Goal: Transaction & Acquisition: Download file/media

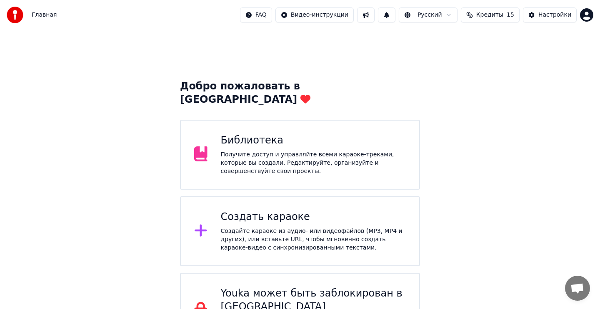
click at [217, 215] on div "Создать караоке Создайте караоке из аудио- или видеофайлов (MP3, MP4 и других),…" at bounding box center [300, 232] width 240 height 70
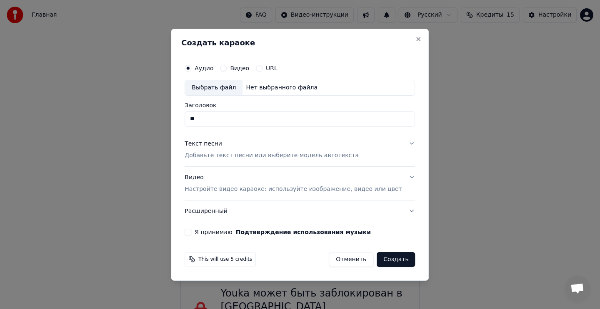
click at [230, 89] on div "Выбрать файл" at bounding box center [213, 87] width 57 height 15
type input "**********"
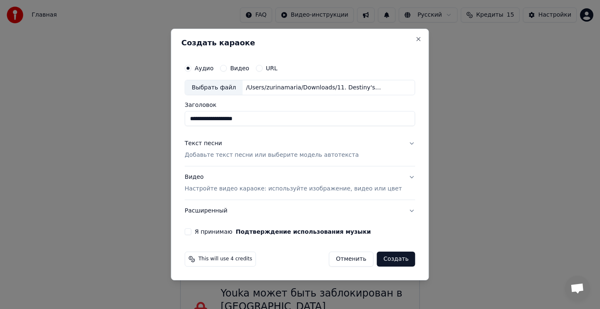
click at [222, 144] on div "Текст песни" at bounding box center [202, 144] width 37 height 8
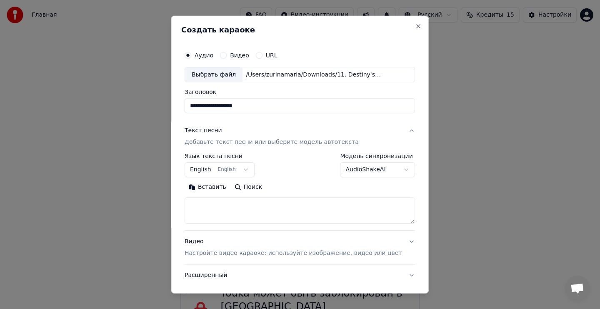
click at [254, 209] on textarea at bounding box center [299, 210] width 230 height 27
paste textarea "**********"
type textarea "**********"
click at [234, 255] on p "Настройте видео караоке: используйте изображение, видео или цвет" at bounding box center [292, 253] width 217 height 8
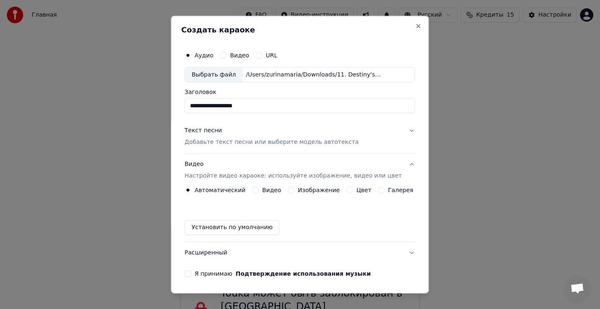
click at [350, 190] on button "Цвет" at bounding box center [349, 190] width 7 height 7
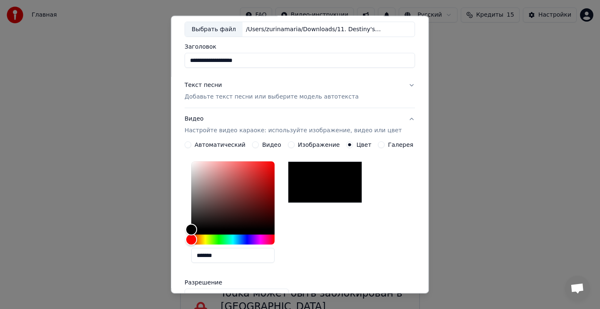
click at [305, 257] on div "*******" at bounding box center [299, 214] width 230 height 112
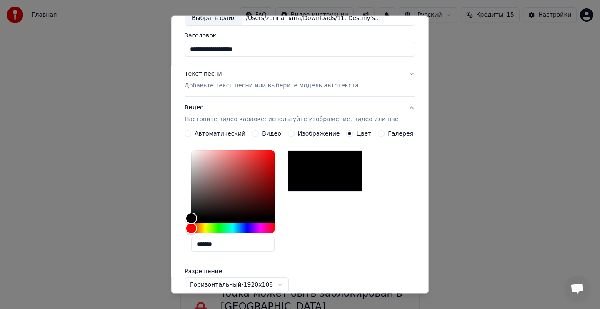
scroll to position [63, 0]
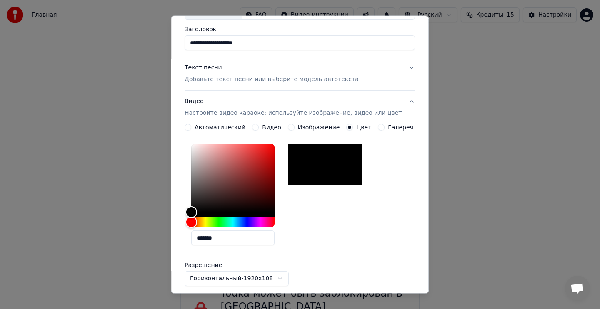
click at [242, 242] on input "*******" at bounding box center [232, 238] width 83 height 15
drag, startPoint x: 240, startPoint y: 240, endPoint x: 181, endPoint y: 240, distance: 59.1
click at [181, 240] on div "**********" at bounding box center [300, 154] width 258 height 279
paste input "text"
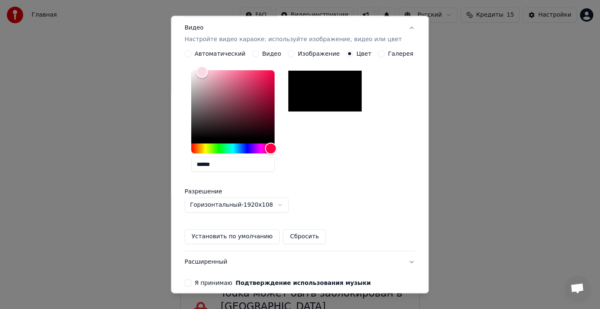
scroll to position [174, 0]
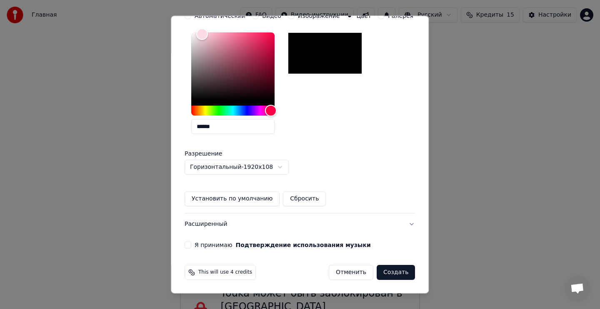
type input "******"
click at [250, 194] on button "Установить по умолчанию" at bounding box center [231, 199] width 95 height 15
click at [191, 246] on button "Я принимаю Подтверждение использования музыки" at bounding box center [187, 245] width 7 height 7
click at [391, 270] on button "Создать" at bounding box center [395, 272] width 38 height 15
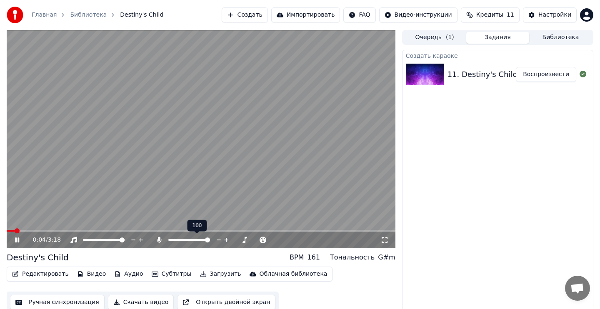
click at [256, 240] on div "0:04 / 3:18" at bounding box center [206, 240] width 347 height 8
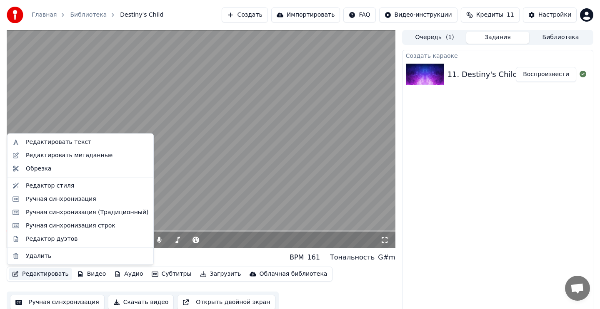
click at [47, 273] on button "Редактировать" at bounding box center [40, 275] width 63 height 12
click at [55, 186] on div "Редактор стиля" at bounding box center [50, 186] width 48 height 8
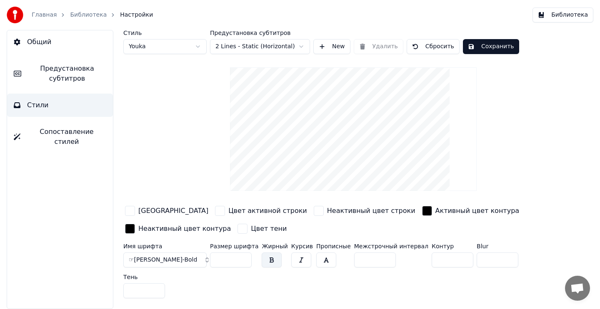
click at [132, 211] on div "button" at bounding box center [130, 211] width 10 height 10
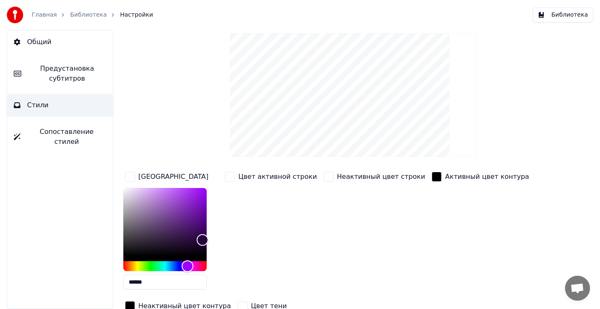
scroll to position [56, 0]
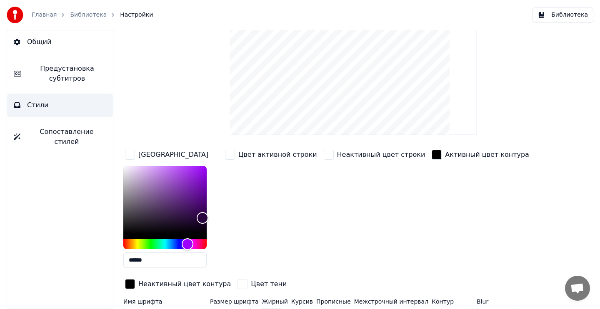
drag, startPoint x: 156, startPoint y: 260, endPoint x: 112, endPoint y: 260, distance: 44.6
click at [112, 260] on div "Стиль Youka Предустановка субтитров 2 Lines - Static (Horizontal) New Удалить С…" at bounding box center [353, 169] width 493 height 279
paste input "text"
type input "******"
click at [232, 157] on div "button" at bounding box center [230, 155] width 10 height 10
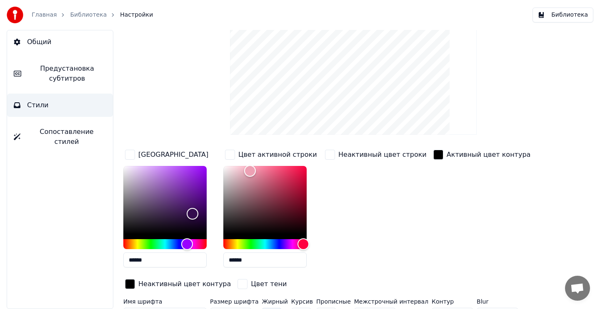
drag, startPoint x: 253, startPoint y: 259, endPoint x: 208, endPoint y: 259, distance: 45.4
click at [208, 259] on div "Цвет заливки ****** Цвет активной строки ****** Неактивный цвет строки Активный…" at bounding box center [333, 220] width 420 height 144
paste input "text"
type input "******"
click at [330, 157] on div "button" at bounding box center [330, 155] width 10 height 10
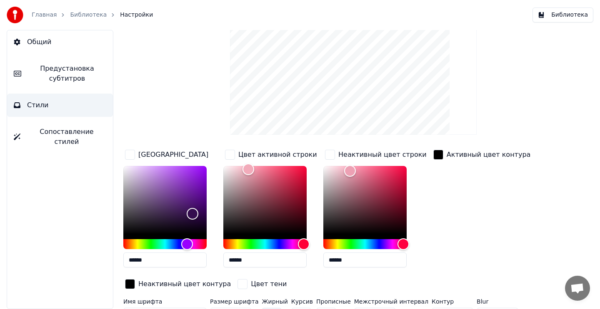
click at [246, 262] on input "******" at bounding box center [264, 260] width 83 height 15
click at [335, 261] on input "******" at bounding box center [364, 260] width 83 height 15
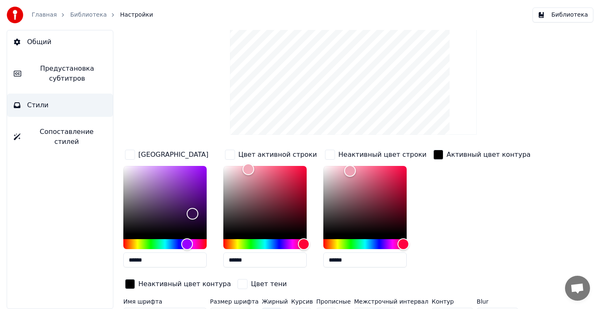
paste input "text"
type input "******"
click at [230, 155] on div "button" at bounding box center [230, 155] width 10 height 10
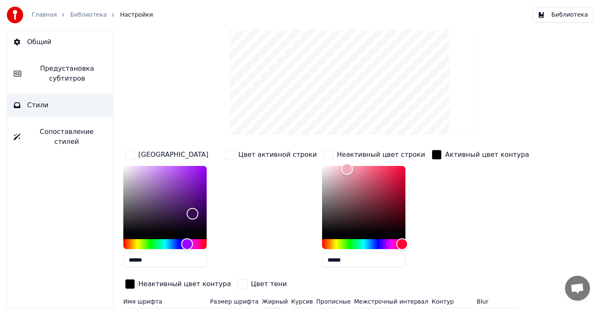
click at [230, 155] on div "button" at bounding box center [230, 155] width 10 height 10
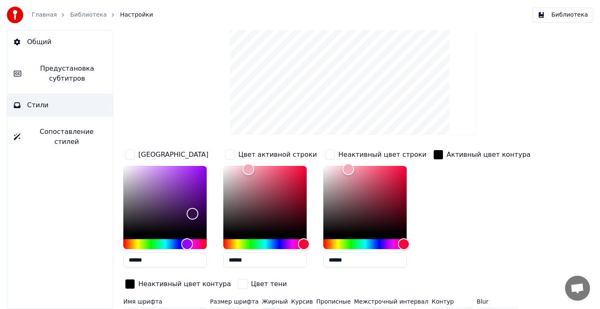
click at [230, 155] on div "button" at bounding box center [230, 155] width 10 height 10
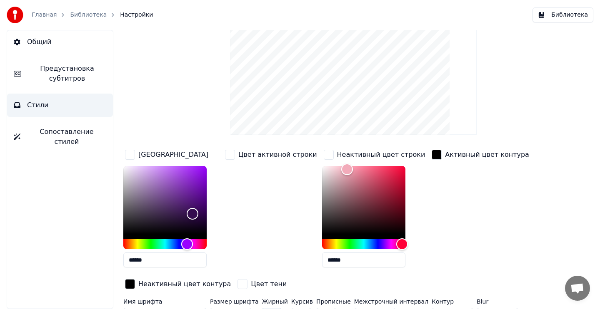
click at [324, 157] on div "button" at bounding box center [329, 155] width 10 height 10
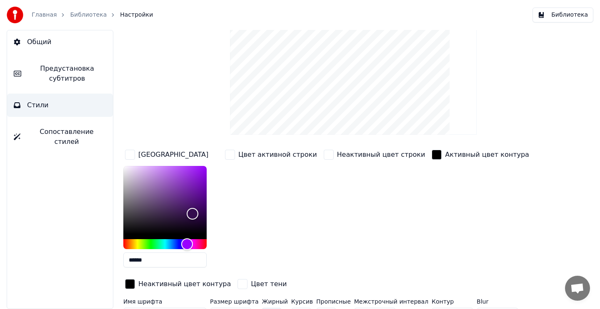
click at [130, 150] on div "button" at bounding box center [130, 155] width 10 height 10
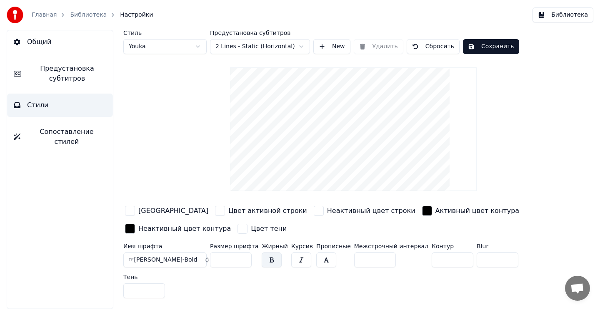
click at [132, 212] on div "button" at bounding box center [130, 211] width 10 height 10
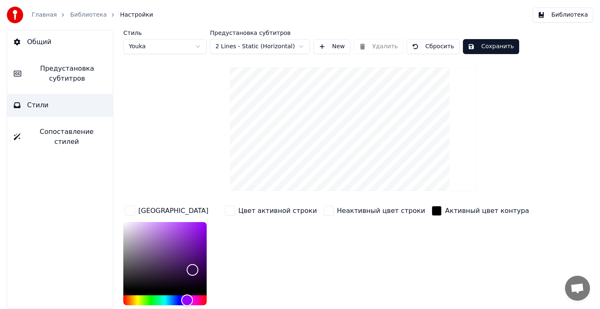
click at [232, 212] on div "button" at bounding box center [230, 211] width 10 height 10
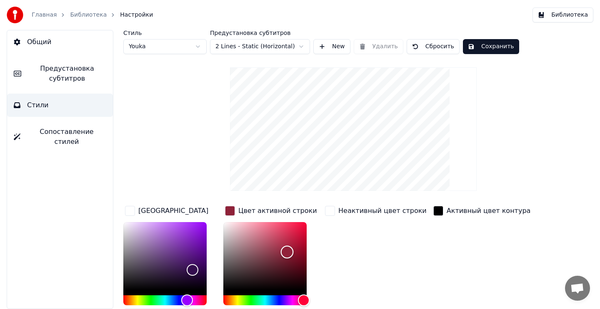
drag, startPoint x: 247, startPoint y: 225, endPoint x: 287, endPoint y: 251, distance: 47.5
click at [287, 252] on div "Color" at bounding box center [287, 252] width 13 height 13
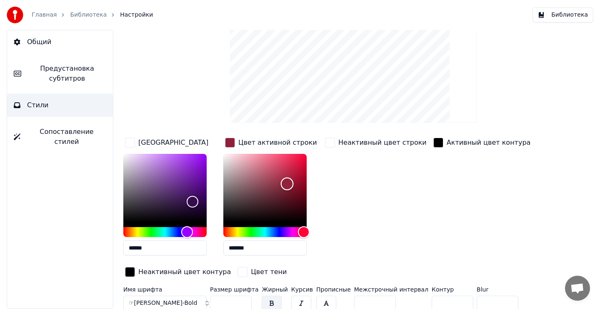
scroll to position [75, 0]
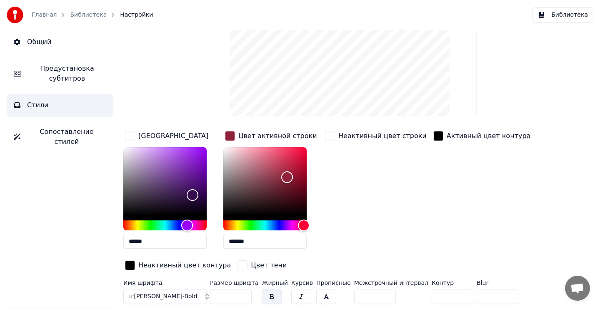
drag, startPoint x: 254, startPoint y: 245, endPoint x: 219, endPoint y: 242, distance: 35.5
click at [219, 242] on div "Цвет заливки ****** Цвет активной строки ******* Неактивный цвет строки Активны…" at bounding box center [333, 201] width 420 height 144
paste input "text"
type input "******"
click at [341, 193] on div "Неактивный цвет строки" at bounding box center [375, 192] width 105 height 126
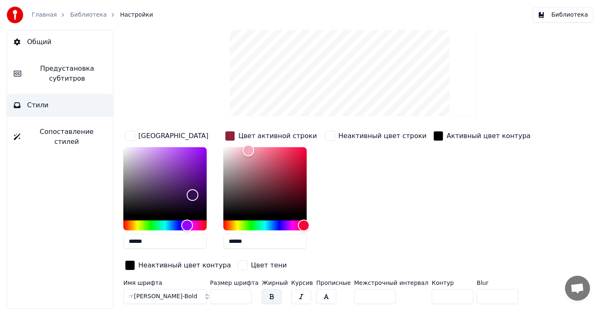
click at [131, 138] on div "button" at bounding box center [130, 136] width 10 height 10
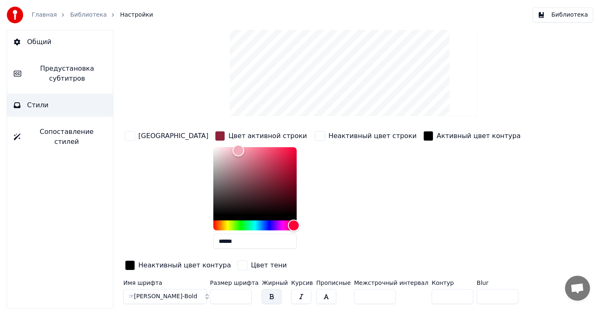
click at [215, 134] on div "button" at bounding box center [220, 136] width 10 height 10
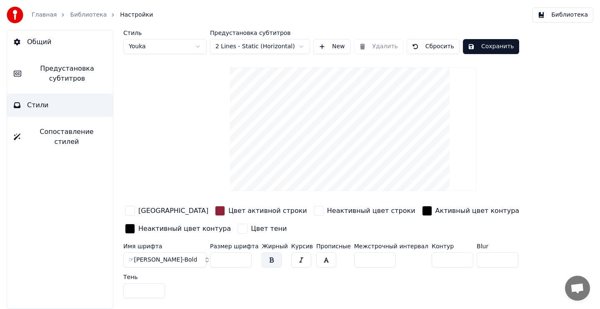
scroll to position [0, 0]
click at [215, 209] on div "button" at bounding box center [220, 211] width 10 height 10
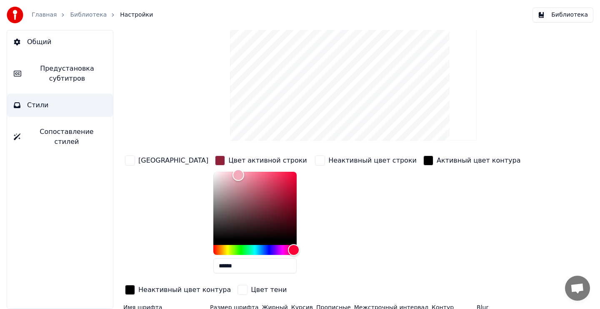
scroll to position [63, 0]
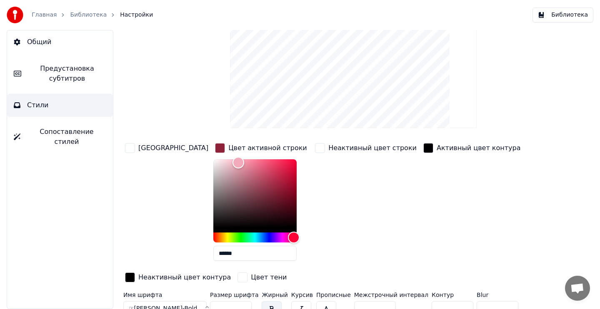
click at [215, 150] on div "button" at bounding box center [220, 148] width 10 height 10
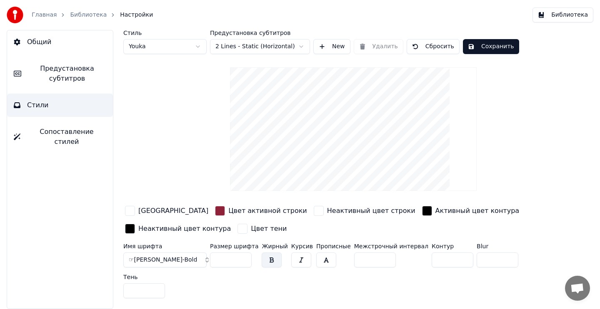
scroll to position [0, 0]
click at [314, 212] on div "button" at bounding box center [319, 211] width 10 height 10
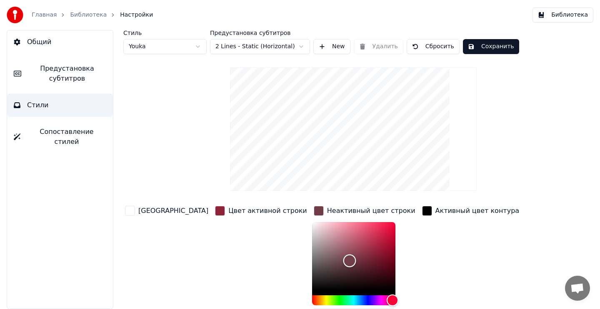
drag, startPoint x: 301, startPoint y: 227, endPoint x: 314, endPoint y: 262, distance: 37.4
click at [343, 263] on div "Color" at bounding box center [349, 261] width 13 height 13
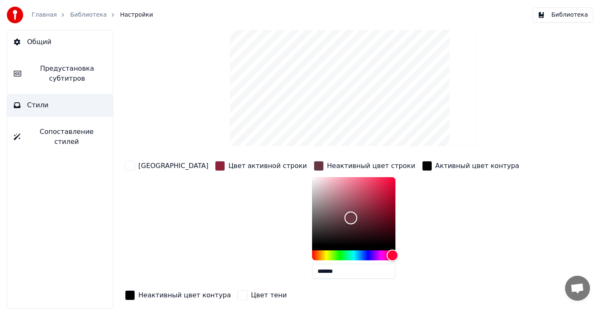
scroll to position [52, 0]
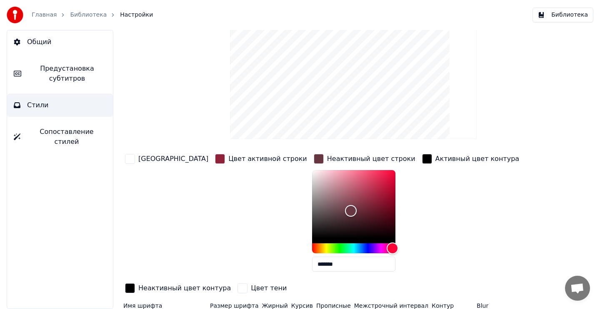
drag, startPoint x: 311, startPoint y: 265, endPoint x: 239, endPoint y: 265, distance: 72.0
click at [239, 265] on div "Цвет заливки Цвет активной строки Неактивный цвет строки ******* Активный цвет …" at bounding box center [333, 224] width 420 height 144
paste input "text"
type input "******"
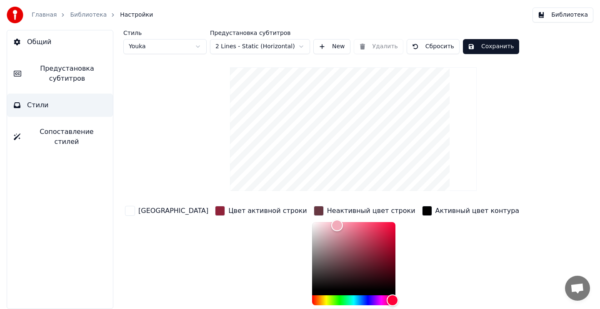
scroll to position [103, 0]
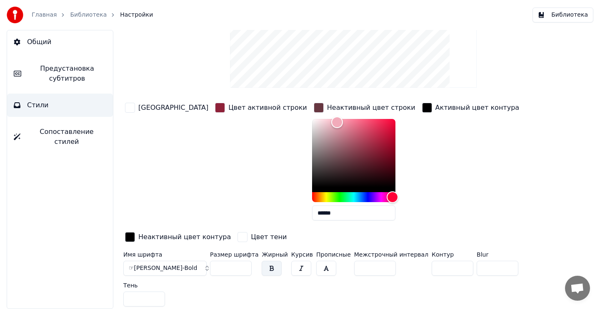
click at [74, 70] on span "Предустановка субтитров" at bounding box center [67, 74] width 78 height 20
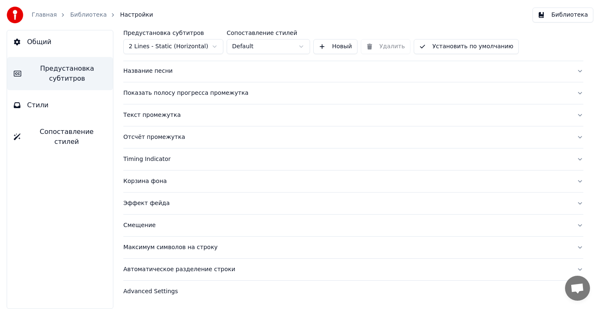
scroll to position [62, 0]
click at [154, 72] on div "Название песни" at bounding box center [346, 71] width 446 height 8
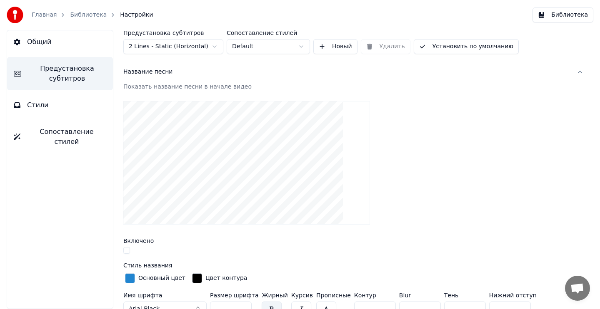
scroll to position [0, 0]
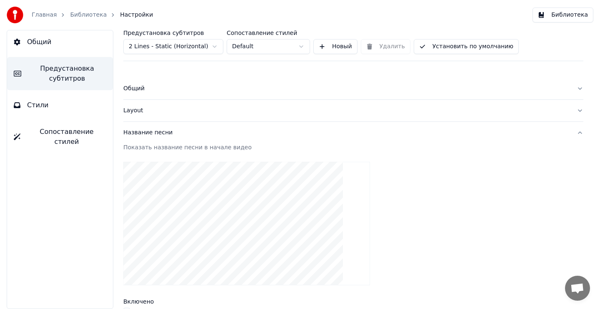
click at [560, 19] on button "Библиотека" at bounding box center [562, 14] width 61 height 15
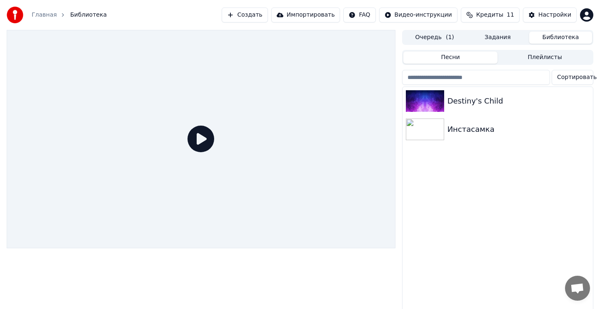
click at [504, 129] on div "Инстасамка" at bounding box center [518, 130] width 142 height 12
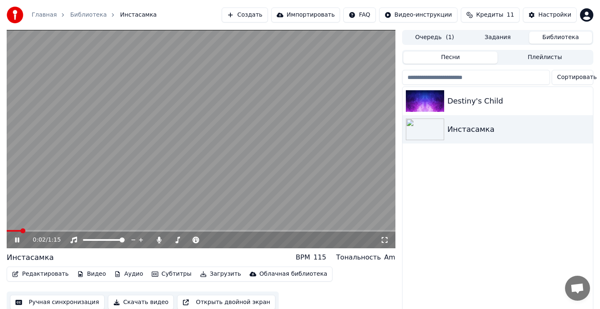
click at [233, 175] on video at bounding box center [201, 139] width 388 height 219
click at [587, 17] on html "Главная Библиотека Инстасамка Создать Импортировать FAQ Видео-инструкции Кредит…" at bounding box center [300, 154] width 600 height 309
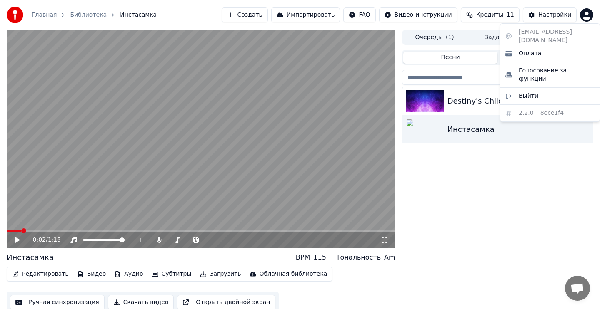
click at [290, 134] on html "Главная Библиотека Инстасамка Создать Импортировать FAQ Видео-инструкции Кредит…" at bounding box center [300, 154] width 600 height 309
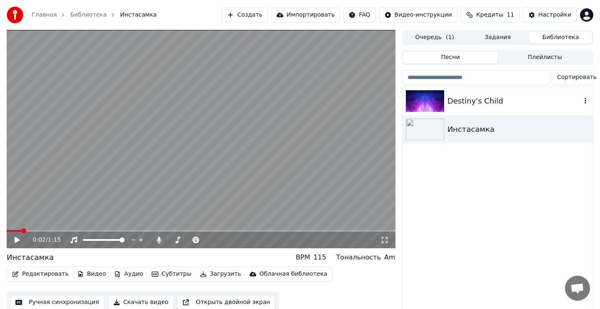
click at [464, 105] on div "Destiny's Child" at bounding box center [514, 101] width 134 height 12
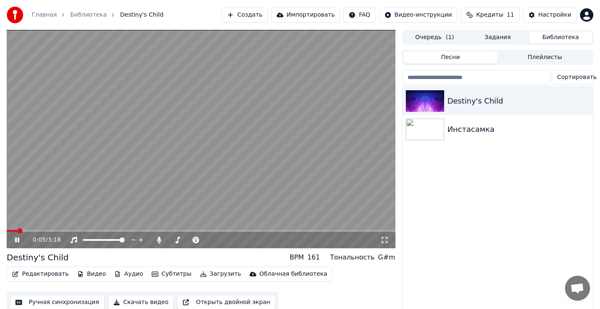
click at [280, 188] on video at bounding box center [201, 139] width 388 height 219
click at [141, 303] on button "Скачать видео" at bounding box center [141, 302] width 66 height 15
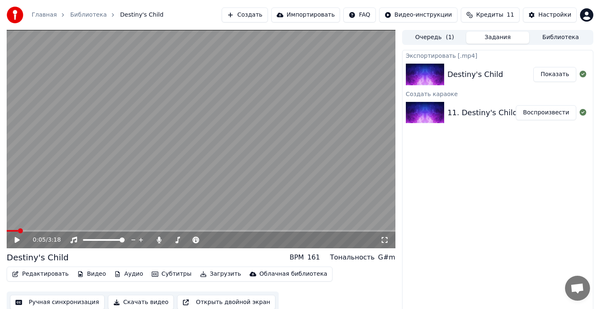
click at [548, 73] on button "Показать" at bounding box center [554, 74] width 43 height 15
click at [35, 275] on button "Редактировать" at bounding box center [40, 275] width 63 height 12
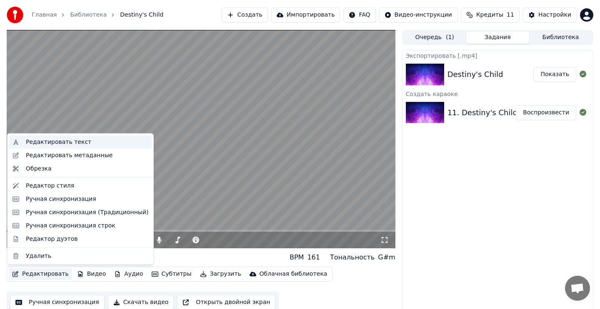
click at [82, 142] on div "Редактировать текст" at bounding box center [58, 142] width 65 height 8
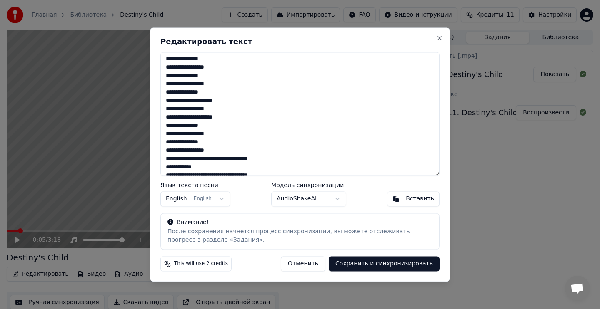
scroll to position [55, 0]
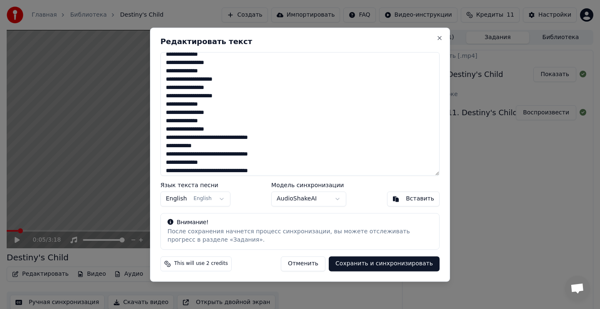
click at [213, 130] on textarea at bounding box center [299, 114] width 279 height 124
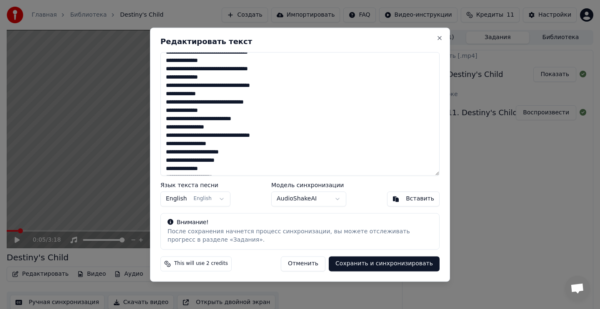
scroll to position [162, 0]
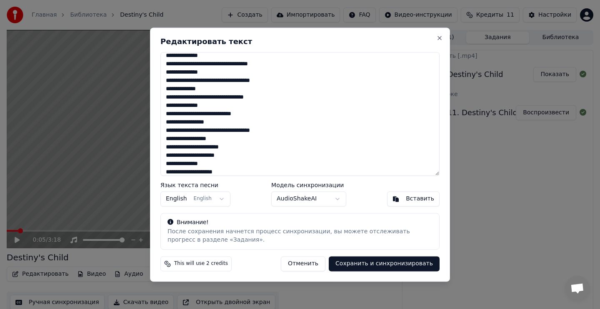
click at [224, 157] on textarea at bounding box center [299, 114] width 279 height 124
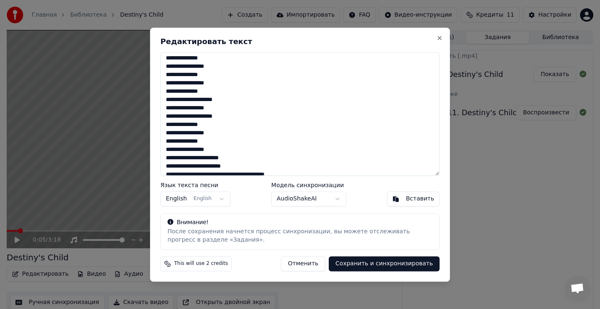
scroll to position [302, 0]
click at [214, 152] on textarea at bounding box center [299, 114] width 279 height 124
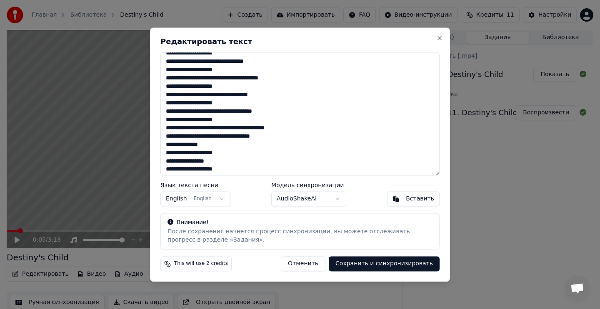
scroll to position [439, 0]
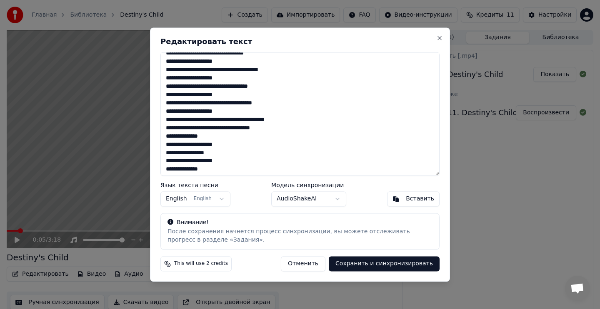
click at [284, 129] on textarea at bounding box center [299, 114] width 279 height 124
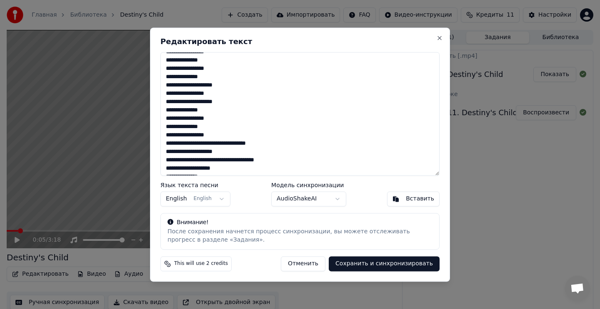
scroll to position [567, 0]
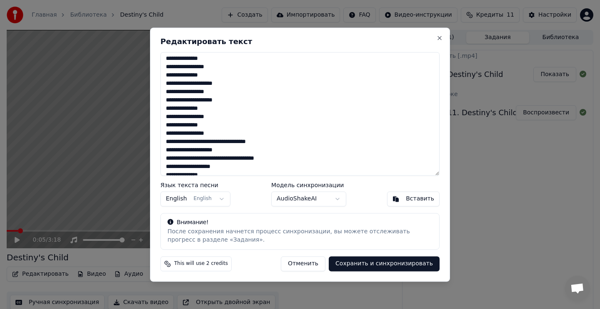
click at [214, 133] on textarea at bounding box center [299, 114] width 279 height 124
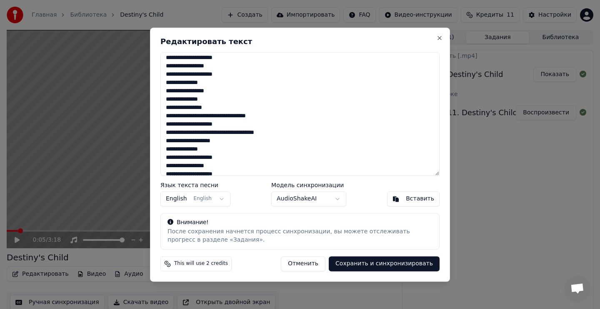
scroll to position [600, 0]
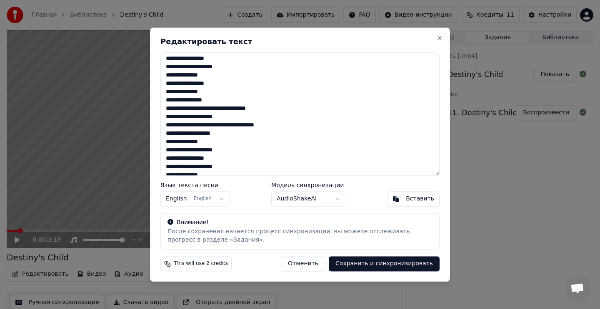
click at [215, 134] on textarea at bounding box center [299, 114] width 279 height 124
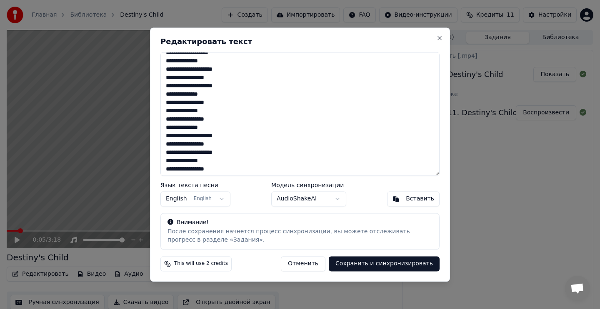
scroll to position [700, 0]
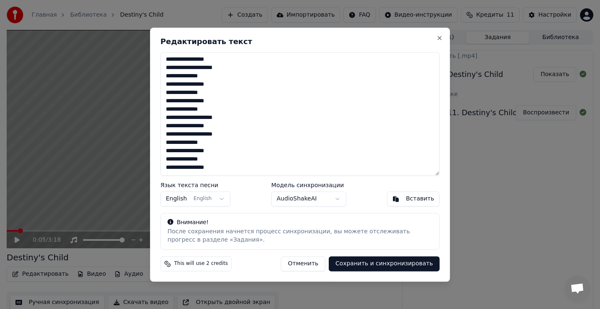
click at [213, 167] on textarea at bounding box center [299, 114] width 279 height 124
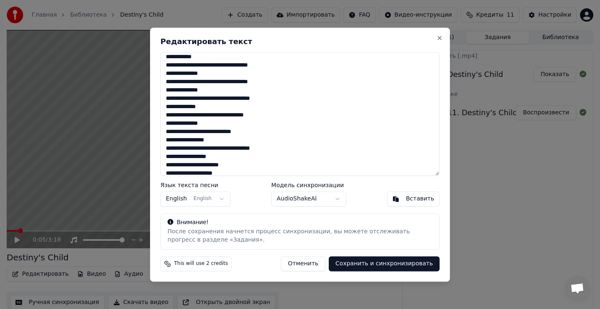
scroll to position [0, 0]
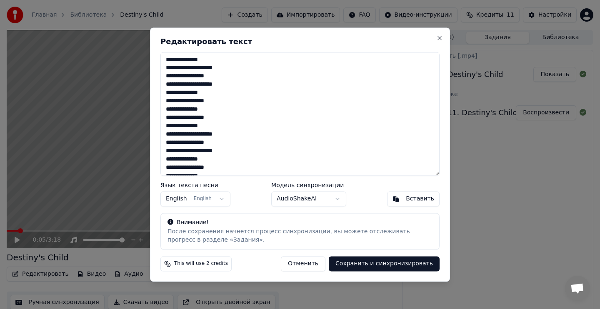
click at [213, 61] on textarea at bounding box center [299, 114] width 279 height 124
click at [227, 69] on textarea at bounding box center [299, 114] width 279 height 124
click at [214, 78] on textarea at bounding box center [299, 114] width 279 height 124
click at [227, 86] on textarea at bounding box center [299, 114] width 279 height 124
click at [203, 96] on textarea at bounding box center [299, 114] width 279 height 124
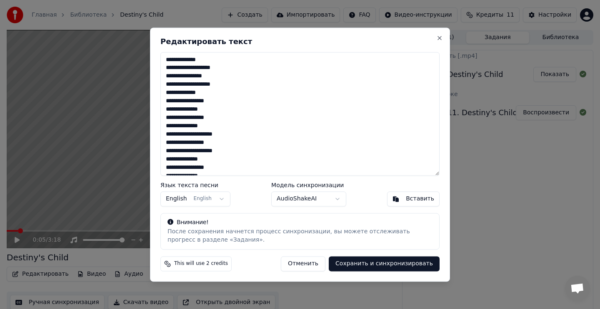
click at [214, 103] on textarea at bounding box center [299, 114] width 279 height 124
click at [203, 113] on textarea at bounding box center [299, 114] width 279 height 124
click at [214, 118] on textarea at bounding box center [299, 114] width 279 height 124
click at [204, 129] on textarea at bounding box center [299, 114] width 279 height 124
click at [226, 136] on textarea at bounding box center [299, 114] width 279 height 124
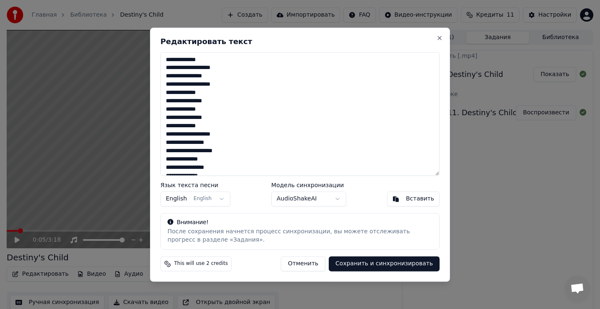
click at [214, 144] on textarea at bounding box center [299, 114] width 279 height 124
click at [227, 153] on textarea at bounding box center [299, 114] width 279 height 124
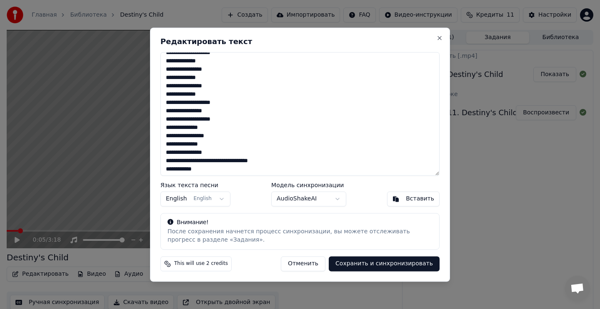
click at [204, 130] on textarea at bounding box center [299, 114] width 279 height 124
click at [217, 137] on textarea at bounding box center [299, 114] width 279 height 124
click at [201, 146] on textarea at bounding box center [299, 114] width 279 height 124
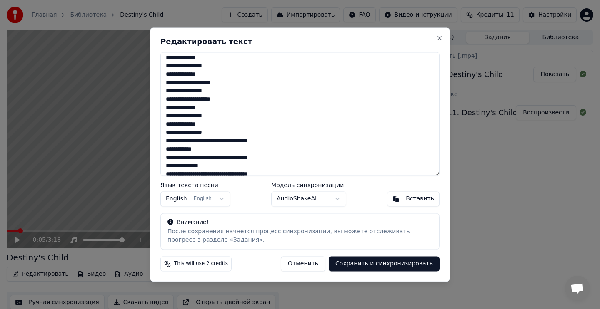
scroll to position [62, 0]
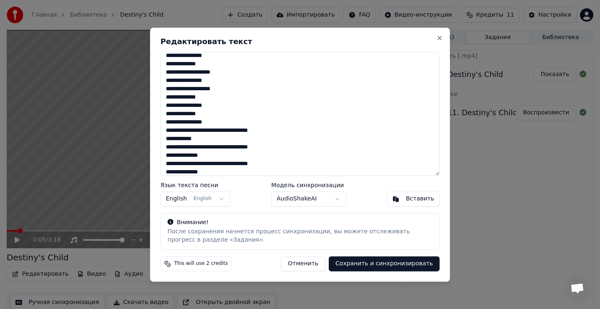
click at [272, 133] on textarea at bounding box center [299, 114] width 279 height 124
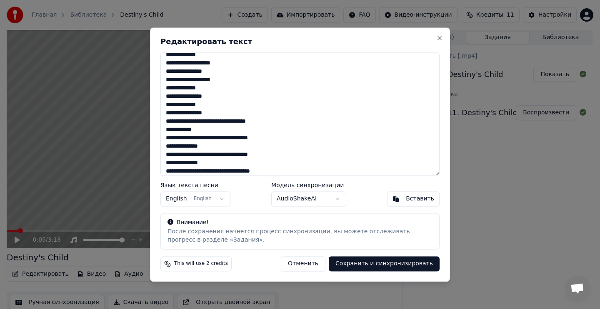
scroll to position [72, 0]
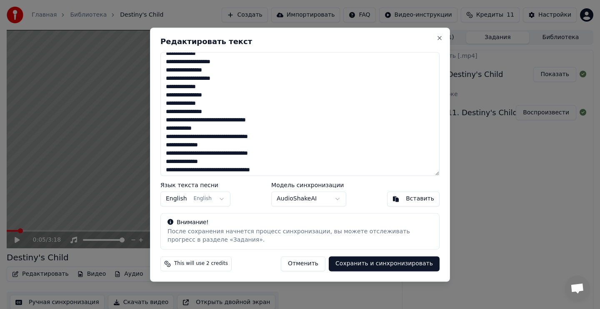
click at [271, 139] on textarea at bounding box center [299, 114] width 279 height 124
click at [205, 147] on textarea at bounding box center [299, 114] width 279 height 124
click at [267, 156] on textarea at bounding box center [299, 114] width 279 height 124
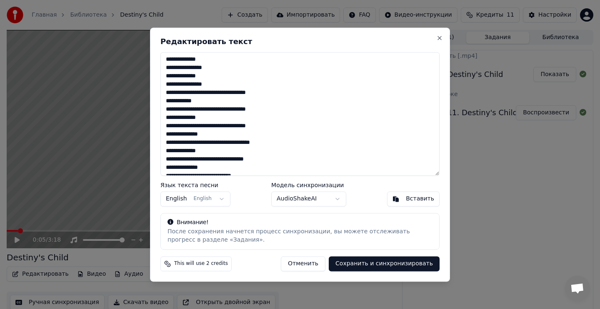
click at [272, 145] on textarea at bounding box center [299, 114] width 279 height 124
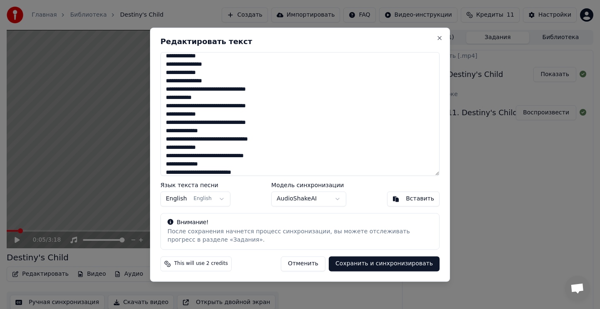
click at [262, 158] on textarea at bounding box center [299, 114] width 279 height 124
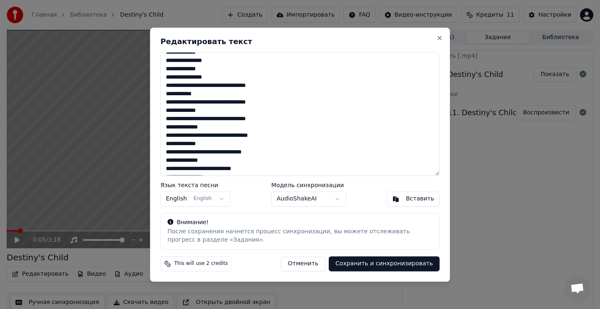
click at [205, 162] on textarea at bounding box center [299, 114] width 279 height 124
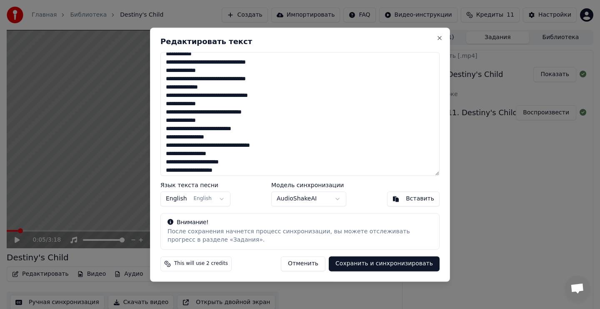
scroll to position [150, 0]
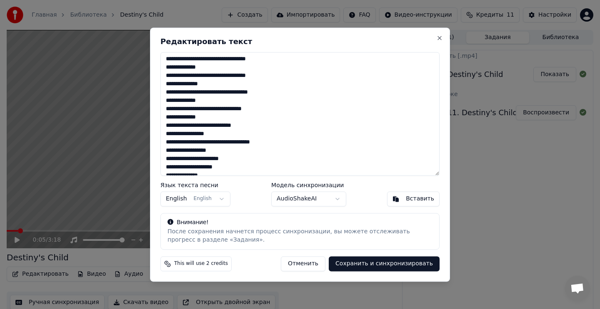
click at [253, 127] on textarea at bounding box center [299, 114] width 279 height 124
click at [213, 138] on textarea at bounding box center [299, 114] width 279 height 124
click at [270, 145] on textarea at bounding box center [299, 114] width 279 height 124
click at [211, 153] on textarea at bounding box center [299, 114] width 279 height 124
click at [236, 161] on textarea at bounding box center [299, 114] width 279 height 124
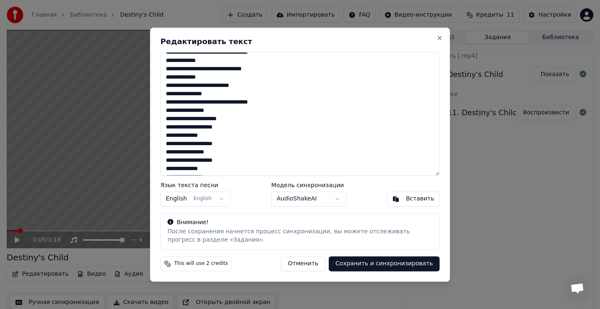
scroll to position [204, 0]
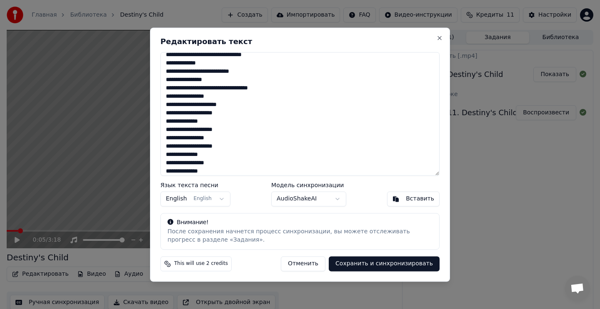
click at [204, 124] on textarea at bounding box center [299, 114] width 279 height 124
click at [224, 133] on textarea at bounding box center [299, 114] width 279 height 124
click at [213, 140] on textarea at bounding box center [299, 114] width 279 height 124
click at [228, 149] on textarea at bounding box center [299, 114] width 279 height 124
click at [204, 155] on textarea at bounding box center [299, 114] width 279 height 124
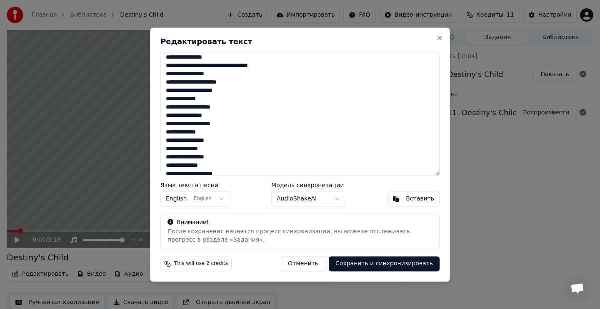
scroll to position [228, 0]
click at [200, 151] on textarea at bounding box center [299, 114] width 279 height 124
click at [213, 158] on textarea at bounding box center [299, 114] width 279 height 124
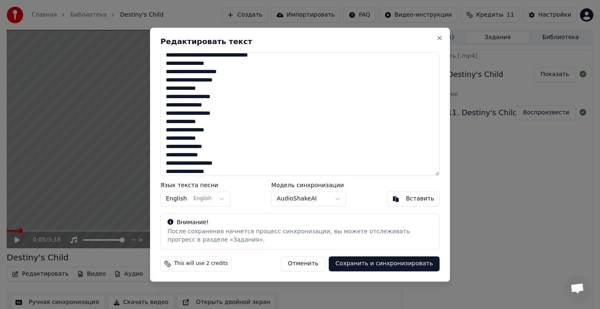
scroll to position [239, 0]
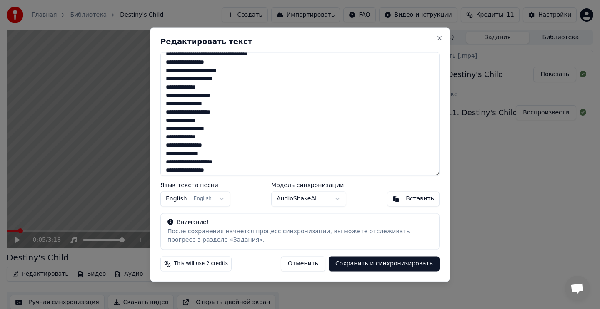
click at [203, 156] on textarea at bounding box center [299, 114] width 279 height 124
click at [225, 164] on textarea at bounding box center [299, 114] width 279 height 124
click at [213, 172] on textarea at bounding box center [299, 114] width 279 height 124
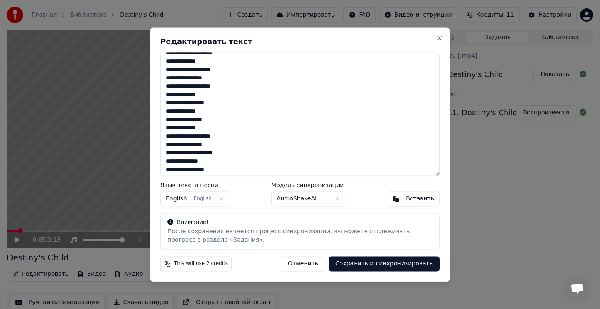
scroll to position [271, 0]
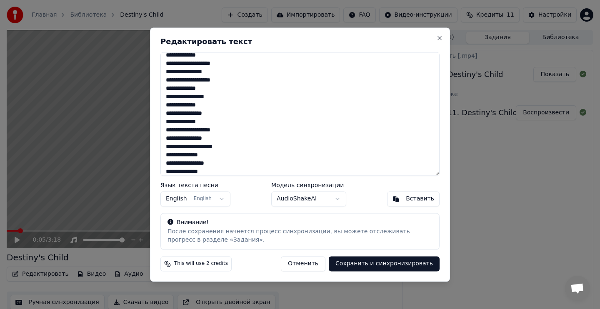
click at [227, 149] on textarea at bounding box center [299, 114] width 279 height 124
click at [203, 156] on textarea at bounding box center [299, 114] width 279 height 124
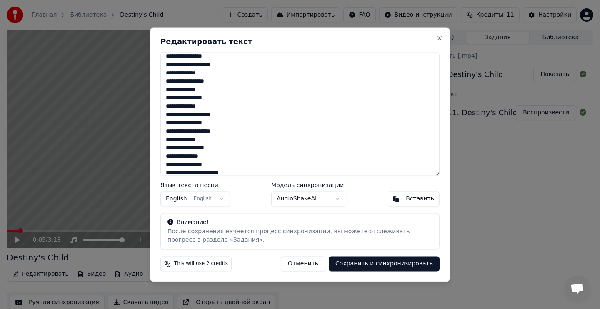
scroll to position [289, 0]
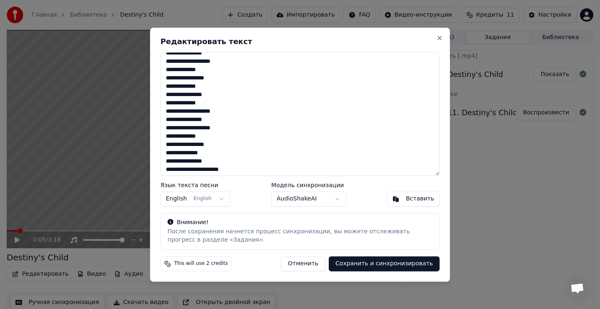
click at [215, 148] on textarea at bounding box center [299, 114] width 279 height 124
click at [200, 153] on textarea at bounding box center [299, 114] width 279 height 124
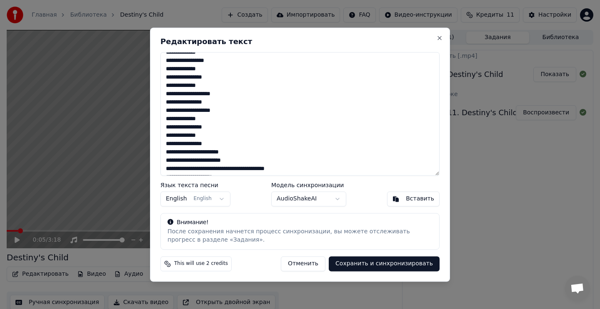
click at [231, 154] on textarea at bounding box center [299, 114] width 279 height 124
click at [236, 162] on textarea at bounding box center [299, 114] width 279 height 124
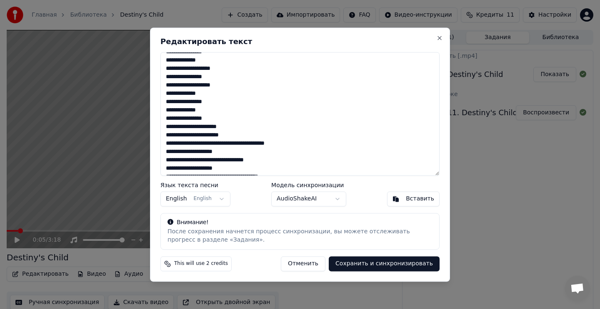
click at [294, 147] on textarea at bounding box center [299, 114] width 279 height 124
click at [264, 161] on textarea at bounding box center [299, 114] width 279 height 124
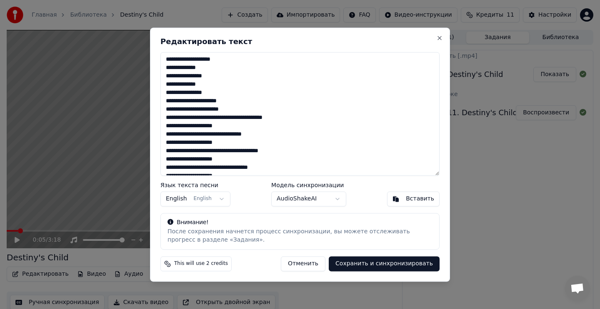
scroll to position [361, 0]
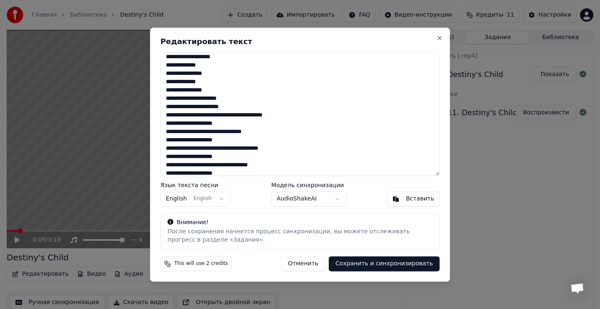
click at [279, 150] on textarea at bounding box center [299, 114] width 279 height 124
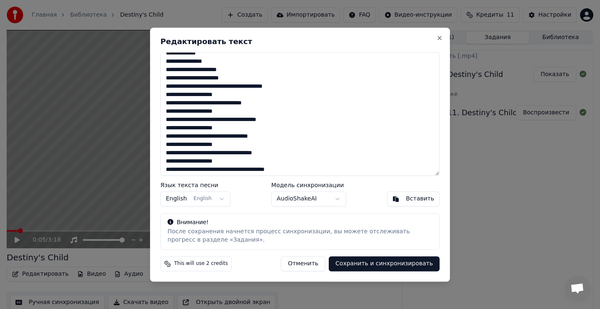
click at [273, 138] on textarea at bounding box center [299, 114] width 279 height 124
click at [279, 154] on textarea at bounding box center [299, 114] width 279 height 124
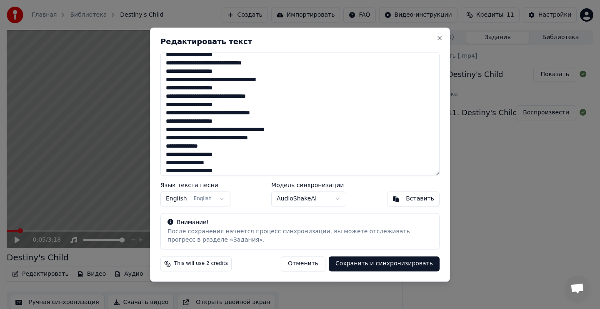
scroll to position [446, 0]
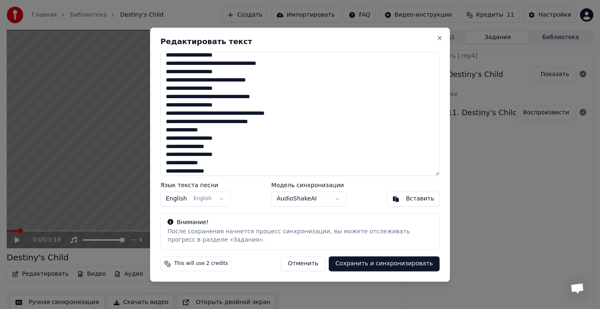
click at [204, 132] on textarea at bounding box center [299, 114] width 279 height 124
click at [226, 141] on textarea at bounding box center [299, 114] width 279 height 124
click at [215, 148] on textarea at bounding box center [299, 114] width 279 height 124
click at [227, 156] on textarea at bounding box center [299, 114] width 279 height 124
click at [203, 167] on textarea at bounding box center [299, 114] width 279 height 124
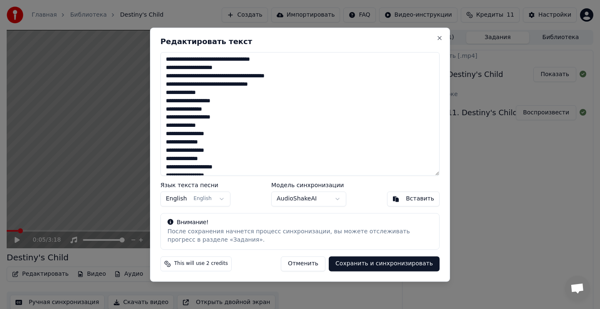
scroll to position [486, 0]
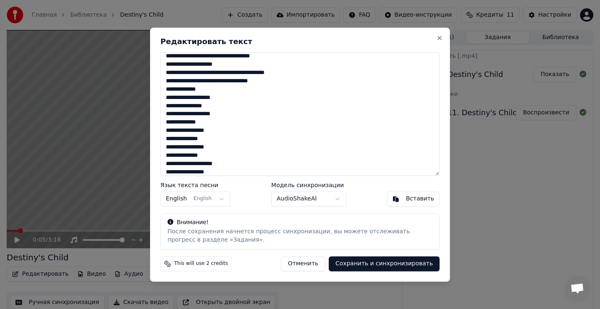
click at [215, 133] on textarea at bounding box center [299, 114] width 279 height 124
click at [201, 141] on textarea at bounding box center [299, 114] width 279 height 124
click at [212, 149] on textarea at bounding box center [299, 114] width 279 height 124
click at [204, 159] on textarea at bounding box center [299, 114] width 279 height 124
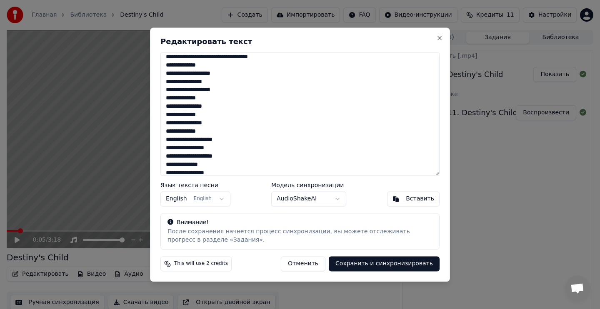
click at [225, 144] on textarea at bounding box center [299, 114] width 279 height 124
click at [212, 151] on textarea at bounding box center [299, 114] width 279 height 124
click at [228, 161] on textarea at bounding box center [299, 114] width 279 height 124
click at [203, 167] on textarea at bounding box center [299, 114] width 279 height 124
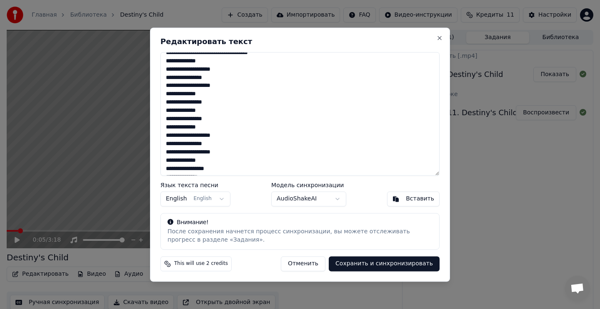
scroll to position [531, 0]
click at [216, 156] on textarea at bounding box center [299, 114] width 279 height 124
drag, startPoint x: 202, startPoint y: 162, endPoint x: 202, endPoint y: 173, distance: 11.2
click at [202, 162] on textarea at bounding box center [299, 114] width 279 height 124
click at [202, 173] on textarea at bounding box center [299, 114] width 279 height 124
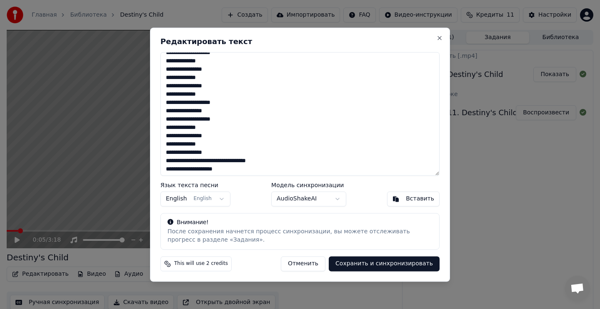
scroll to position [564, 0]
click at [267, 148] on textarea at bounding box center [299, 114] width 279 height 124
click at [226, 154] on textarea at bounding box center [299, 114] width 279 height 124
click at [273, 163] on textarea at bounding box center [299, 114] width 279 height 124
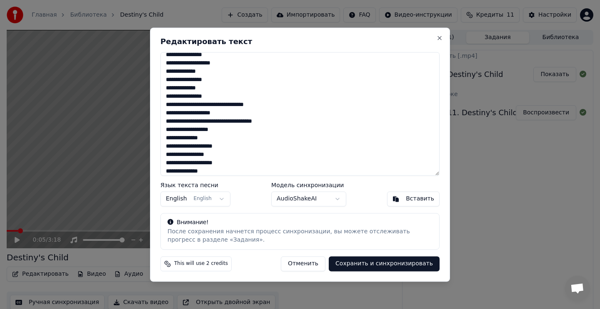
scroll to position [620, 0]
click at [204, 122] on textarea at bounding box center [299, 114] width 279 height 124
click at [225, 132] on textarea at bounding box center [299, 114] width 279 height 124
click at [214, 139] on textarea at bounding box center [299, 114] width 279 height 124
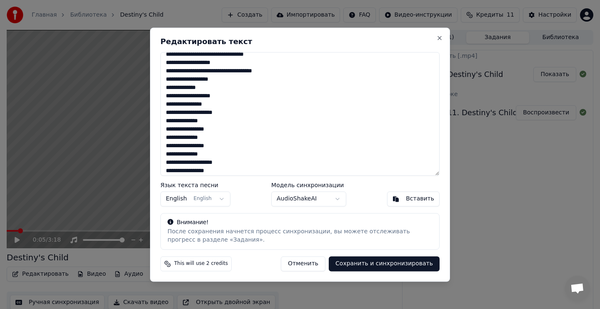
scroll to position [658, 0]
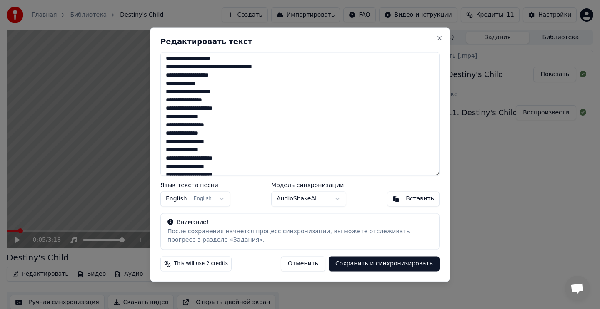
click at [226, 110] on textarea at bounding box center [299, 114] width 279 height 124
click at [205, 118] on textarea at bounding box center [299, 114] width 279 height 124
click at [215, 127] on textarea at bounding box center [299, 114] width 279 height 124
click at [201, 137] on textarea at bounding box center [299, 114] width 279 height 124
click at [214, 147] on textarea at bounding box center [299, 114] width 279 height 124
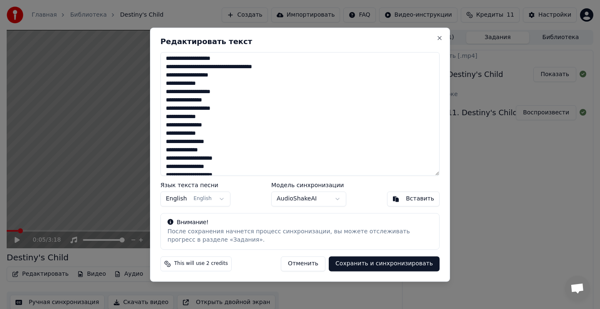
click at [213, 144] on textarea at bounding box center [299, 114] width 279 height 124
click at [204, 153] on textarea at bounding box center [299, 114] width 279 height 124
click at [225, 160] on textarea at bounding box center [299, 114] width 279 height 124
click at [213, 169] on textarea at bounding box center [299, 114] width 279 height 124
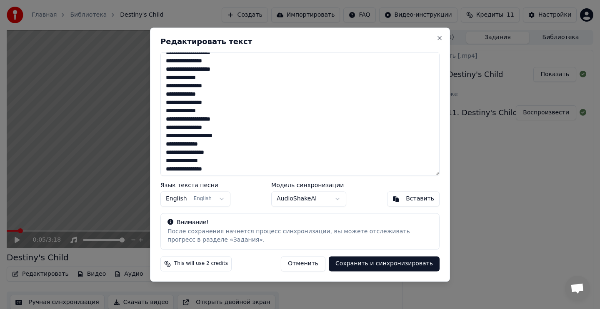
scroll to position [700, 0]
click at [228, 137] on textarea at bounding box center [299, 114] width 279 height 124
click at [203, 146] on textarea at bounding box center [299, 114] width 279 height 124
click at [215, 153] on textarea at bounding box center [299, 114] width 279 height 124
click at [200, 162] on textarea at bounding box center [299, 114] width 279 height 124
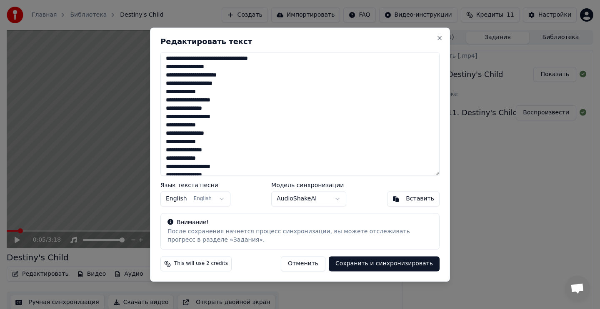
scroll to position [236, 0]
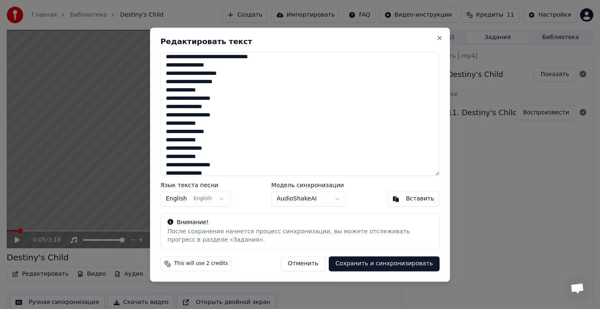
click at [215, 134] on textarea at bounding box center [299, 114] width 279 height 124
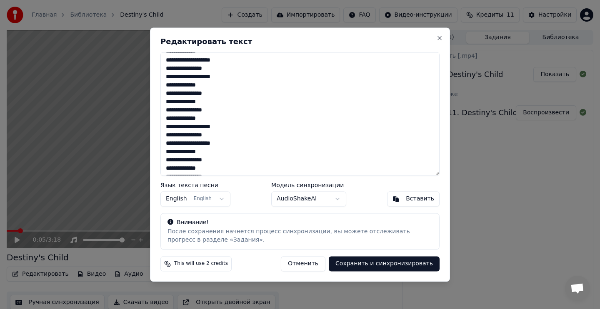
scroll to position [700, 0]
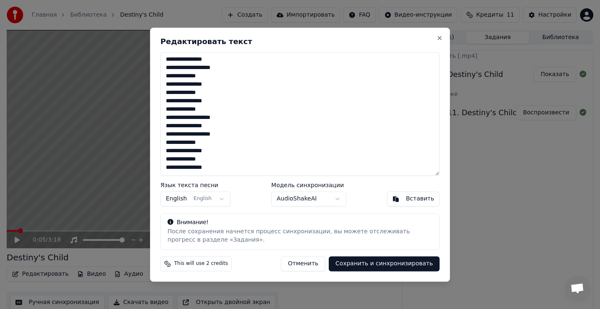
type textarea "**********"
click at [359, 264] on button "Сохранить и синхронизировать" at bounding box center [384, 263] width 111 height 15
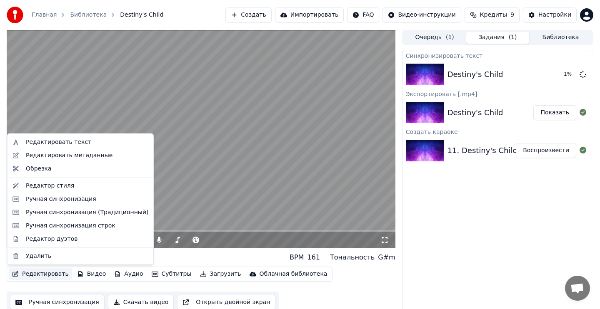
click at [53, 275] on button "Редактировать" at bounding box center [40, 275] width 63 height 12
click at [71, 184] on div "Редактор стиля" at bounding box center [87, 186] width 122 height 8
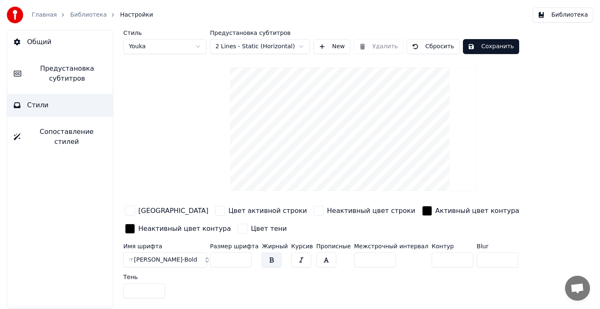
click at [199, 47] on html "Главная Библиотека Настройки Библиотека Общий Предустановка субтитров Стили Соп…" at bounding box center [300, 154] width 600 height 309
click at [298, 46] on html "Главная Библиотека Настройки Библиотека Общий Предустановка субтитров Стили Соп…" at bounding box center [300, 154] width 600 height 309
click at [299, 46] on html "Главная Библиотека Настройки Библиотека Общий Предустановка субтитров Стили Соп…" at bounding box center [300, 154] width 600 height 309
click at [380, 261] on input "**" at bounding box center [375, 260] width 42 height 15
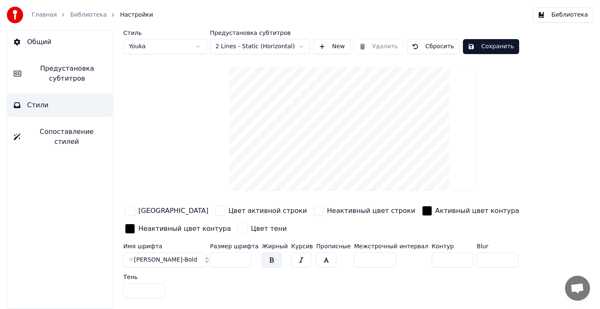
click at [380, 254] on input "**" at bounding box center [375, 260] width 42 height 15
click at [380, 255] on input "**" at bounding box center [375, 260] width 42 height 15
click at [381, 261] on input "**" at bounding box center [375, 260] width 42 height 15
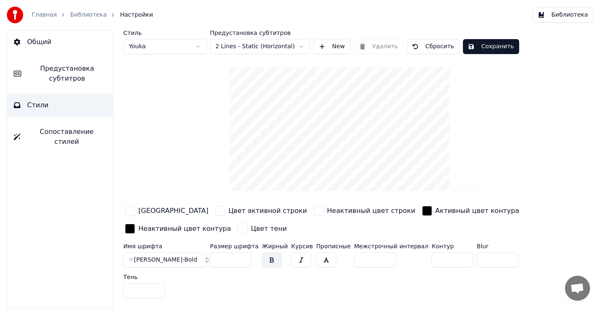
click at [381, 256] on input "**" at bounding box center [375, 260] width 42 height 15
click at [381, 256] on input "*" at bounding box center [375, 260] width 42 height 15
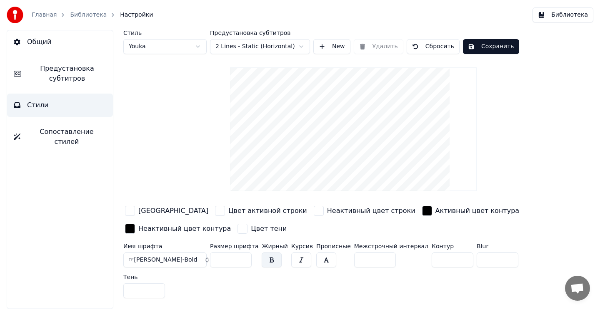
click at [381, 256] on input "*" at bounding box center [375, 260] width 42 height 15
drag, startPoint x: 365, startPoint y: 261, endPoint x: 343, endPoint y: 261, distance: 22.5
click at [343, 261] on div "Имя шрифта ☞[PERSON_NAME]-Bold Размер шрифта ** Жирный Курсив Прописные Межстро…" at bounding box center [333, 273] width 420 height 58
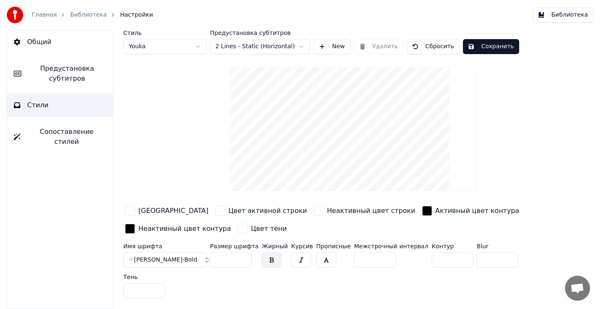
drag, startPoint x: 366, startPoint y: 261, endPoint x: 335, endPoint y: 261, distance: 31.6
click at [335, 261] on div "Имя шрифта ☞[PERSON_NAME]-Bold Размер шрифта ** Жирный Курсив Прописные Межстро…" at bounding box center [333, 273] width 420 height 58
type input "*"
click at [481, 48] on button "Сохранить" at bounding box center [491, 46] width 56 height 15
drag, startPoint x: 96, startPoint y: 127, endPoint x: 102, endPoint y: 127, distance: 5.8
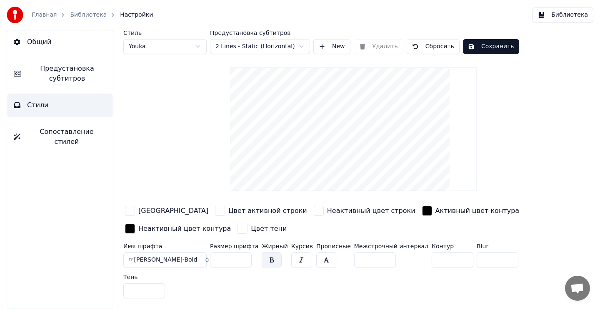
click at [96, 127] on span "Сопоставление стилей" at bounding box center [66, 137] width 79 height 20
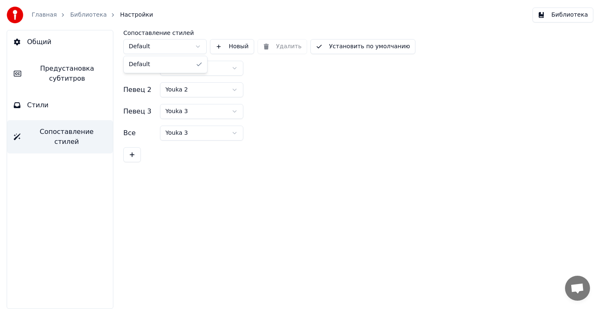
click at [192, 46] on html "Главная Библиотека Настройки Библиотека Общий Предустановка субтитров Стили Соп…" at bounding box center [300, 154] width 600 height 309
click at [67, 106] on html "Главная Библиотека Настройки Библиотека Общий Предустановка субтитров Стили Соп…" at bounding box center [300, 154] width 600 height 309
click at [70, 108] on button "Стили" at bounding box center [60, 105] width 106 height 23
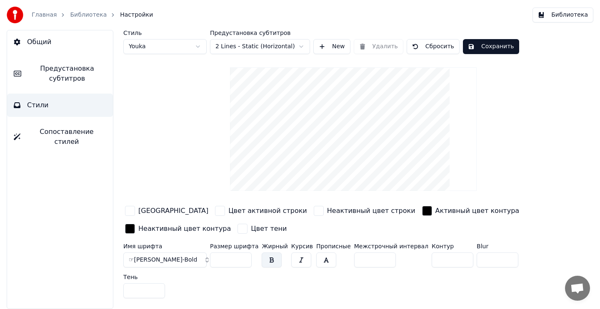
click at [484, 47] on button "Сохранить" at bounding box center [491, 46] width 56 height 15
click at [555, 19] on button "Библиотека" at bounding box center [562, 14] width 61 height 15
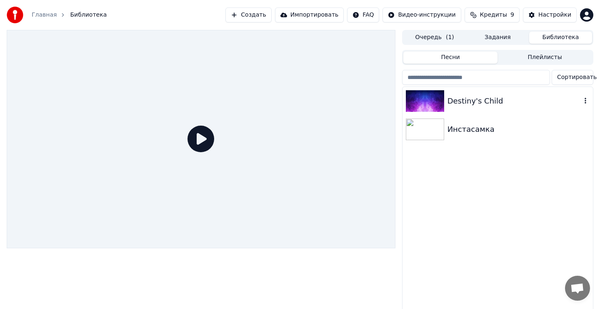
click at [511, 100] on div "Destiny's Child" at bounding box center [514, 101] width 134 height 12
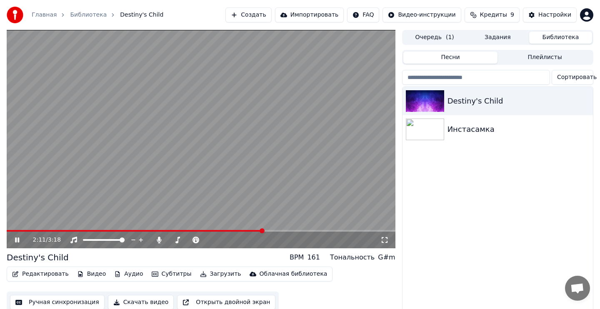
click at [15, 240] on icon at bounding box center [17, 240] width 4 height 5
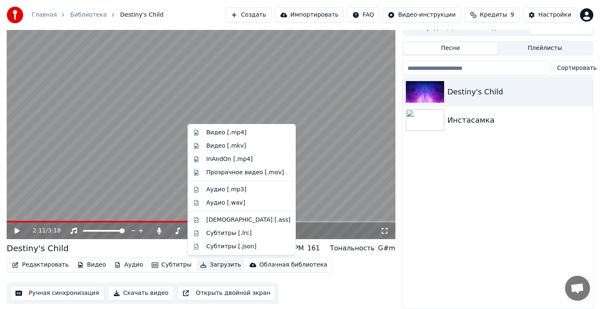
click at [202, 265] on button "Загрузить" at bounding box center [221, 265] width 48 height 12
click at [158, 279] on div "Редактировать Видео Аудио Субтитры Загрузить Облачная библиотека Ручная синхрон…" at bounding box center [201, 281] width 388 height 47
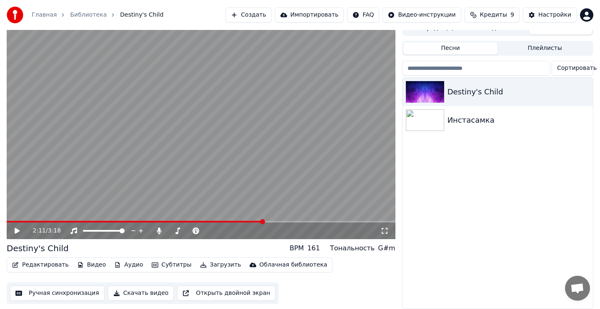
click at [146, 296] on button "Скачать видео" at bounding box center [141, 293] width 66 height 15
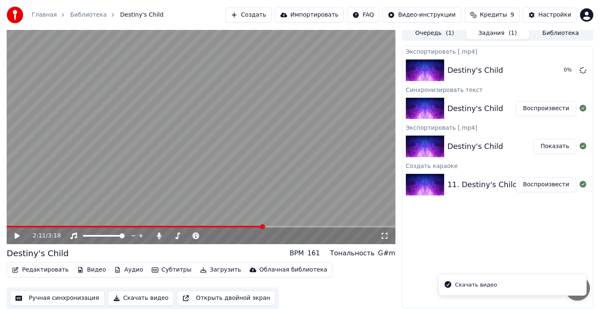
scroll to position [4, 0]
click at [561, 70] on button "Показать" at bounding box center [554, 70] width 43 height 15
click at [87, 265] on button "Видео" at bounding box center [92, 271] width 36 height 12
click at [558, 75] on button "Показать" at bounding box center [554, 70] width 43 height 15
click at [91, 272] on button "Видео" at bounding box center [92, 271] width 36 height 12
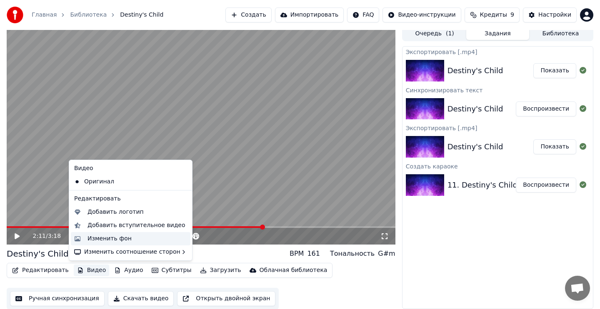
click at [107, 236] on div "Изменить фон" at bounding box center [109, 239] width 44 height 8
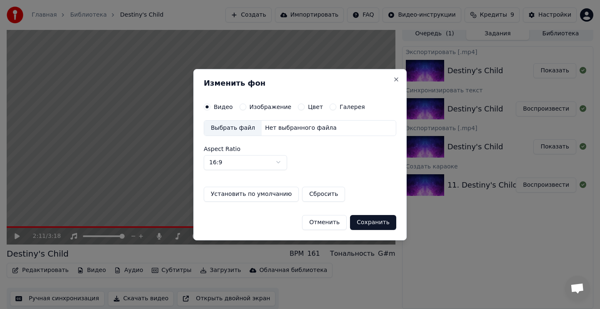
click at [300, 107] on button "Цвет" at bounding box center [301, 107] width 7 height 7
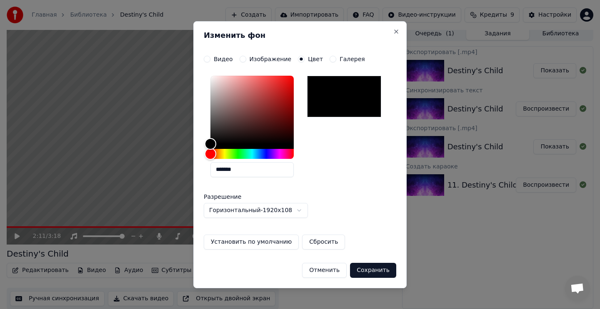
drag, startPoint x: 254, startPoint y: 169, endPoint x: 199, endPoint y: 169, distance: 55.0
click at [199, 169] on div "**********" at bounding box center [299, 154] width 213 height 267
paste input "text"
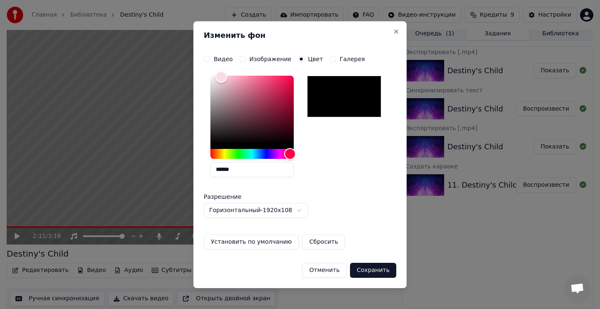
type input "******"
click at [369, 274] on button "Сохранить" at bounding box center [373, 270] width 46 height 15
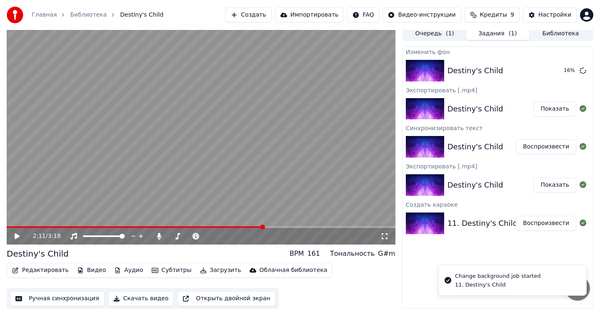
click at [16, 236] on icon at bounding box center [17, 237] width 5 height 6
click at [16, 235] on icon at bounding box center [17, 236] width 4 height 5
click at [17, 236] on icon at bounding box center [17, 237] width 5 height 6
click at [16, 234] on icon at bounding box center [17, 236] width 4 height 5
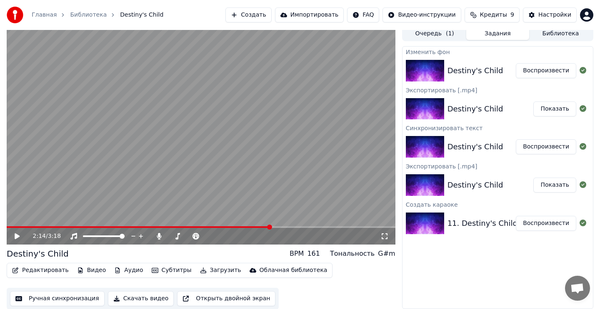
click at [94, 271] on button "Видео" at bounding box center [92, 271] width 36 height 12
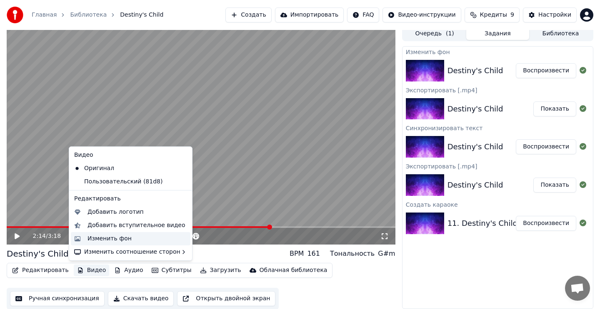
click at [110, 237] on div "Изменить фон" at bounding box center [109, 239] width 44 height 8
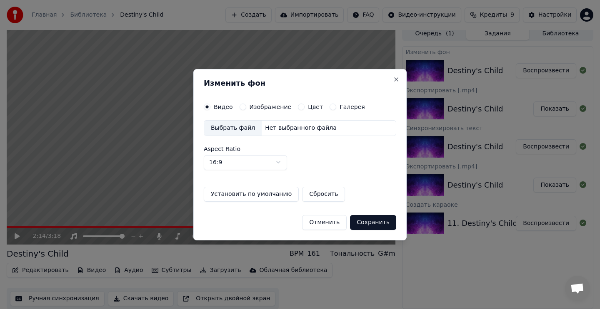
click at [300, 105] on button "Цвет" at bounding box center [301, 107] width 7 height 7
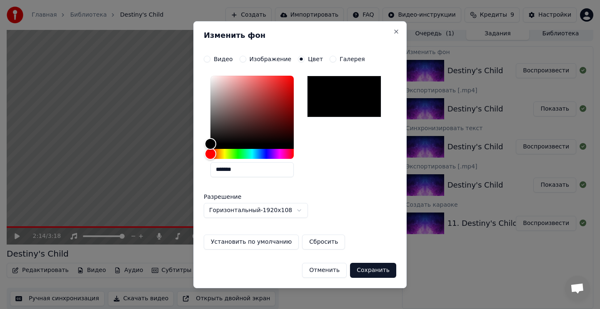
click at [209, 57] on button "Видео" at bounding box center [207, 59] width 7 height 7
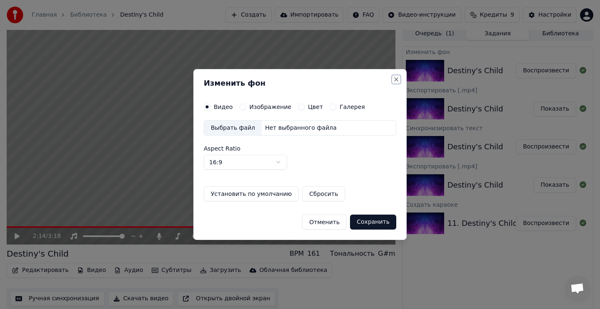
click at [394, 80] on button "Close" at bounding box center [396, 79] width 7 height 7
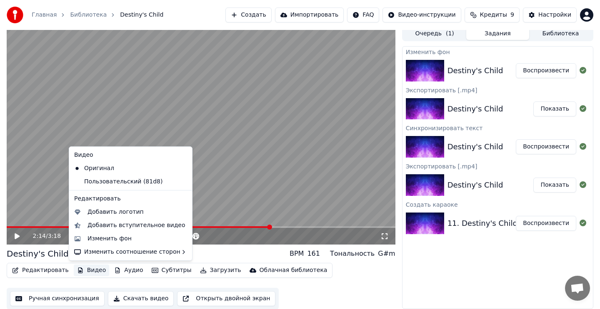
click at [92, 270] on button "Видео" at bounding box center [92, 271] width 36 height 12
click at [100, 242] on div "Изменить фон" at bounding box center [109, 239] width 44 height 8
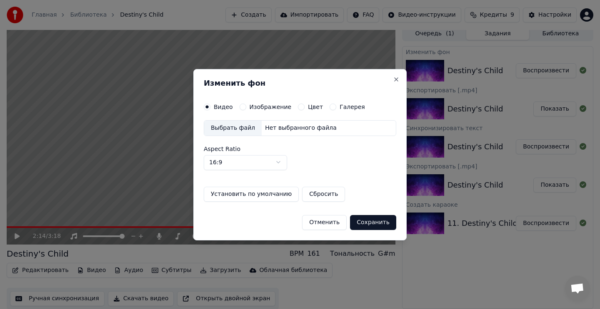
click at [261, 109] on label "Изображение" at bounding box center [270, 107] width 42 height 6
click at [246, 109] on button "Изображение" at bounding box center [242, 107] width 7 height 7
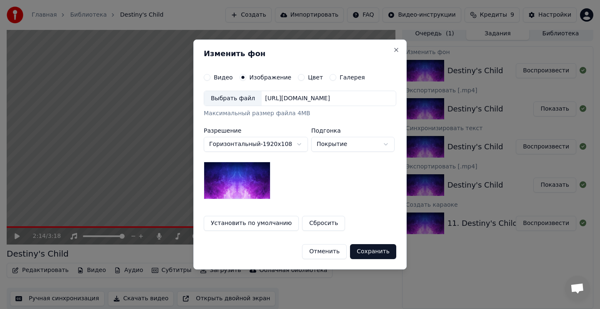
click at [242, 100] on div "Выбрать файл" at bounding box center [232, 98] width 57 height 15
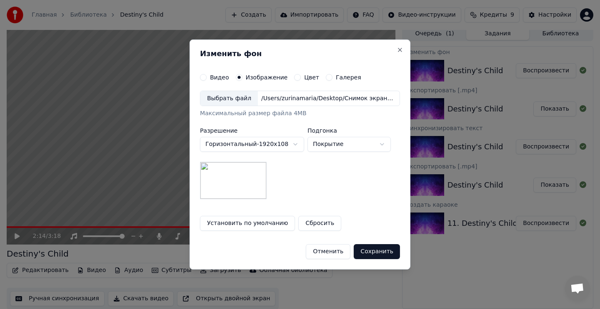
click at [343, 148] on body "Главная Библиотека Destiny's Child Создать Импортировать FAQ Видео-инструкции К…" at bounding box center [300, 150] width 600 height 309
select select "****"
click at [368, 251] on button "Сохранить" at bounding box center [377, 251] width 46 height 15
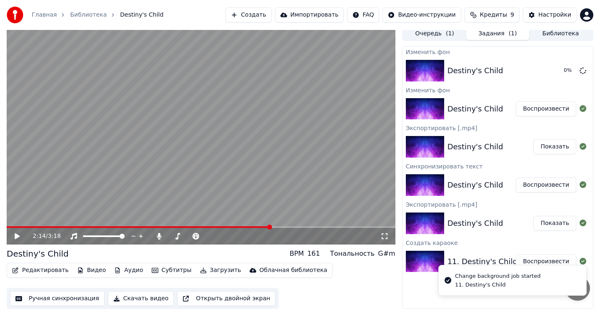
click at [19, 235] on icon at bounding box center [17, 237] width 5 height 6
click at [18, 234] on icon at bounding box center [17, 236] width 4 height 5
click at [18, 234] on icon at bounding box center [23, 236] width 20 height 7
click at [18, 234] on icon at bounding box center [17, 236] width 4 height 5
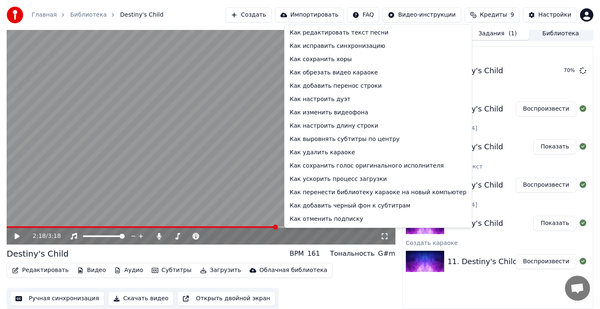
click at [376, 15] on html "Главная Библиотека Destiny's Child Создать Импортировать FAQ Видео-инструкции К…" at bounding box center [300, 150] width 600 height 309
click at [217, 151] on html "Главная Библиотека Destiny's Child Создать Импортировать FAQ Видео-инструкции К…" at bounding box center [300, 150] width 600 height 309
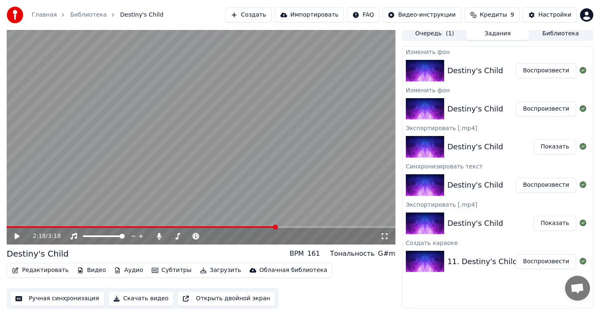
scroll to position [0, 0]
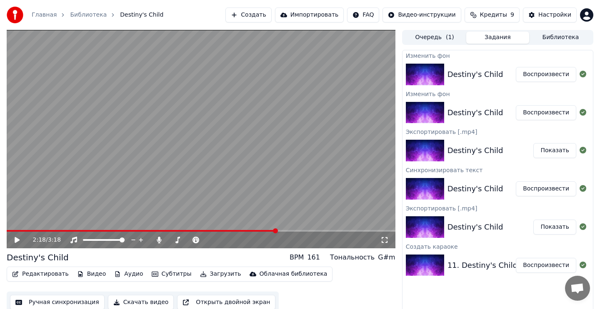
click at [15, 242] on icon at bounding box center [17, 240] width 5 height 6
click at [0, 229] on div "0:00 / 3:18 Destiny's Child BPM 161 Тональность G#m Редактировать Видео Аудио С…" at bounding box center [300, 172] width 600 height 284
click at [16, 234] on div "0:00 / 3:18" at bounding box center [201, 240] width 388 height 17
click at [16, 238] on icon at bounding box center [17, 240] width 4 height 5
click at [18, 240] on icon at bounding box center [17, 240] width 5 height 6
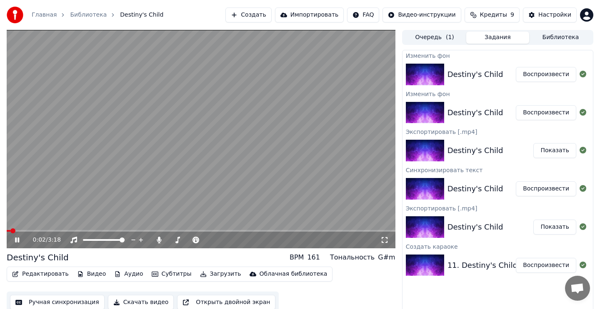
click at [10, 229] on span at bounding box center [12, 231] width 5 height 5
click at [18, 230] on span at bounding box center [201, 231] width 388 height 2
click at [15, 230] on span at bounding box center [17, 231] width 5 height 5
click at [17, 240] on icon at bounding box center [17, 240] width 4 height 5
click at [525, 76] on button "Воспроизвести" at bounding box center [545, 74] width 60 height 15
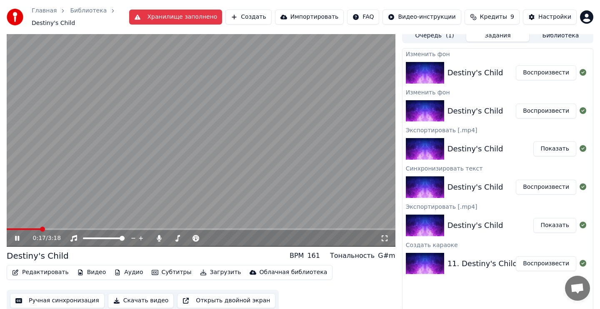
scroll to position [6, 0]
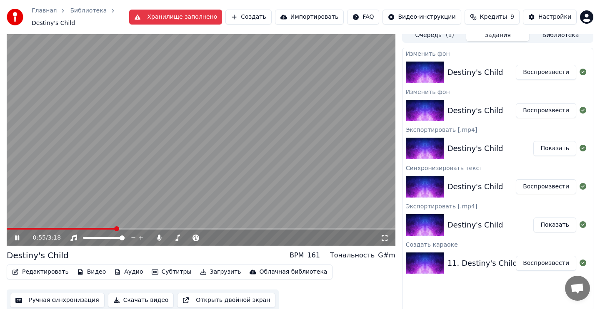
click at [17, 237] on icon at bounding box center [17, 238] width 4 height 5
click at [501, 95] on div "Изменить фон" at bounding box center [497, 92] width 190 height 10
click at [539, 114] on button "Воспроизвести" at bounding box center [545, 110] width 60 height 15
click at [289, 144] on video at bounding box center [201, 137] width 388 height 219
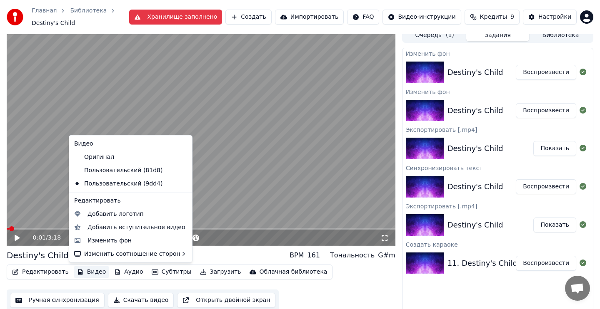
click at [88, 269] on button "Видео" at bounding box center [92, 272] width 36 height 12
click at [101, 242] on div "Изменить фон" at bounding box center [109, 241] width 44 height 8
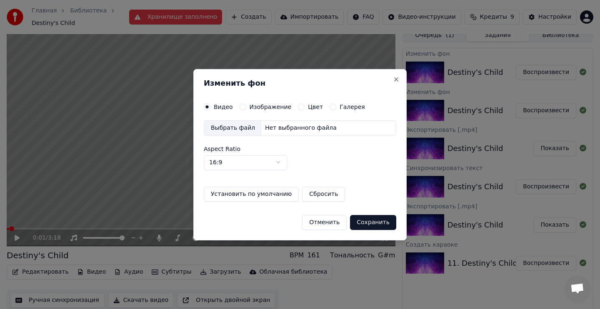
click at [299, 105] on button "Цвет" at bounding box center [301, 107] width 7 height 7
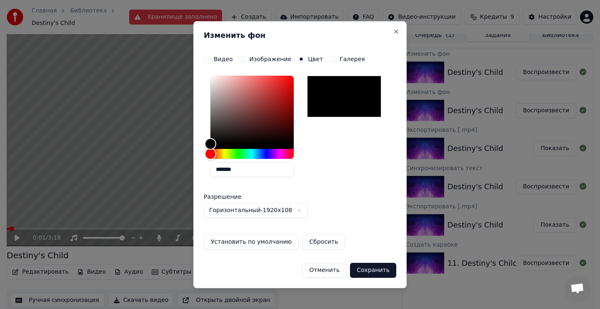
click at [254, 171] on input "*******" at bounding box center [251, 169] width 83 height 15
drag, startPoint x: 248, startPoint y: 171, endPoint x: 201, endPoint y: 171, distance: 46.6
click at [201, 171] on div "**********" at bounding box center [299, 154] width 213 height 267
paste input "text"
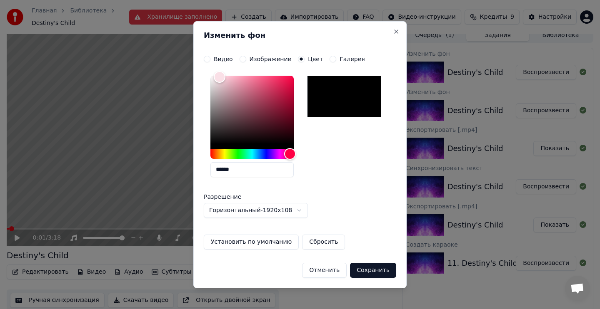
type input "******"
click at [373, 272] on button "Сохранить" at bounding box center [373, 270] width 46 height 15
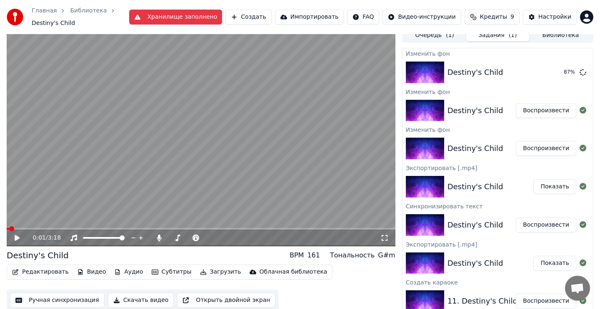
click at [51, 272] on button "Редактировать" at bounding box center [40, 272] width 63 height 12
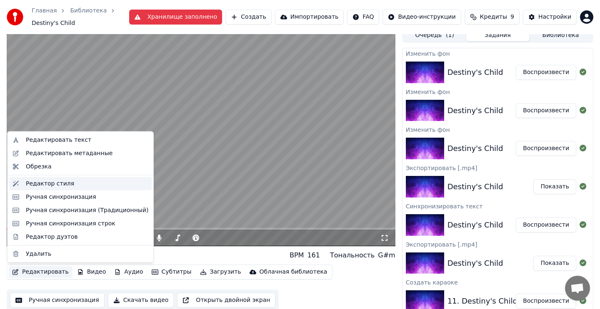
click at [82, 186] on div "Редактор стиля" at bounding box center [87, 183] width 122 height 8
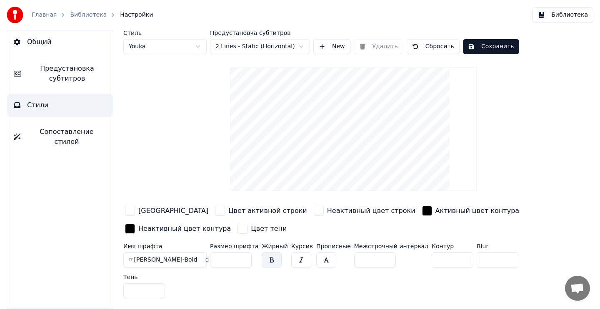
click at [200, 45] on html "Главная Библиотека Настройки Библиотека Общий Предустановка субтитров Стили Соп…" at bounding box center [300, 154] width 600 height 309
click at [330, 47] on html "Главная Библиотека Настройки Библиотека Общий Предустановка субтитров Стили Соп…" at bounding box center [300, 154] width 600 height 309
click at [323, 46] on button "New" at bounding box center [331, 46] width 37 height 15
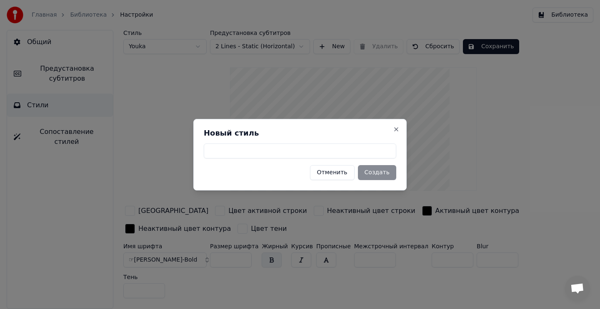
type input "*"
type input "******"
click at [380, 172] on button "Создать" at bounding box center [377, 172] width 38 height 15
type input "**"
type input "*"
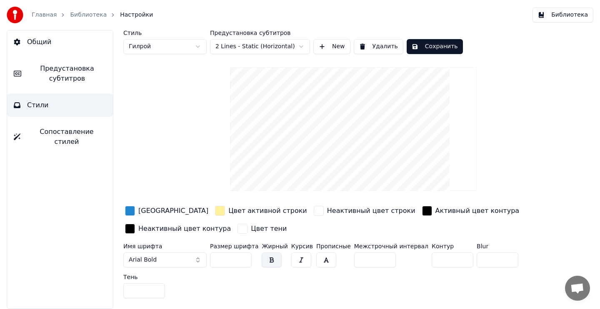
click at [187, 260] on button "Arial Bold" at bounding box center [164, 260] width 83 height 15
click at [192, 260] on button "Arial Bold" at bounding box center [164, 260] width 83 height 15
click at [196, 259] on button "Arial Bold" at bounding box center [164, 260] width 83 height 15
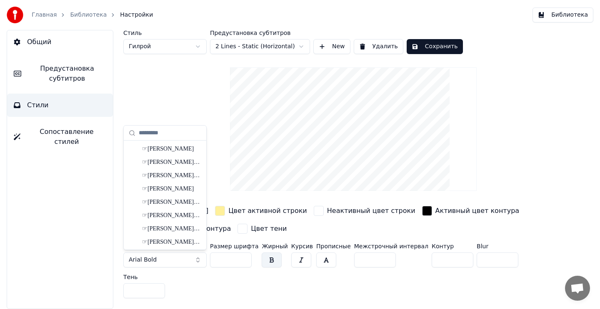
click at [187, 259] on button "Arial Bold" at bounding box center [164, 260] width 83 height 15
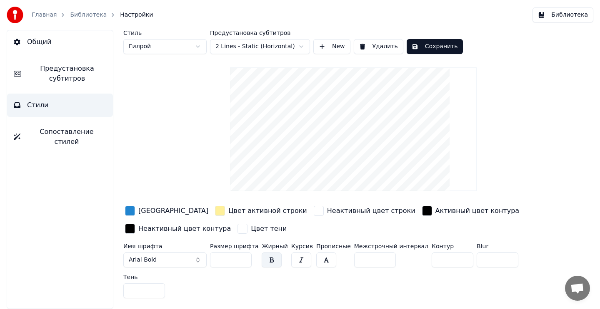
click at [187, 259] on button "Arial Bold" at bounding box center [164, 260] width 83 height 15
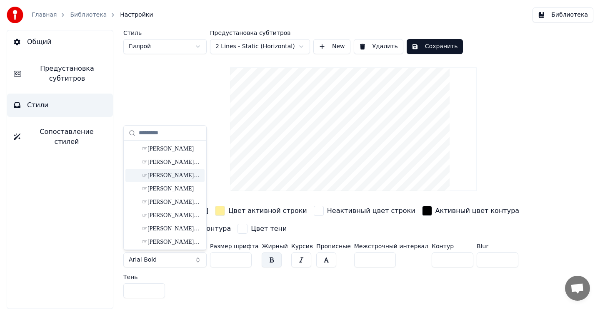
click at [180, 174] on div "☞[PERSON_NAME]-Bold" at bounding box center [171, 176] width 59 height 8
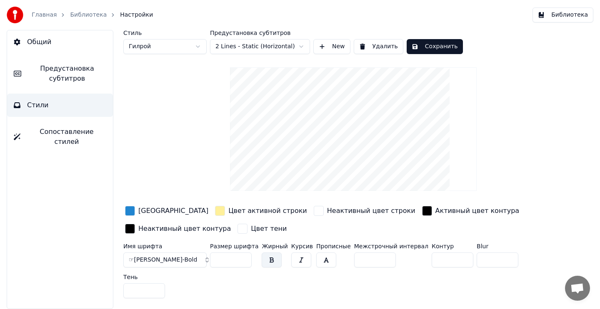
drag, startPoint x: 230, startPoint y: 260, endPoint x: 209, endPoint y: 260, distance: 21.2
click at [209, 260] on div "Имя шрифта ☞[PERSON_NAME]-Bold Размер шрифта ** Жирный Курсив Прописные Межстро…" at bounding box center [333, 273] width 420 height 58
type input "**"
click at [431, 260] on input "*" at bounding box center [452, 260] width 42 height 15
drag, startPoint x: 433, startPoint y: 262, endPoint x: 416, endPoint y: 262, distance: 17.1
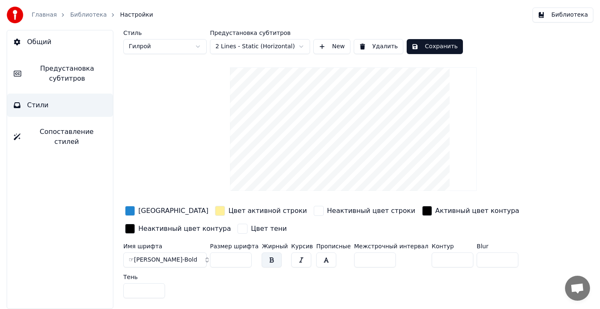
click at [416, 262] on div "Имя шрифта ☞[PERSON_NAME]-Bold Размер шрифта ** Жирный Курсив Прописные Межстро…" at bounding box center [333, 273] width 420 height 58
type input "*"
click at [132, 210] on div "button" at bounding box center [130, 211] width 10 height 10
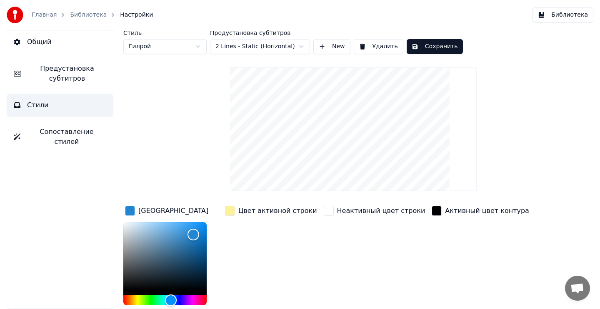
scroll to position [68, 0]
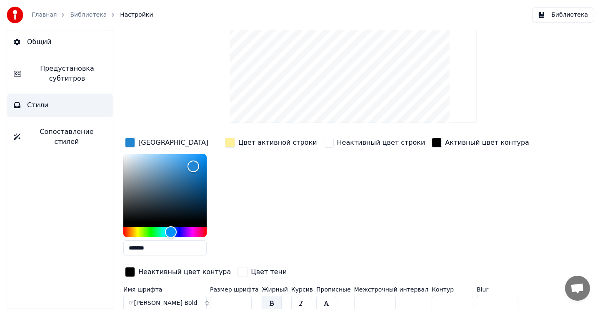
drag, startPoint x: 156, startPoint y: 246, endPoint x: 103, endPoint y: 246, distance: 52.9
click at [103, 246] on div "Общий Предустановка субтитров Стили Сопоставление стилей Стиль Гилрой Предустан…" at bounding box center [300, 169] width 600 height 279
paste input "text"
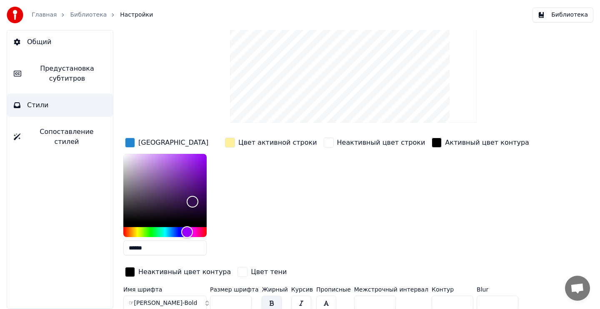
type input "******"
click at [232, 143] on div "button" at bounding box center [230, 143] width 10 height 10
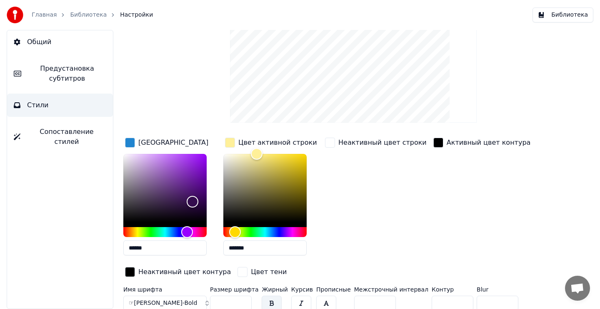
drag, startPoint x: 251, startPoint y: 248, endPoint x: 212, endPoint y: 248, distance: 39.6
click at [212, 248] on div "Цвет заливки ****** Цвет активной строки ******* Неактивный цвет строки Активны…" at bounding box center [333, 208] width 420 height 144
paste input "text"
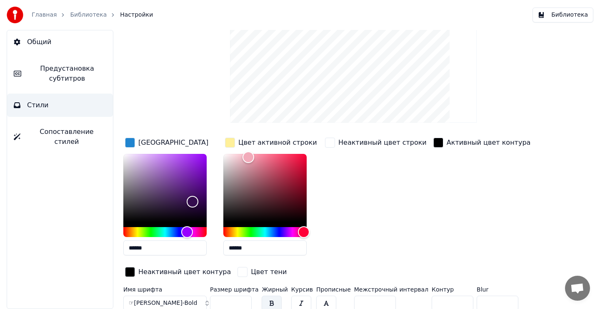
type input "******"
click at [345, 234] on div "Неактивный цвет строки" at bounding box center [375, 199] width 105 height 126
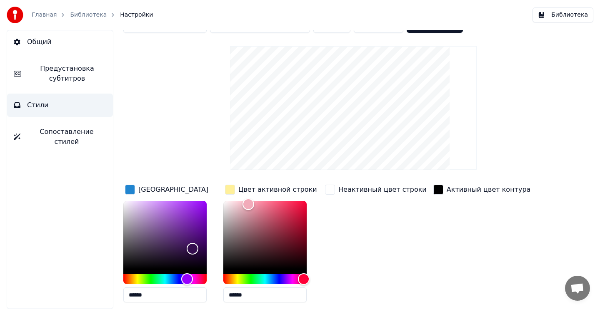
scroll to position [0, 0]
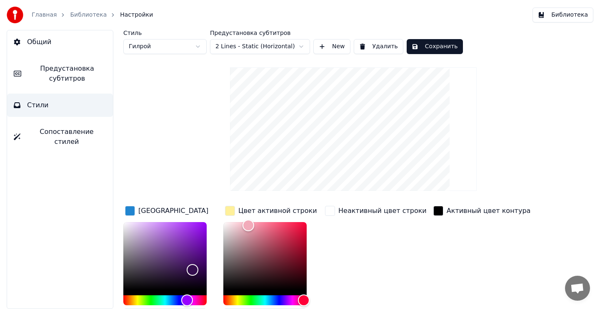
click at [437, 45] on button "Сохранить" at bounding box center [434, 46] width 56 height 15
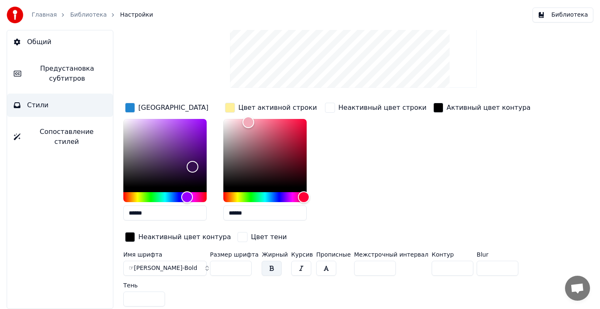
click at [329, 105] on div "button" at bounding box center [330, 108] width 10 height 10
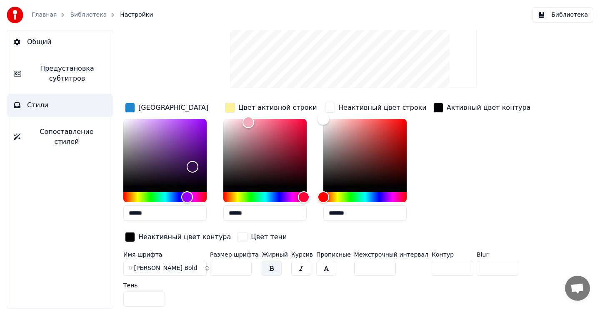
drag, startPoint x: 354, startPoint y: 212, endPoint x: 309, endPoint y: 212, distance: 45.0
click at [309, 212] on div "Цвет заливки ****** Цвет активной строки ****** Неактивный цвет строки ******* …" at bounding box center [333, 173] width 420 height 144
paste input "text"
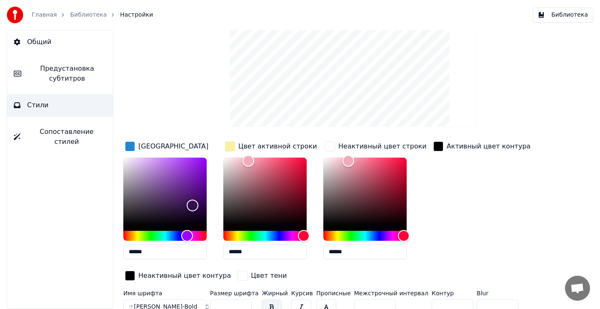
scroll to position [0, 0]
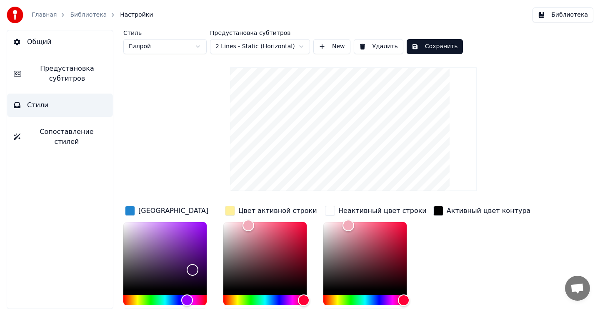
type input "******"
click at [444, 50] on button "Сохранить" at bounding box center [434, 46] width 56 height 15
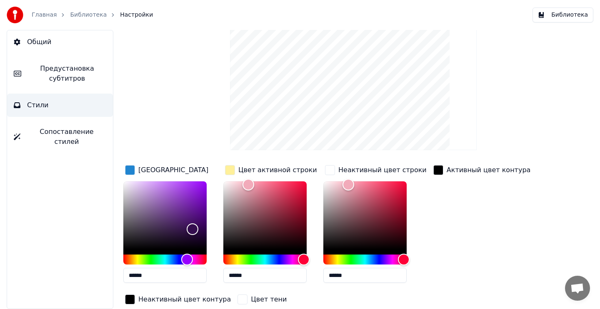
scroll to position [103, 0]
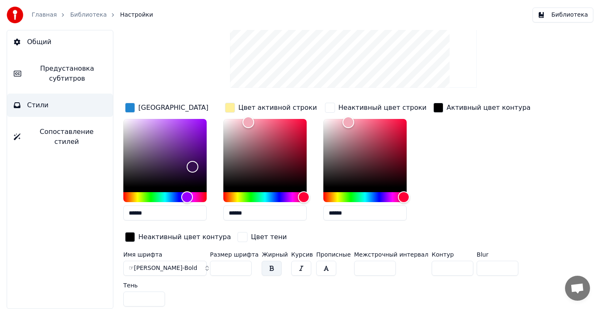
click at [69, 82] on span "Предустановка субтитров" at bounding box center [67, 74] width 78 height 20
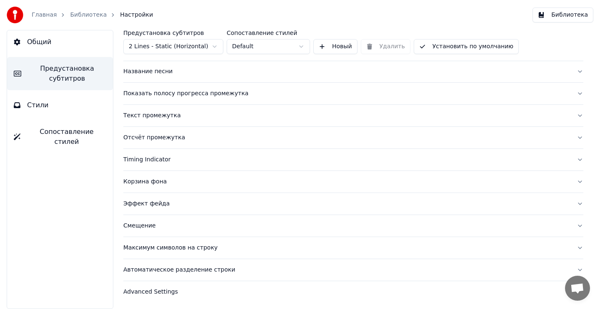
scroll to position [62, 0]
click at [298, 45] on html "Главная Библиотека Настройки Библиотека Общий Предустановка субтитров Стили Соп…" at bounding box center [300, 154] width 600 height 309
click at [301, 47] on html "Главная Библиотека Настройки Библиотека Общий Предустановка субтитров Стили Соп…" at bounding box center [300, 154] width 600 height 309
click at [324, 49] on button "Новый" at bounding box center [335, 46] width 44 height 15
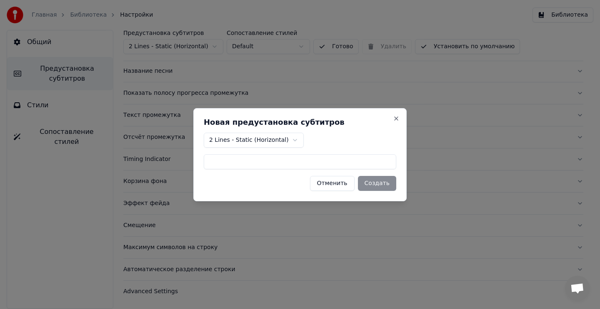
click at [291, 134] on body "Главная Библиотека Настройки Библиотека Общий Предустановка субтитров Стили Соп…" at bounding box center [300, 154] width 600 height 309
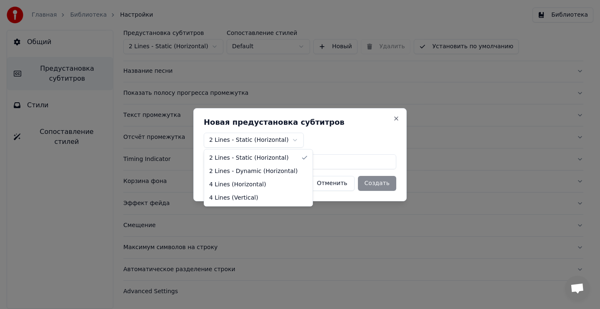
click at [373, 127] on body "Главная Библиотека Настройки Библиотека Общий Предустановка субтитров Стили Соп…" at bounding box center [300, 154] width 600 height 309
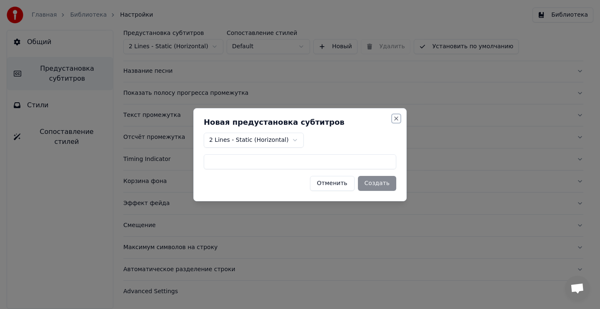
click at [393, 118] on button "Close" at bounding box center [396, 118] width 7 height 7
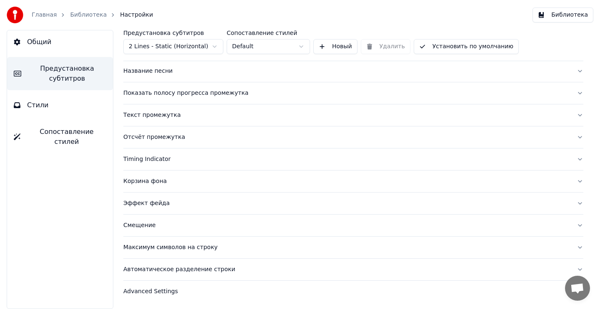
click at [211, 47] on html "Главная Библиотека Настройки Библиотека Общий Предустановка субтитров Стили Соп…" at bounding box center [300, 154] width 600 height 309
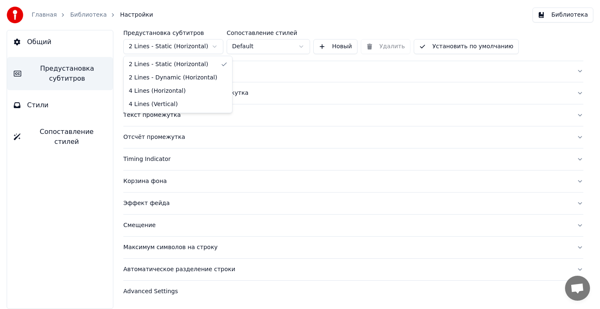
click at [213, 45] on html "Главная Библиотека Настройки Библиотека Общий Предустановка субтитров Стили Соп…" at bounding box center [300, 154] width 600 height 309
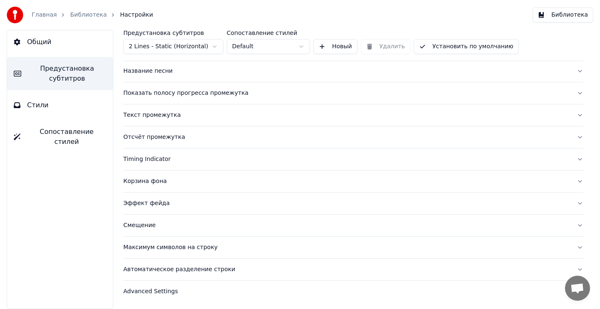
click at [150, 179] on div "Корзина фона" at bounding box center [346, 181] width 446 height 8
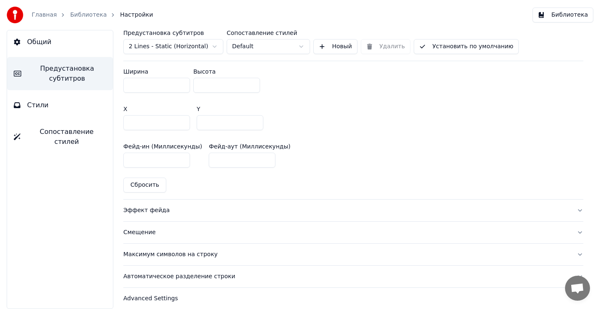
scroll to position [515, 0]
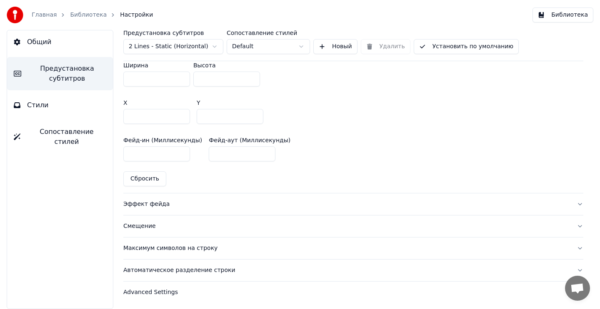
click at [59, 102] on button "Стили" at bounding box center [60, 105] width 106 height 23
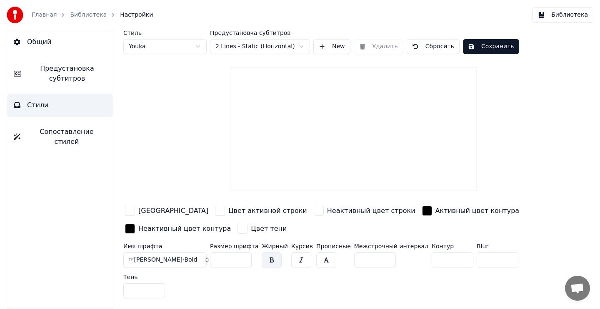
scroll to position [0, 0]
click at [201, 48] on html "Главная Библиотека Настройки Библиотека Общий Предустановка субтитров Стили Соп…" at bounding box center [300, 154] width 600 height 309
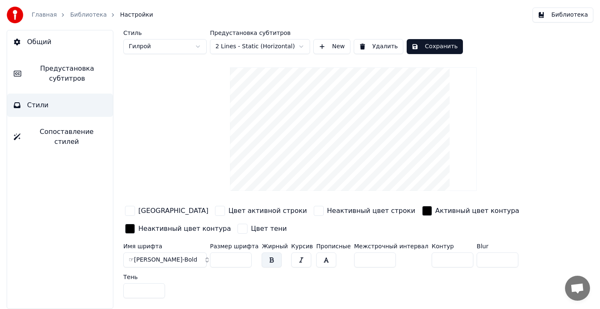
click at [447, 44] on button "Сохранить" at bounding box center [434, 46] width 56 height 15
click at [548, 17] on button "Библиотека" at bounding box center [562, 14] width 61 height 15
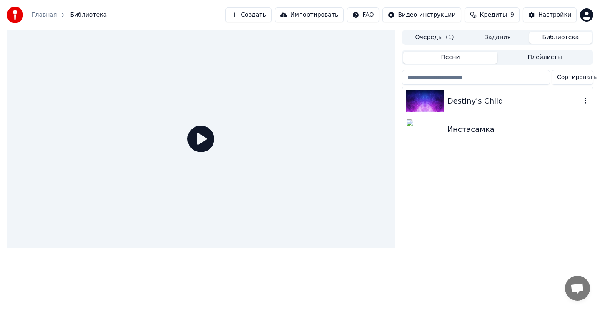
click at [514, 100] on div "Destiny's Child" at bounding box center [514, 101] width 134 height 12
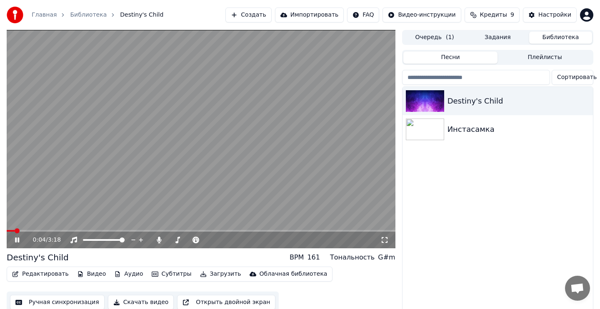
click at [451, 37] on span "( 1 )" at bounding box center [450, 37] width 8 height 8
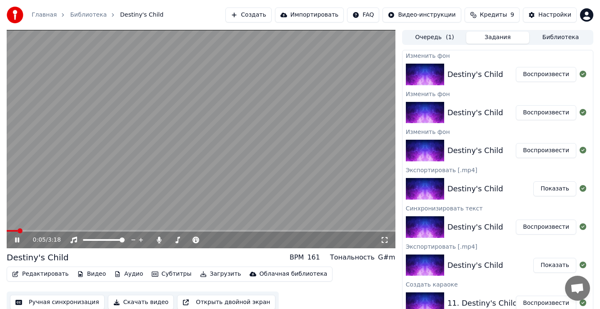
click at [498, 39] on button "Задания" at bounding box center [497, 38] width 63 height 12
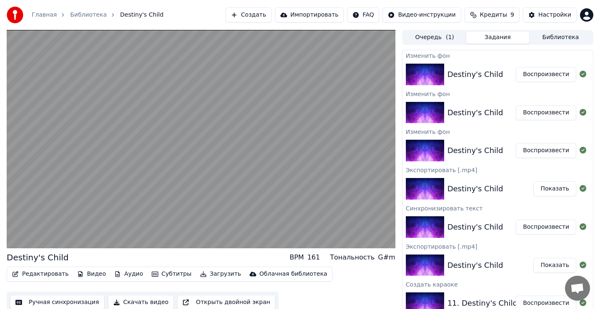
click at [553, 73] on button "Воспроизвести" at bounding box center [545, 74] width 60 height 15
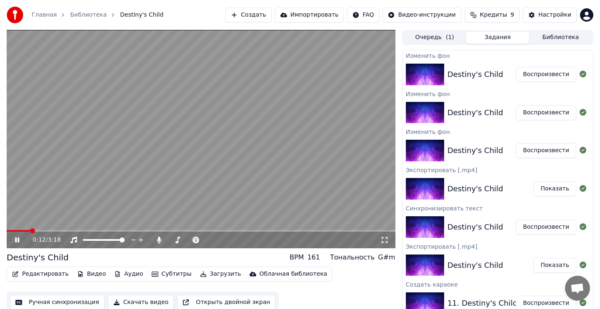
click at [187, 141] on video at bounding box center [201, 139] width 388 height 219
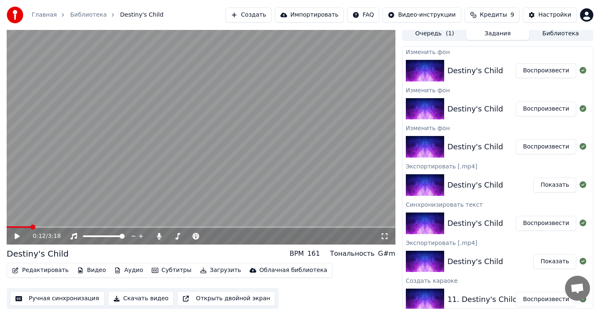
click at [380, 236] on icon at bounding box center [384, 236] width 8 height 7
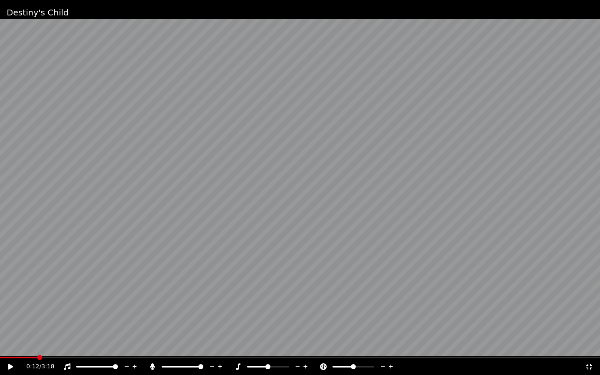
click at [126, 306] on video at bounding box center [300, 187] width 600 height 375
click at [0, 309] on div "0:00 / 3:18" at bounding box center [300, 365] width 600 height 18
click at [12, 309] on icon at bounding box center [11, 366] width 4 height 5
click at [0, 309] on span at bounding box center [2, 357] width 5 height 5
click at [11, 309] on icon at bounding box center [10, 367] width 5 height 6
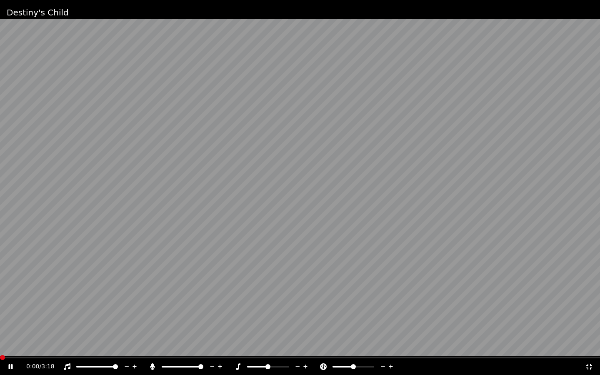
click at [587, 309] on icon at bounding box center [589, 366] width 8 height 7
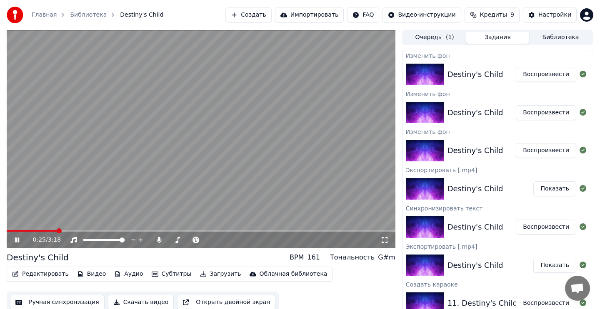
click at [142, 139] on video at bounding box center [201, 139] width 388 height 219
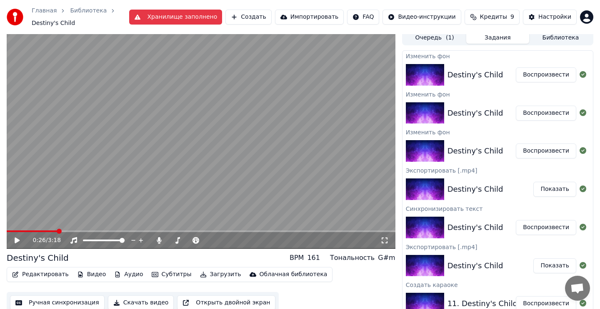
scroll to position [8, 0]
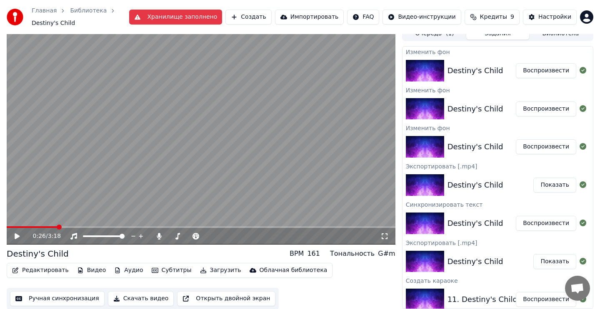
click at [154, 299] on button "Скачать видео" at bounding box center [141, 298] width 66 height 15
click at [86, 271] on button "Видео" at bounding box center [92, 271] width 36 height 12
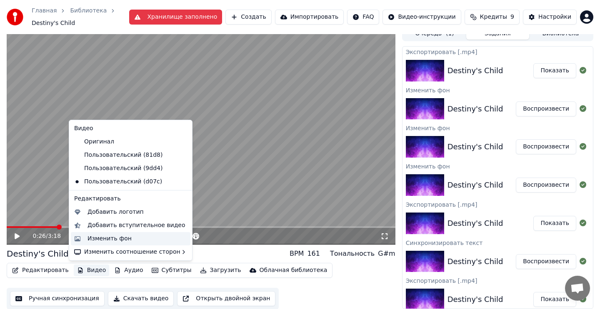
click at [102, 241] on div "Изменить фон" at bounding box center [109, 239] width 44 height 8
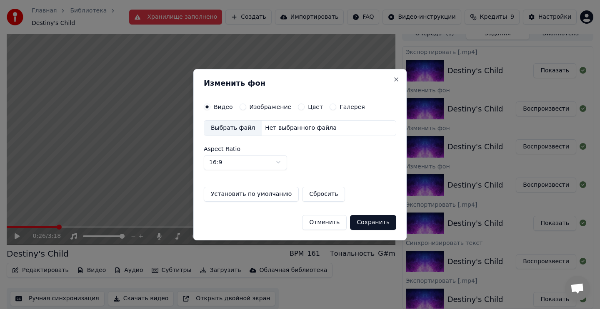
click at [274, 106] on label "Изображение" at bounding box center [270, 107] width 42 height 6
click at [246, 106] on button "Изображение" at bounding box center [242, 107] width 7 height 7
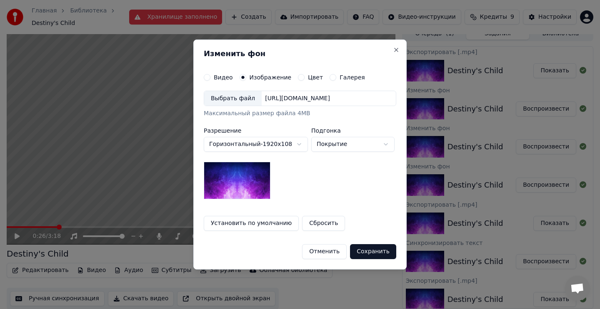
click at [244, 102] on div "Выбрать файл" at bounding box center [232, 98] width 57 height 15
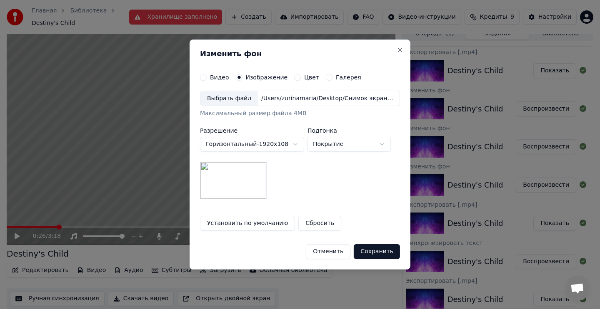
click at [367, 251] on button "Сохранить" at bounding box center [377, 251] width 46 height 15
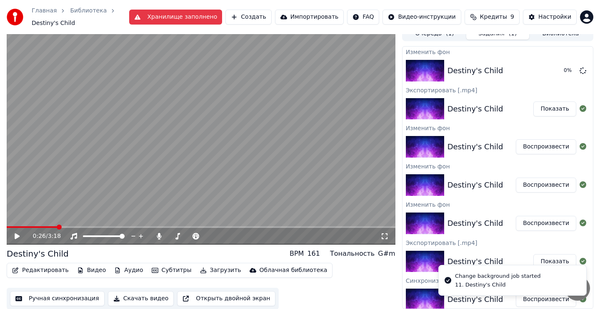
scroll to position [0, 0]
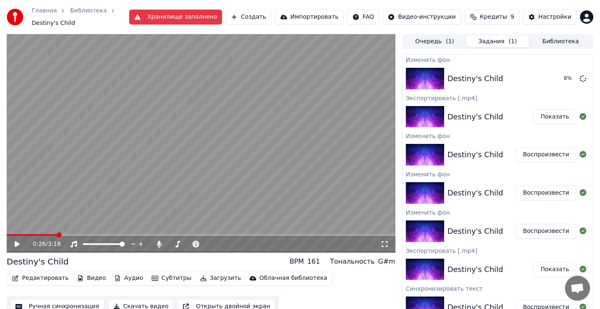
click at [548, 119] on button "Показать" at bounding box center [554, 117] width 43 height 15
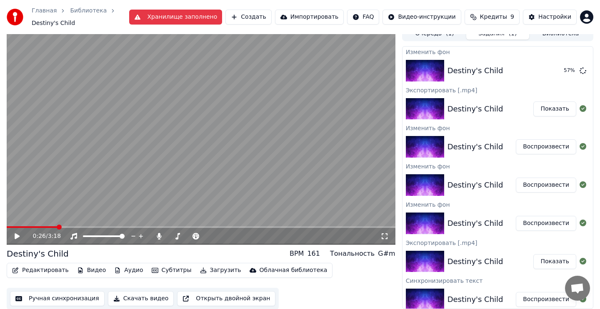
click at [172, 270] on button "Субтитры" at bounding box center [171, 271] width 47 height 12
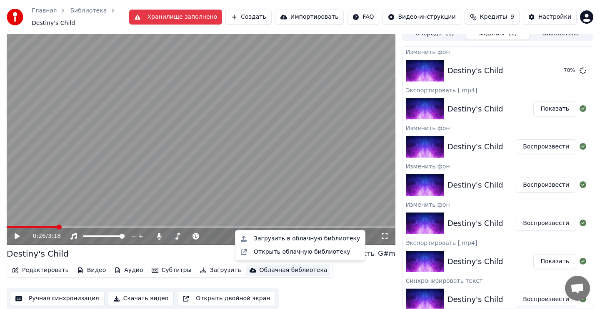
click at [337, 282] on div "Редактировать Видео Аудио Субтитры Загрузить Облачная библиотека Ручная синхрон…" at bounding box center [201, 286] width 388 height 47
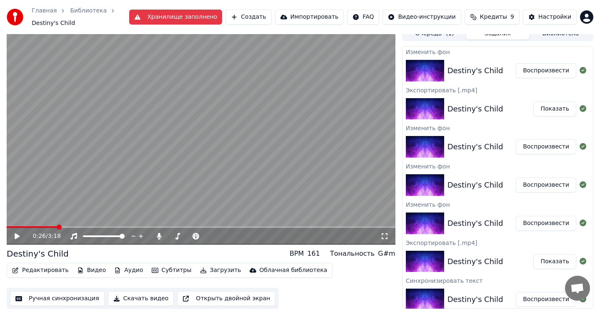
scroll to position [0, 0]
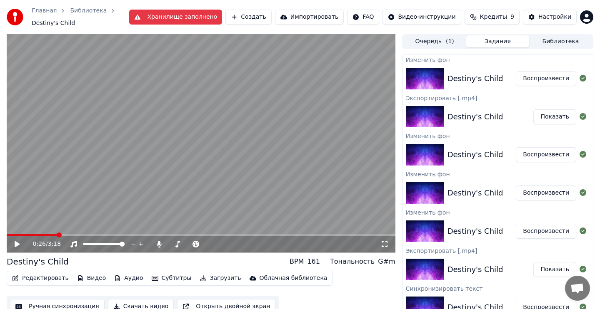
click at [538, 80] on button "Воспроизвести" at bounding box center [545, 78] width 60 height 15
click at [206, 151] on video at bounding box center [201, 143] width 388 height 219
click at [540, 21] on button "Настройки" at bounding box center [550, 17] width 54 height 15
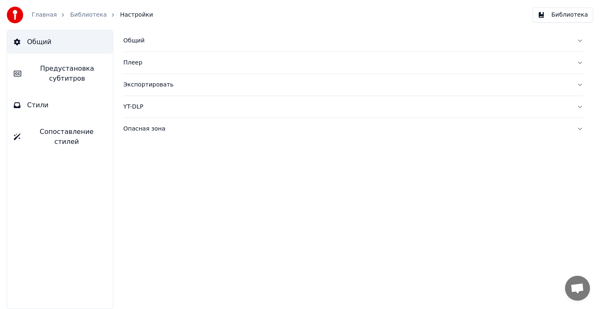
click at [62, 107] on button "Стили" at bounding box center [60, 105] width 106 height 23
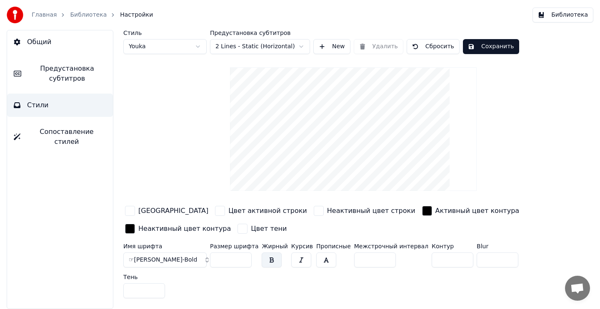
click at [59, 45] on button "Общий" at bounding box center [60, 41] width 106 height 23
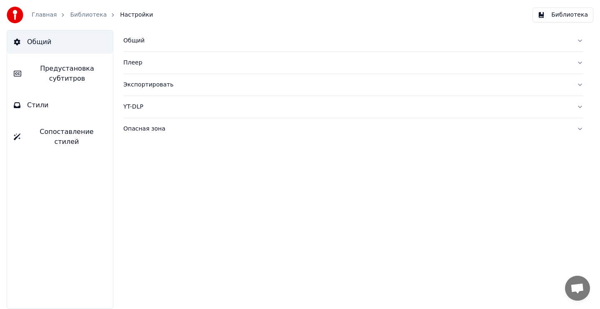
click at [141, 86] on div "Экспортировать" at bounding box center [346, 85] width 446 height 8
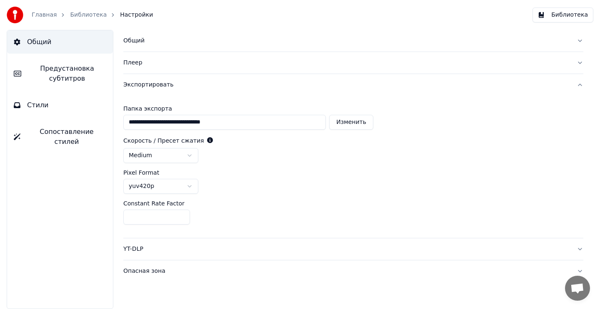
click at [138, 64] on div "Плеер" at bounding box center [346, 63] width 446 height 8
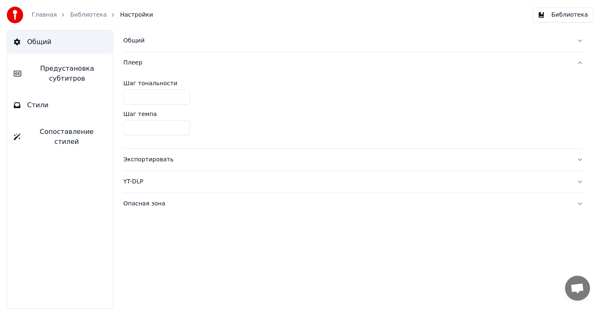
click at [132, 42] on div "Общий" at bounding box center [346, 41] width 446 height 8
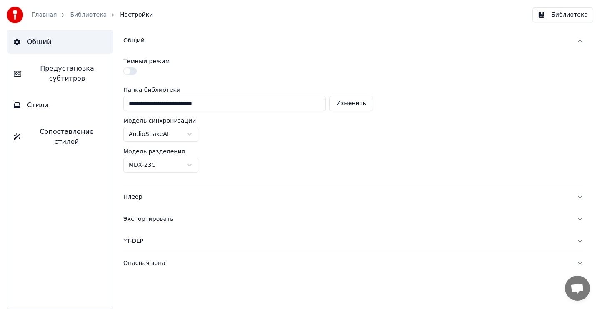
click at [67, 110] on button "Стили" at bounding box center [60, 105] width 106 height 23
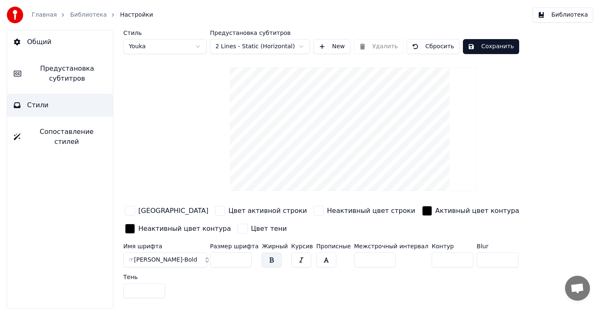
click at [546, 16] on button "Библиотека" at bounding box center [562, 14] width 61 height 15
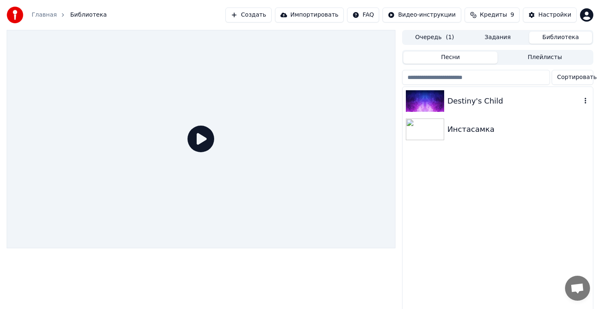
click at [500, 95] on div "Destiny's Child" at bounding box center [514, 101] width 134 height 12
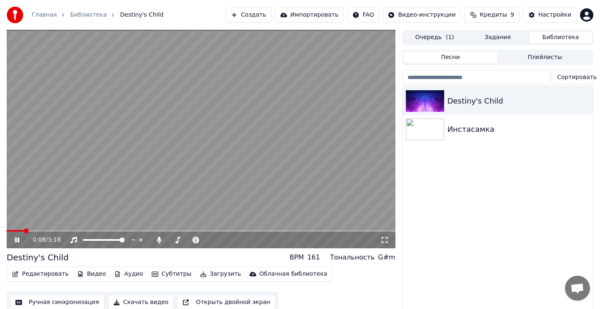
click at [290, 126] on video at bounding box center [201, 139] width 388 height 219
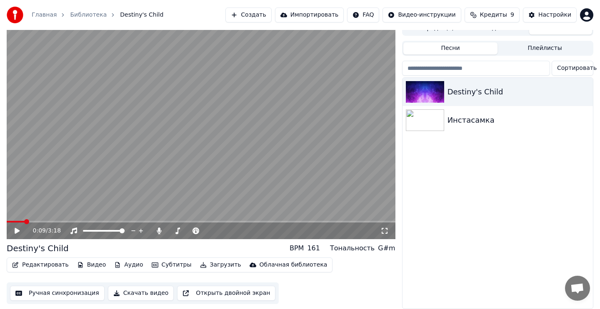
click at [52, 266] on button "Редактировать" at bounding box center [40, 265] width 63 height 12
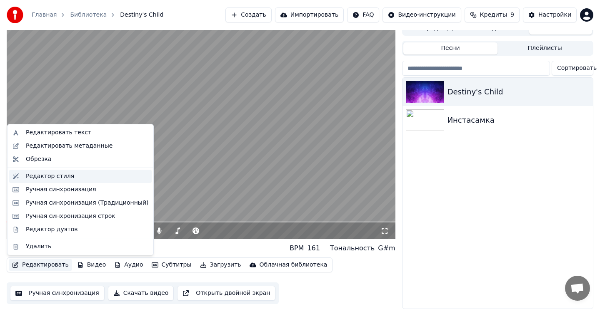
click at [69, 176] on div "Редактор стиля" at bounding box center [50, 176] width 48 height 8
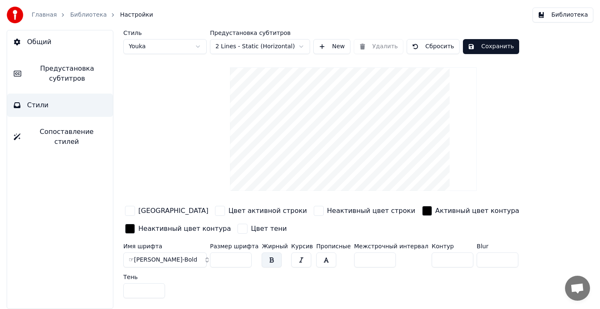
click at [90, 132] on span "Сопоставление стилей" at bounding box center [66, 137] width 79 height 20
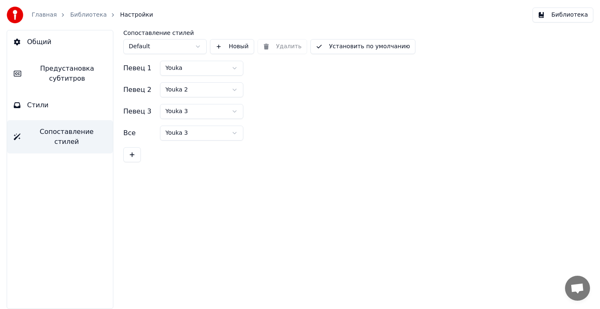
click at [63, 104] on button "Стили" at bounding box center [60, 105] width 106 height 23
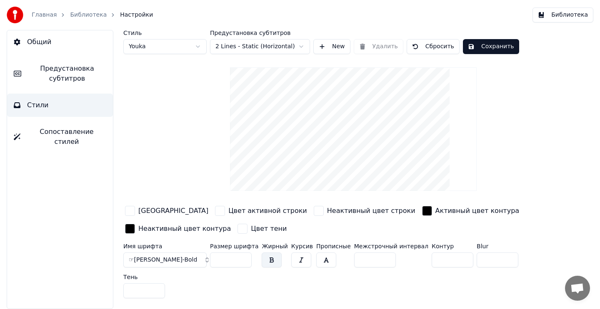
click at [559, 17] on button "Библиотека" at bounding box center [562, 14] width 61 height 15
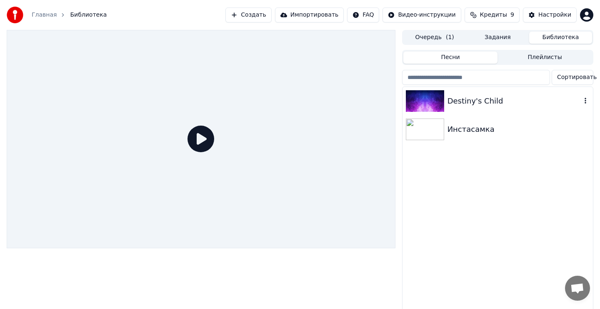
click at [523, 103] on div "Destiny's Child" at bounding box center [514, 101] width 134 height 12
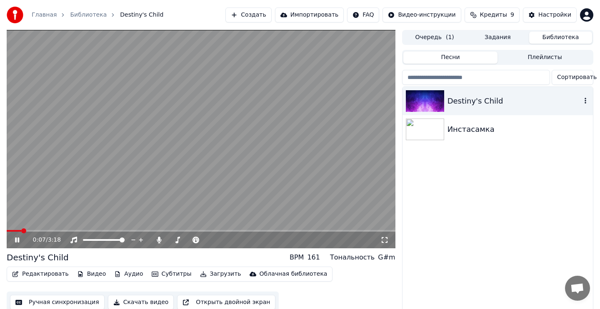
click at [549, 100] on div "Destiny's Child" at bounding box center [514, 101] width 134 height 12
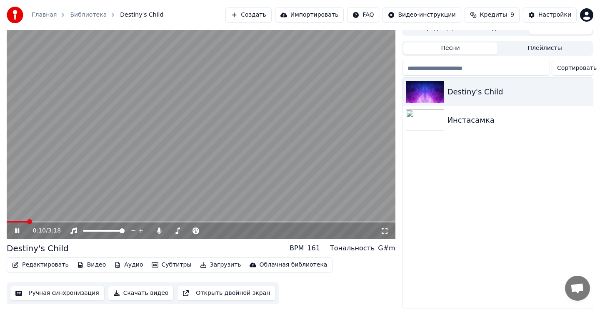
click at [15, 230] on icon at bounding box center [17, 231] width 4 height 5
click at [151, 294] on button "Скачать видео" at bounding box center [141, 293] width 66 height 15
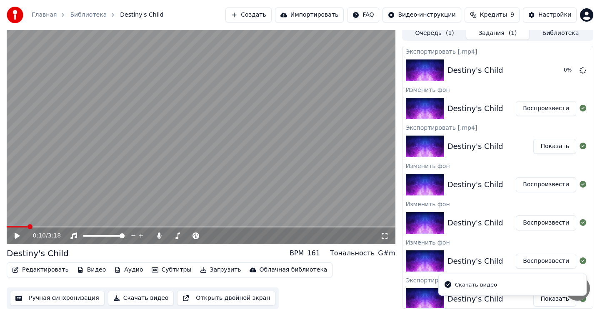
scroll to position [4, 0]
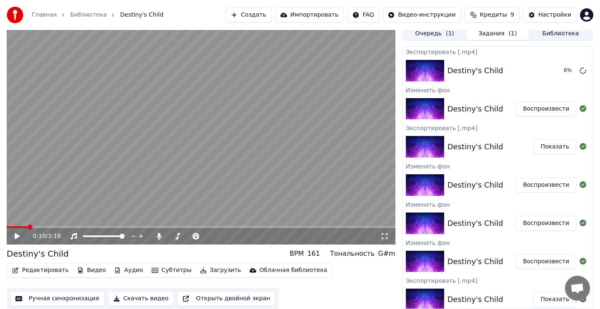
click at [555, 148] on button "Показать" at bounding box center [554, 146] width 43 height 15
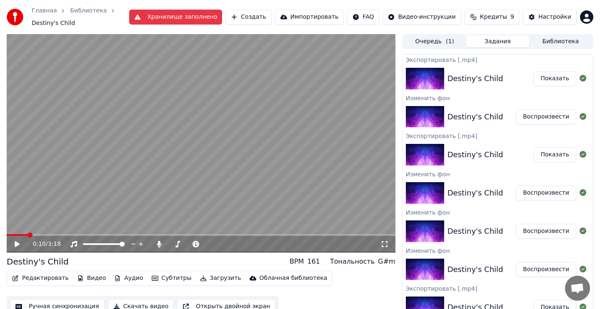
click at [561, 77] on button "Показать" at bounding box center [554, 78] width 43 height 15
click at [173, 140] on video at bounding box center [201, 143] width 388 height 219
click at [258, 120] on video at bounding box center [201, 143] width 388 height 219
click at [545, 79] on button "Показать" at bounding box center [554, 78] width 43 height 15
click at [536, 117] on button "Воспроизвести" at bounding box center [545, 117] width 60 height 15
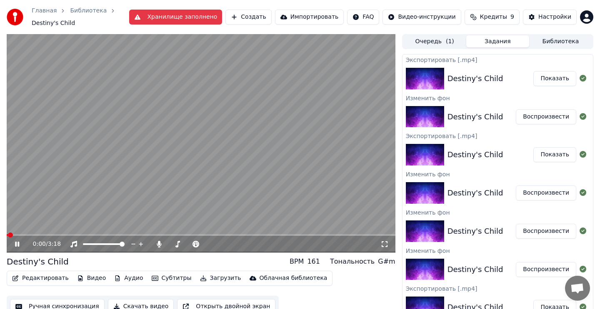
click at [536, 117] on button "Воспроизвести" at bounding box center [545, 117] width 60 height 15
click at [200, 146] on video at bounding box center [201, 143] width 388 height 219
click at [95, 279] on button "Видео" at bounding box center [92, 279] width 36 height 12
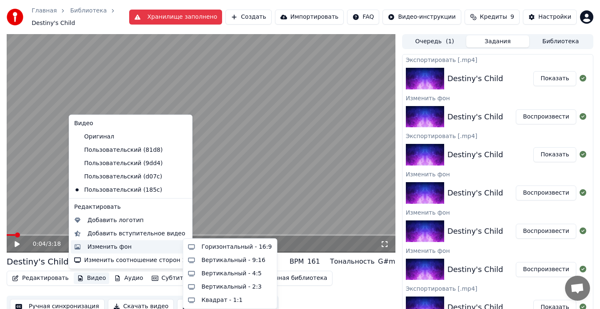
click at [109, 246] on div "Изменить фон" at bounding box center [109, 247] width 44 height 8
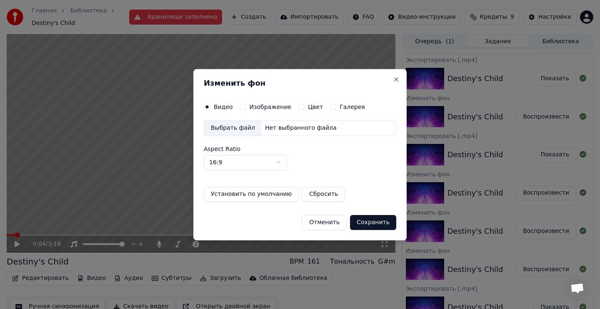
click at [243, 107] on button "Изображение" at bounding box center [242, 107] width 7 height 7
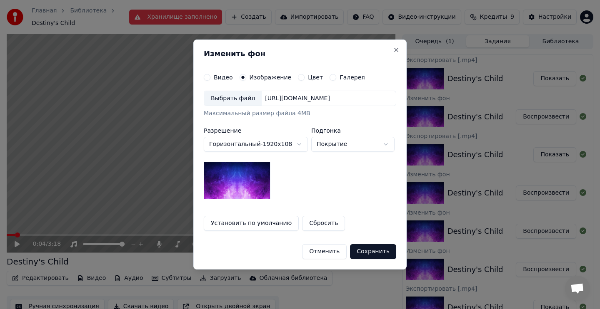
click at [251, 177] on img at bounding box center [237, 180] width 67 height 37
click at [239, 99] on div "Выбрать файл" at bounding box center [232, 98] width 57 height 15
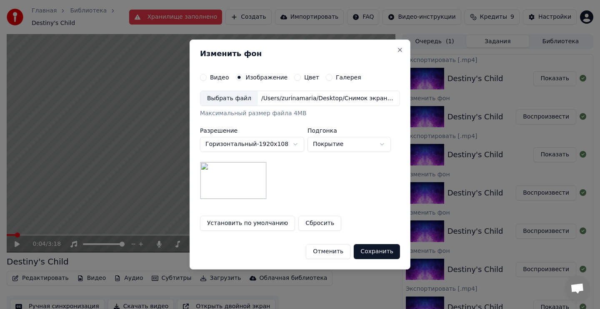
click at [381, 251] on button "Сохранить" at bounding box center [377, 251] width 46 height 15
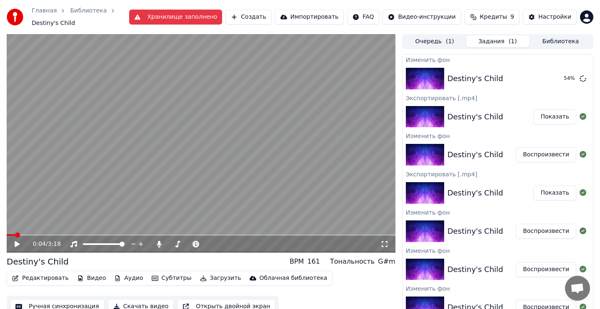
click at [184, 17] on button "Хранилище заполнено" at bounding box center [175, 17] width 93 height 15
click at [543, 85] on button "Воспроизвести" at bounding box center [545, 78] width 60 height 15
click at [251, 140] on video at bounding box center [201, 143] width 388 height 219
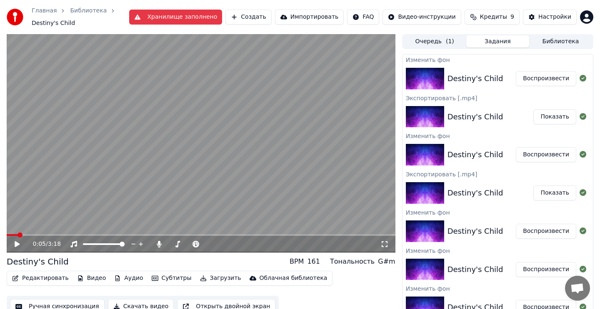
click at [92, 279] on button "Видео" at bounding box center [92, 279] width 36 height 12
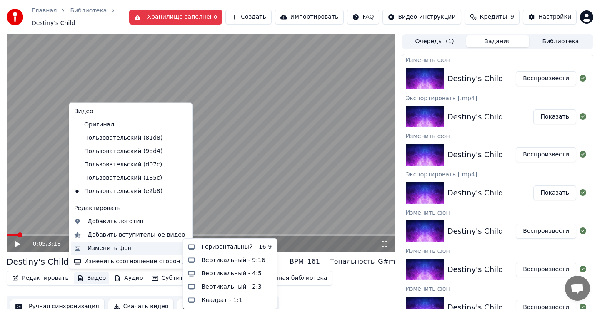
click at [111, 249] on div "Изменить фон" at bounding box center [109, 248] width 44 height 8
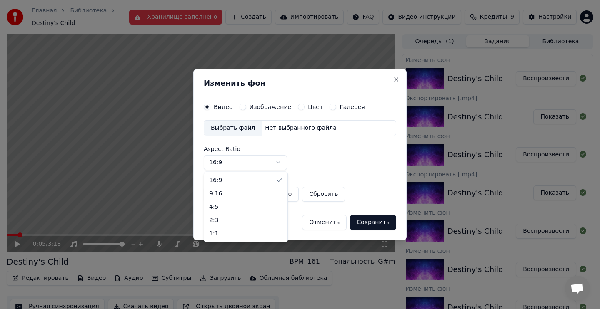
click at [268, 162] on body "Главная Библиотека Destiny's Child Хранилище заполнено Создать Импортировать FA…" at bounding box center [300, 154] width 600 height 309
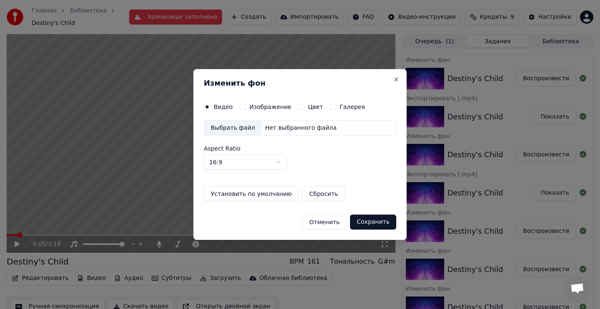
click at [308, 158] on body "Главная Библиотека Destiny's Child Хранилище заполнено Создать Импортировать FA…" at bounding box center [300, 154] width 600 height 309
click at [319, 225] on button "Отменить" at bounding box center [324, 222] width 45 height 15
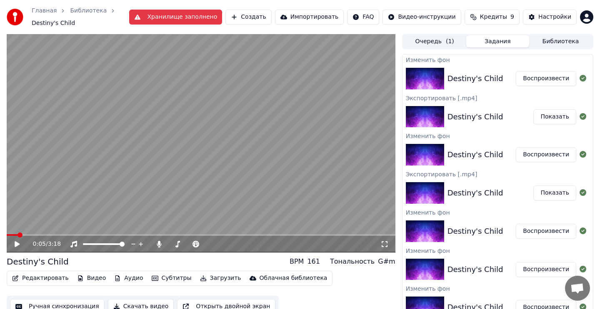
click at [294, 163] on video at bounding box center [201, 143] width 388 height 219
click at [294, 162] on video at bounding box center [201, 143] width 388 height 219
click at [212, 256] on div "Destiny's Child BPM 161 Тональность G#m" at bounding box center [201, 262] width 388 height 12
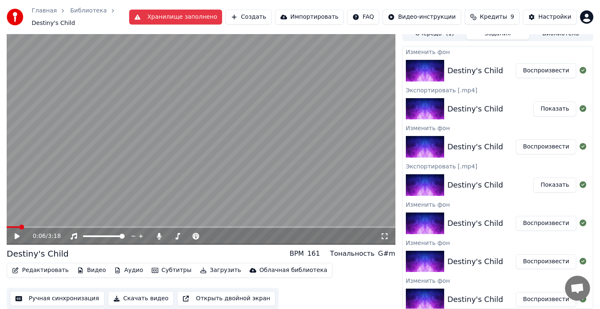
click at [156, 20] on button "Хранилище заполнено" at bounding box center [175, 17] width 93 height 15
click at [289, 20] on button "Импортировать" at bounding box center [309, 17] width 69 height 15
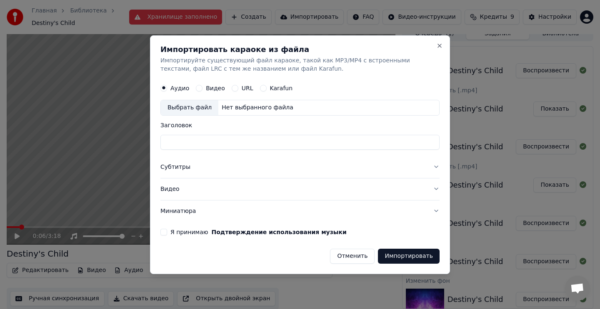
click at [354, 258] on button "Отменить" at bounding box center [352, 256] width 45 height 15
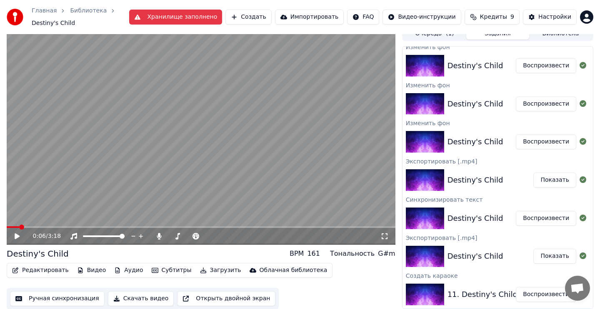
scroll to position [0, 0]
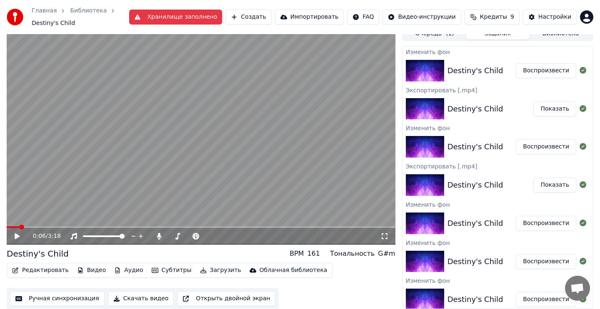
click at [38, 270] on button "Редактировать" at bounding box center [40, 271] width 63 height 12
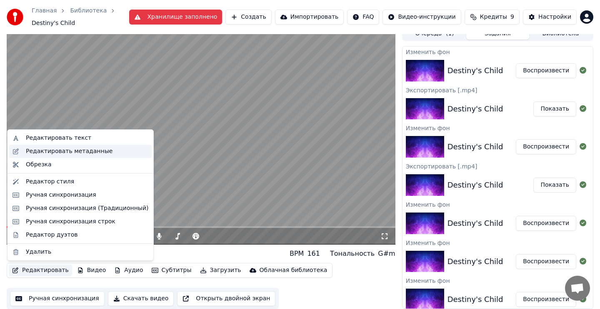
click at [90, 154] on div "Редактировать метаданные" at bounding box center [69, 151] width 87 height 8
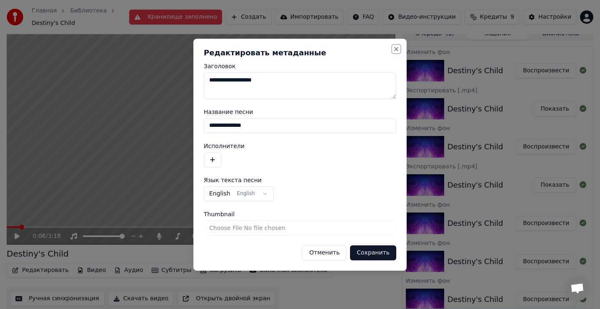
click at [395, 48] on button "Close" at bounding box center [396, 49] width 7 height 7
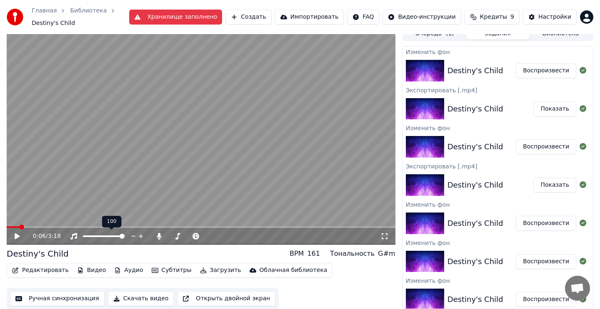
click at [53, 275] on button "Редактировать" at bounding box center [40, 271] width 63 height 12
click at [273, 251] on div "Destiny's Child BPM 161 Тональность G#m" at bounding box center [201, 254] width 388 height 12
click at [93, 270] on button "Видео" at bounding box center [92, 271] width 36 height 12
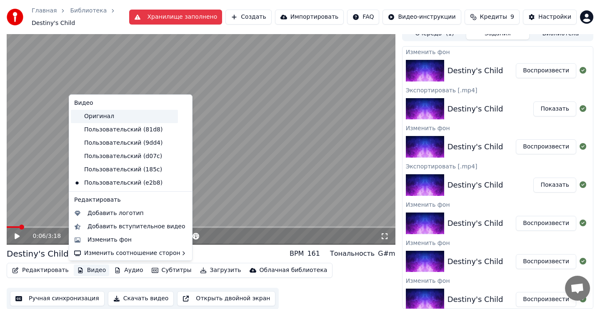
click at [119, 117] on div "Оригинал" at bounding box center [124, 116] width 107 height 13
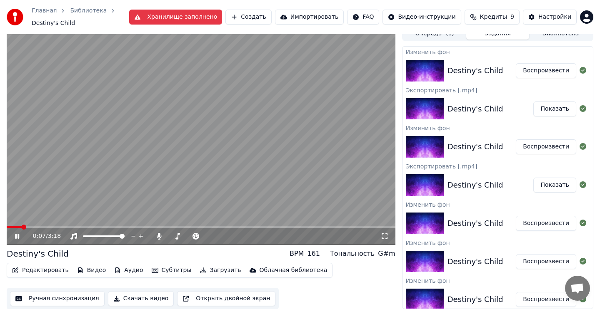
click at [143, 158] on video at bounding box center [201, 135] width 388 height 219
drag, startPoint x: 26, startPoint y: 224, endPoint x: 0, endPoint y: 224, distance: 25.8
click at [0, 224] on div "0:09 / 3:18 Destiny's Child BPM 161 Тональность G#m Редактировать Видео Аудио С…" at bounding box center [300, 168] width 600 height 284
drag, startPoint x: 26, startPoint y: 223, endPoint x: 0, endPoint y: 223, distance: 25.8
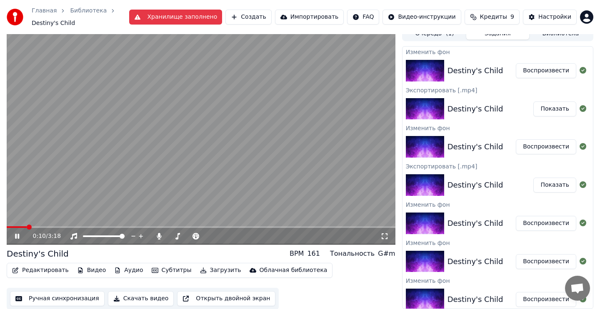
click at [0, 223] on div "0:10 / 3:18 Destiny's Child BPM 161 Тональность G#m Редактировать Видео Аудио С…" at bounding box center [300, 168] width 600 height 284
click at [28, 227] on span at bounding box center [30, 227] width 5 height 5
click at [137, 190] on video at bounding box center [201, 135] width 388 height 219
click at [89, 271] on button "Видео" at bounding box center [92, 271] width 36 height 12
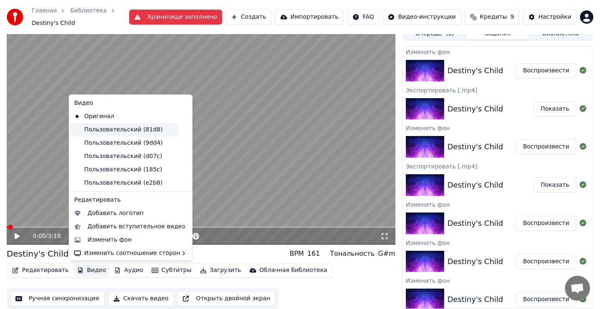
click at [139, 130] on div "Пользовательский (81d8)" at bounding box center [124, 129] width 107 height 13
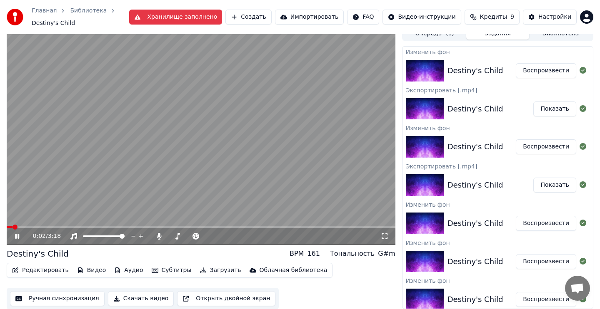
click at [83, 177] on video at bounding box center [201, 135] width 388 height 219
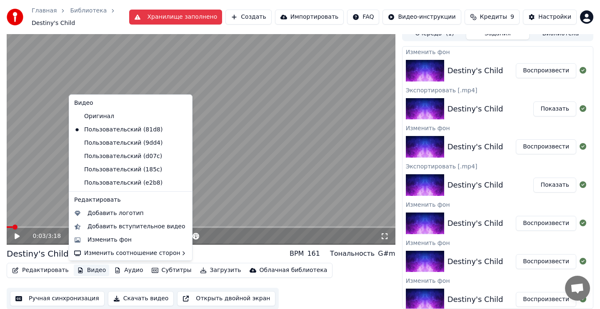
click at [78, 273] on icon "button" at bounding box center [80, 271] width 5 height 6
click at [123, 143] on div "Пользовательский (9dd4)" at bounding box center [124, 143] width 107 height 13
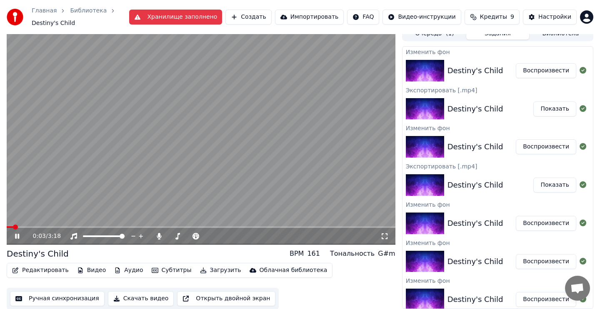
click at [87, 274] on button "Видео" at bounding box center [92, 271] width 36 height 12
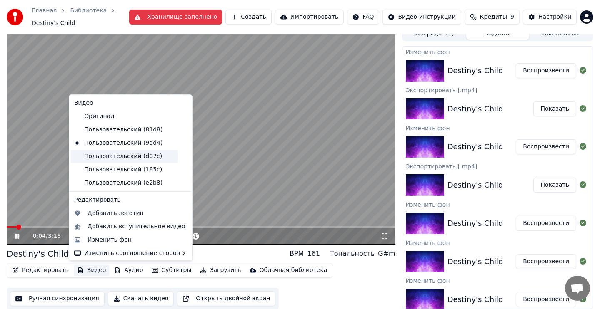
click at [129, 157] on div "Пользовательский (d07c)" at bounding box center [124, 156] width 107 height 13
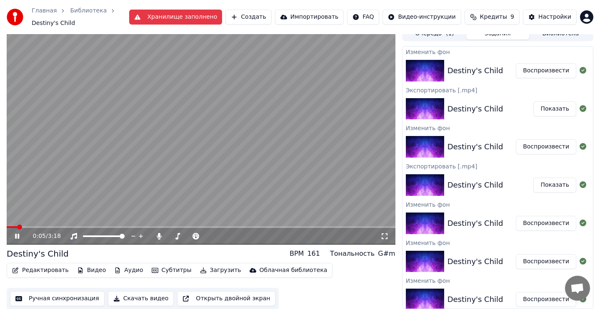
click at [92, 271] on button "Видео" at bounding box center [92, 271] width 36 height 12
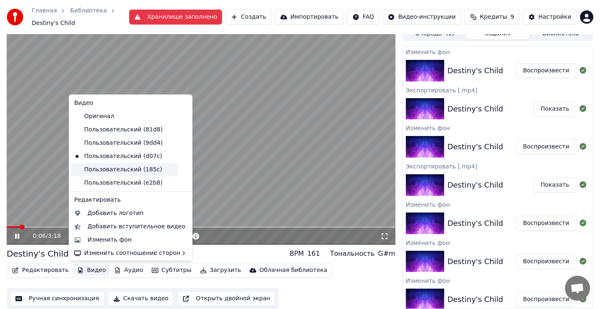
click at [129, 171] on div "Пользовательский (185c)" at bounding box center [124, 169] width 107 height 13
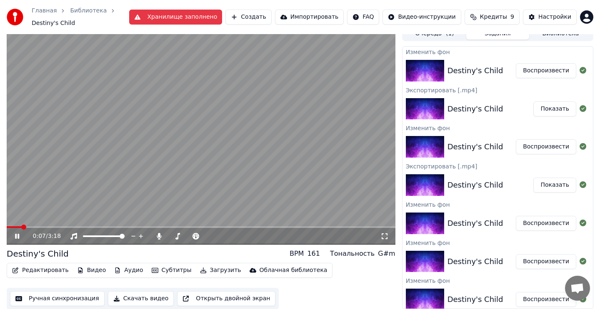
click at [129, 167] on video at bounding box center [201, 135] width 388 height 219
click at [90, 271] on button "Видео" at bounding box center [92, 271] width 36 height 12
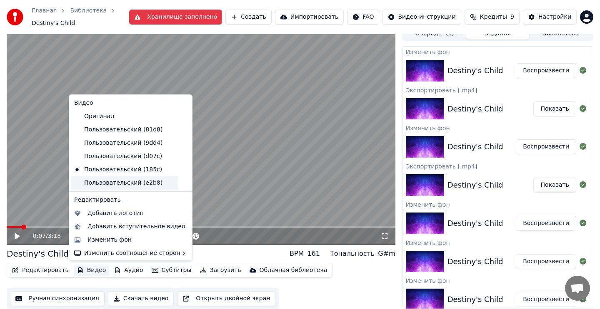
click at [124, 183] on div "Пользовательский (e2b8)" at bounding box center [124, 183] width 107 height 13
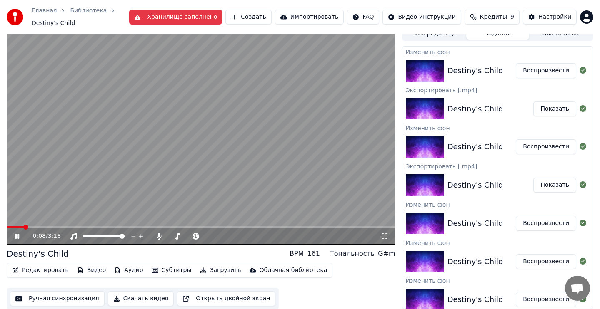
click at [112, 150] on video at bounding box center [201, 135] width 388 height 219
click at [86, 273] on button "Видео" at bounding box center [92, 271] width 36 height 12
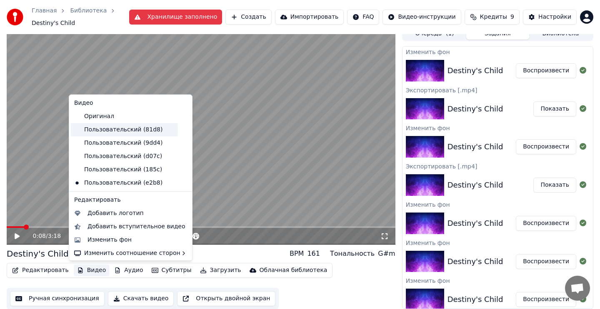
click at [144, 135] on div "Пользовательский (81d8)" at bounding box center [124, 129] width 107 height 13
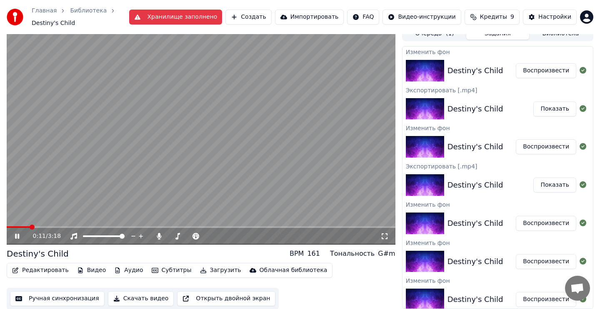
click at [123, 154] on video at bounding box center [201, 135] width 388 height 219
click at [86, 272] on button "Видео" at bounding box center [92, 271] width 36 height 12
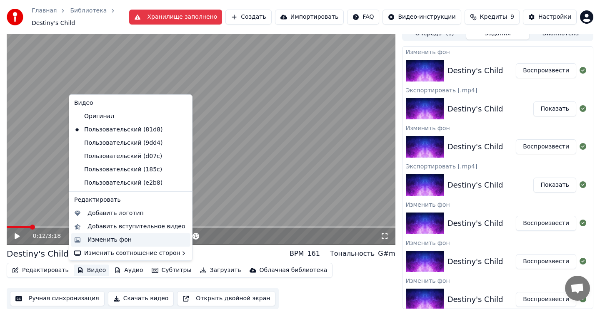
click at [107, 240] on div "Изменить фон" at bounding box center [109, 240] width 44 height 8
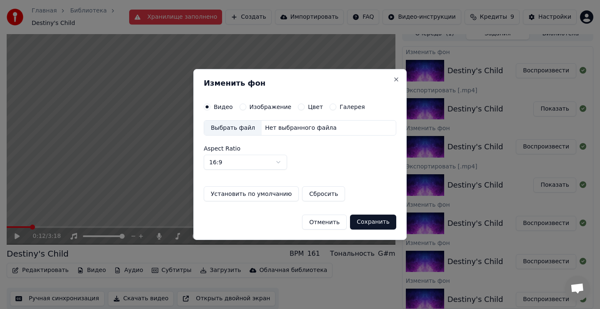
click at [299, 102] on div "Изменить фон Видео Изображение Цвет Галерея Выбрать файл Нет выбранного файла A…" at bounding box center [299, 155] width 213 height 172
click at [299, 107] on button "Цвет" at bounding box center [301, 107] width 7 height 7
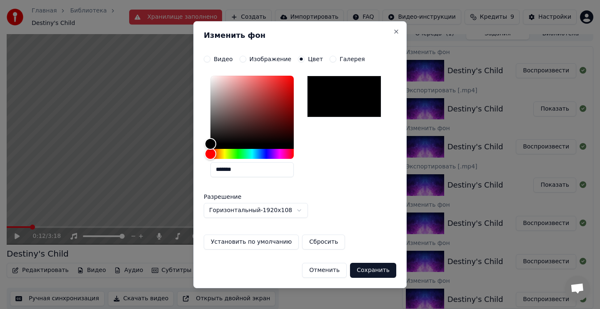
drag, startPoint x: 249, startPoint y: 169, endPoint x: 199, endPoint y: 169, distance: 50.0
click at [199, 169] on div "**********" at bounding box center [299, 154] width 213 height 267
click at [227, 171] on input "*******" at bounding box center [251, 169] width 83 height 15
drag, startPoint x: 239, startPoint y: 171, endPoint x: 220, endPoint y: 170, distance: 19.6
click at [220, 170] on input "*******" at bounding box center [251, 169] width 83 height 15
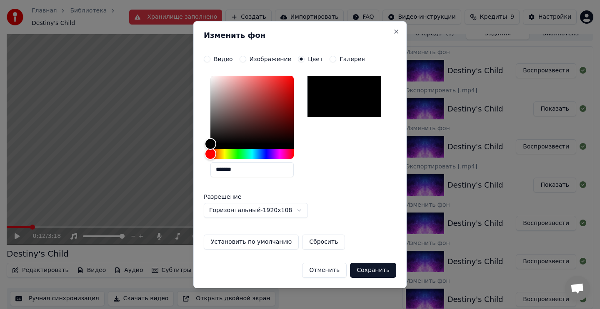
paste input "text"
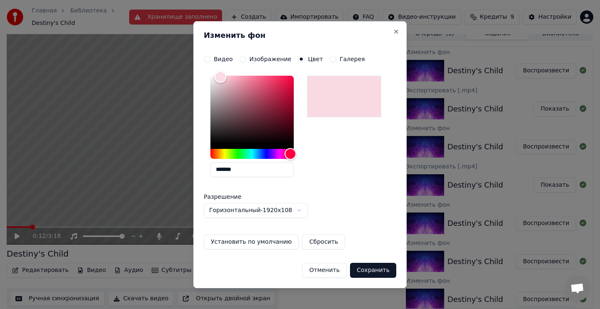
type input "*******"
click at [335, 92] on div at bounding box center [344, 97] width 74 height 42
click at [242, 58] on button "Изображение" at bounding box center [242, 59] width 7 height 7
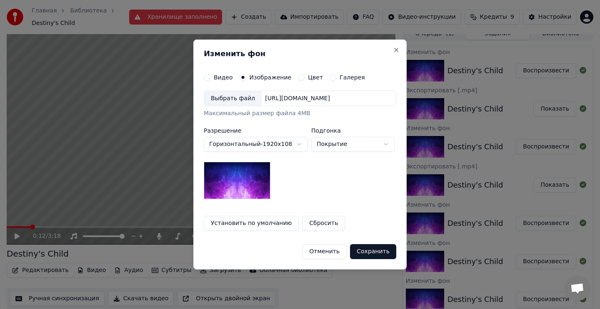
click at [241, 101] on div "Выбрать файл" at bounding box center [232, 98] width 57 height 15
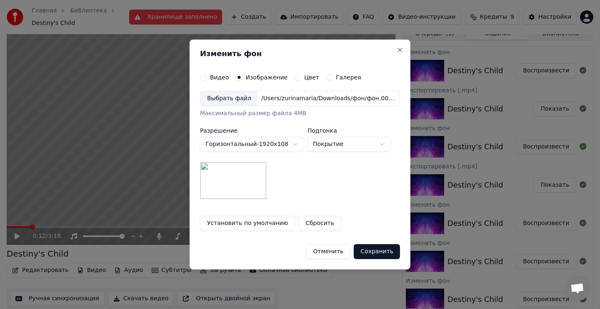
click at [377, 252] on button "Сохранить" at bounding box center [377, 251] width 46 height 15
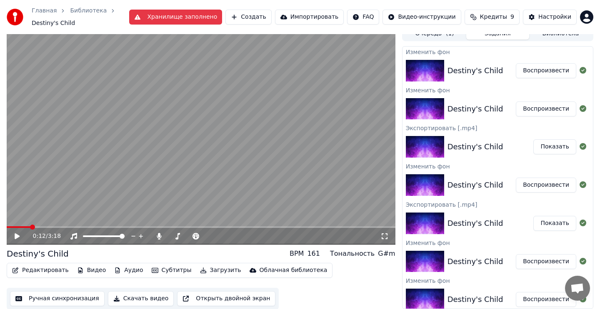
click at [534, 70] on button "Воспроизвести" at bounding box center [545, 70] width 60 height 15
click at [269, 144] on video at bounding box center [201, 135] width 388 height 219
click at [312, 147] on video at bounding box center [201, 135] width 388 height 219
click at [281, 139] on video at bounding box center [201, 135] width 388 height 219
click at [201, 273] on button "Загрузить" at bounding box center [221, 271] width 48 height 12
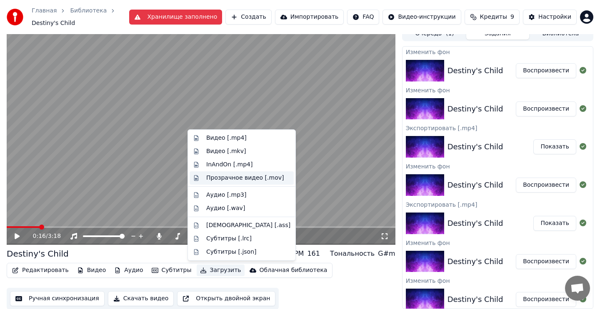
click at [246, 179] on div "Прозрачное видео [.mov]" at bounding box center [244, 178] width 77 height 8
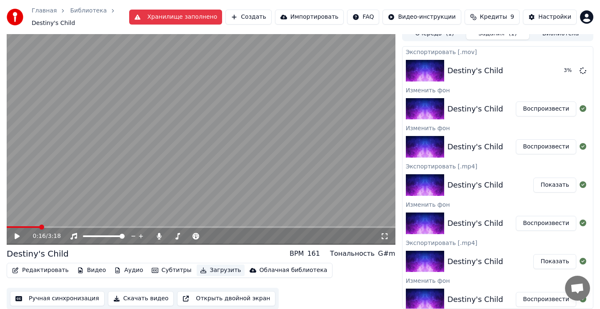
scroll to position [4, 0]
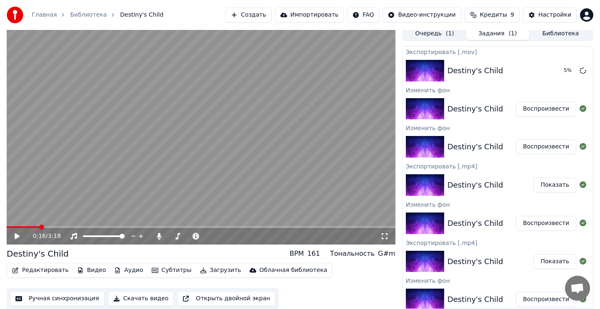
click at [213, 277] on div "Редактировать Видео Аудио Субтитры Загрузить Облачная библиотека" at bounding box center [170, 270] width 326 height 15
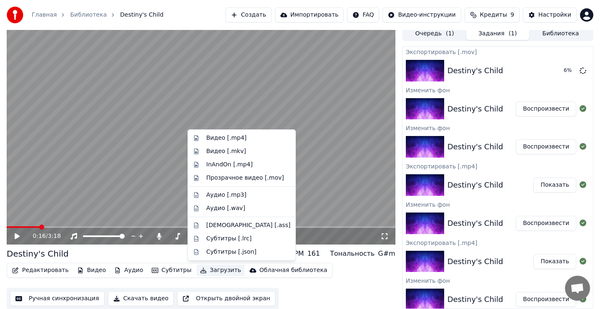
click at [212, 273] on button "Загрузить" at bounding box center [221, 271] width 48 height 12
click at [555, 108] on button "Воспроизвести" at bounding box center [545, 109] width 60 height 15
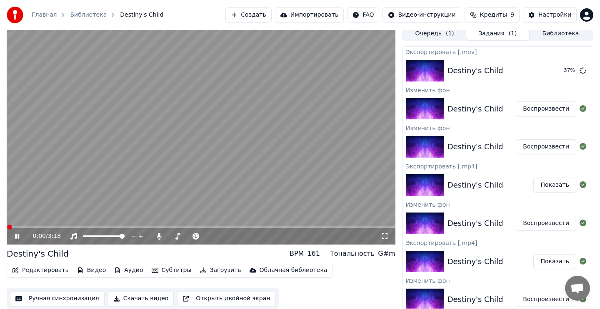
click at [276, 153] on video at bounding box center [201, 135] width 388 height 219
click at [216, 184] on video at bounding box center [201, 135] width 388 height 219
click at [258, 171] on video at bounding box center [201, 135] width 388 height 219
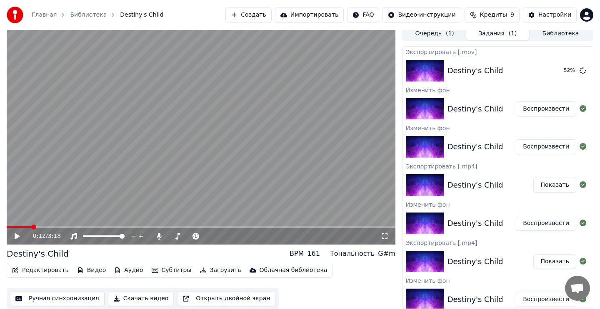
click at [219, 186] on video at bounding box center [201, 135] width 388 height 219
click at [245, 151] on video at bounding box center [201, 135] width 388 height 219
click at [32, 274] on button "Редактировать" at bounding box center [40, 271] width 63 height 12
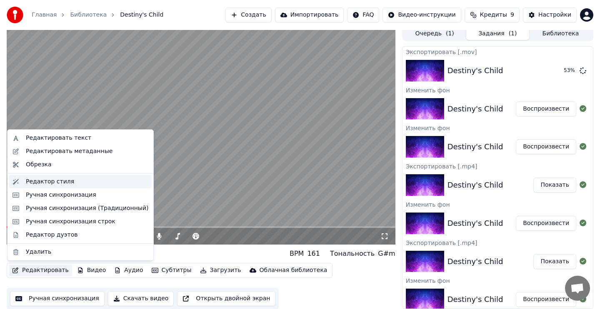
click at [60, 183] on div "Редактор стиля" at bounding box center [50, 182] width 48 height 8
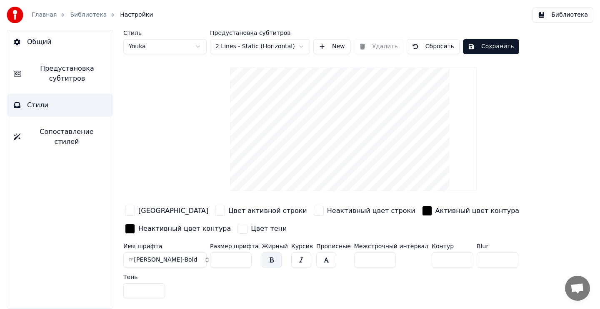
click at [215, 211] on div "button" at bounding box center [220, 211] width 10 height 10
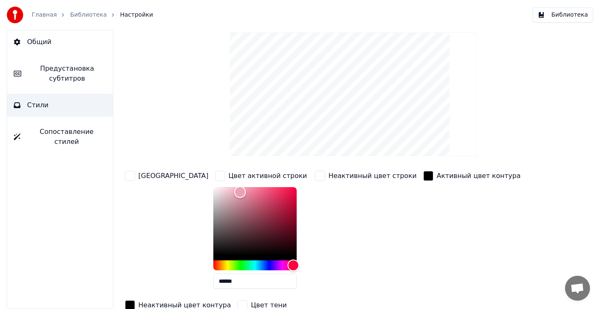
scroll to position [49, 0]
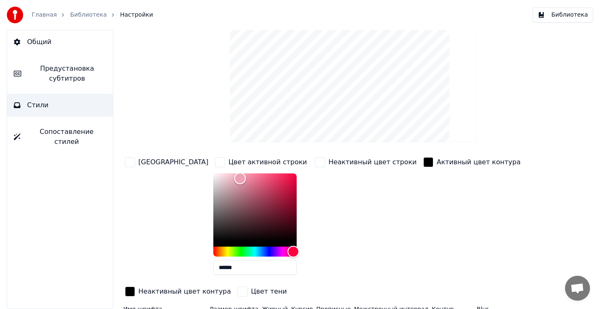
drag, startPoint x: 219, startPoint y: 268, endPoint x: 165, endPoint y: 267, distance: 54.1
click at [165, 267] on div "Цвет заливки Цвет активной строки ****** Неактивный цвет строки Активный цвет к…" at bounding box center [333, 228] width 420 height 144
paste input "text"
type input "******"
click at [315, 162] on div "button" at bounding box center [320, 162] width 10 height 10
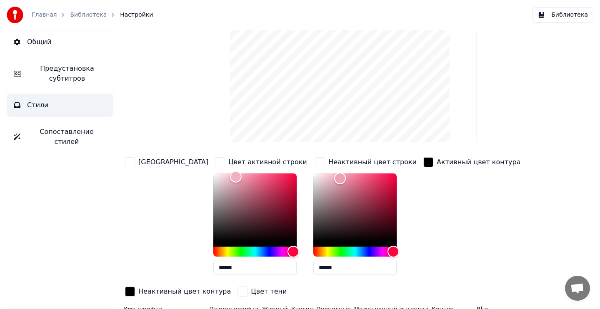
drag, startPoint x: 317, startPoint y: 267, endPoint x: 278, endPoint y: 267, distance: 39.1
click at [278, 267] on div "Цвет заливки Цвет активной строки ****** Неактивный цвет строки ****** Активный…" at bounding box center [333, 228] width 420 height 144
paste input "text"
type input "******"
click at [421, 235] on div "Активный цвет контура" at bounding box center [471, 219] width 101 height 126
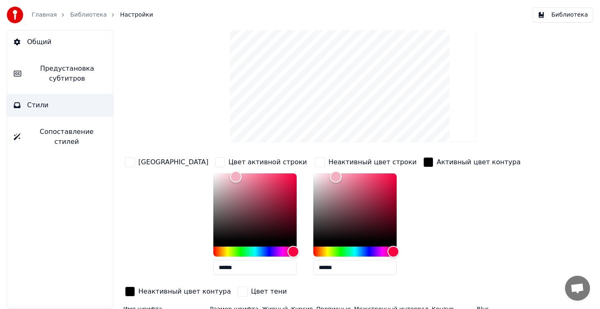
click at [129, 160] on div "button" at bounding box center [130, 162] width 10 height 10
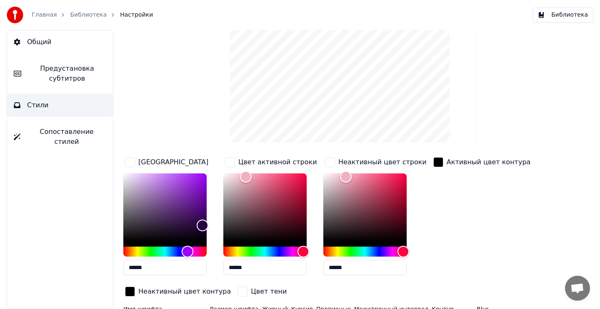
drag, startPoint x: 154, startPoint y: 269, endPoint x: 118, endPoint y: 269, distance: 35.8
click at [118, 269] on div "Стиль Youka Предустановка субтитров 2 Lines - Static (Horizontal) New Удалить С…" at bounding box center [353, 169] width 493 height 279
paste input "text"
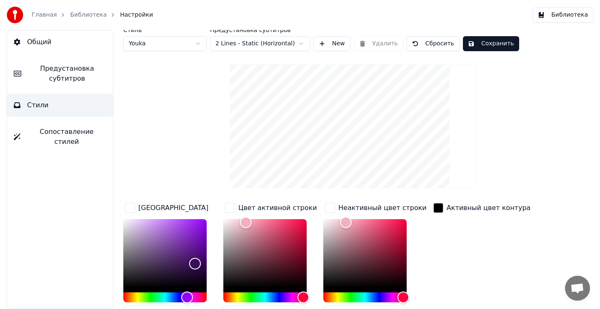
scroll to position [0, 0]
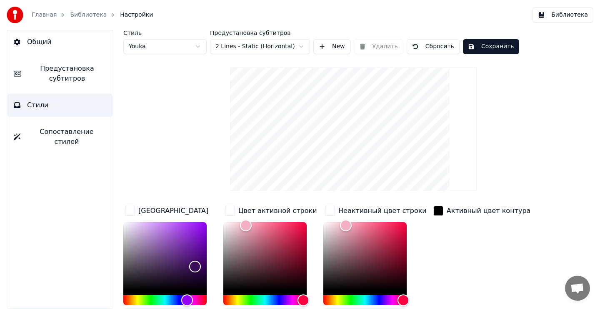
type input "******"
click at [502, 44] on button "Сохранить" at bounding box center [491, 46] width 56 height 15
click at [556, 17] on button "Библиотека" at bounding box center [562, 14] width 61 height 15
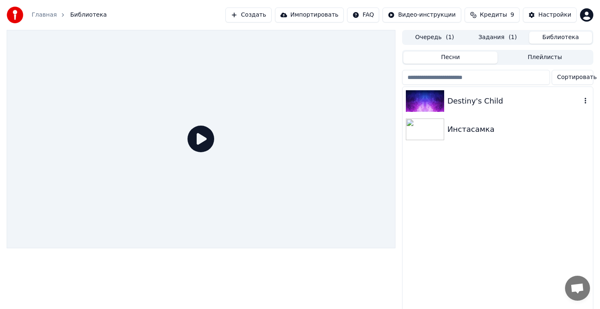
click at [471, 103] on div "Destiny's Child" at bounding box center [514, 101] width 134 height 12
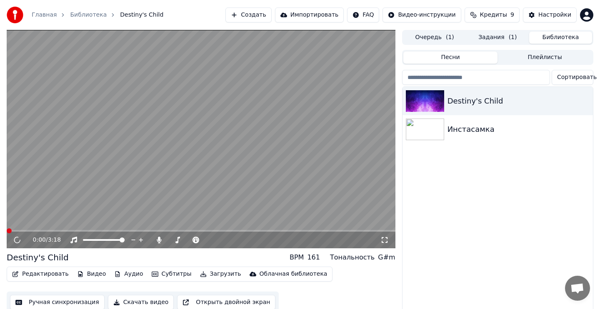
click at [284, 134] on video at bounding box center [201, 139] width 388 height 219
click at [278, 136] on video at bounding box center [201, 139] width 388 height 219
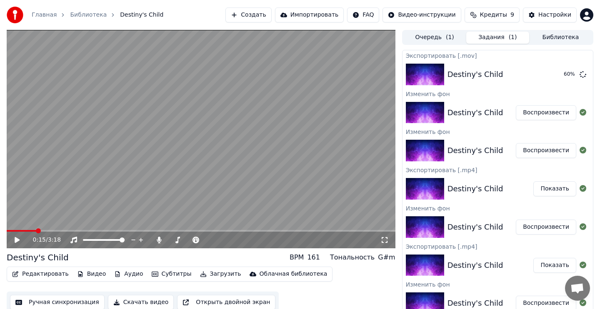
click at [490, 37] on button "Задания ( 1 )" at bounding box center [497, 38] width 63 height 12
click at [583, 76] on icon at bounding box center [582, 74] width 7 height 7
click at [205, 276] on button "Загрузить" at bounding box center [221, 275] width 48 height 12
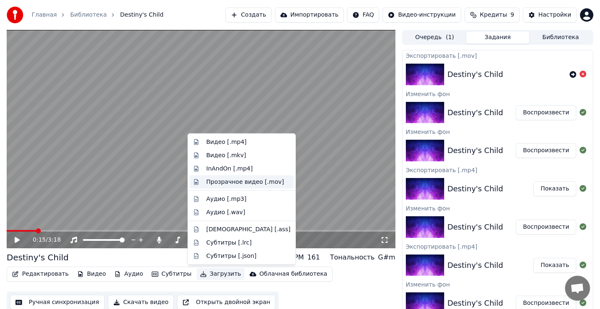
click at [248, 182] on div "Прозрачное видео [.mov]" at bounding box center [244, 182] width 77 height 8
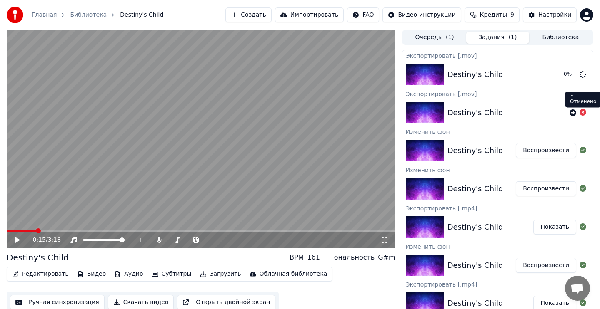
click at [583, 112] on icon at bounding box center [582, 112] width 7 height 7
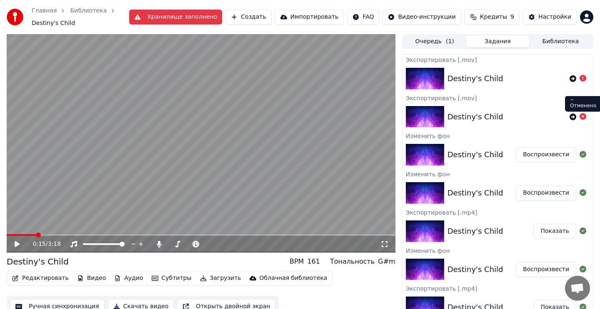
click at [538, 62] on div "Экспортировать [.mov]" at bounding box center [497, 60] width 190 height 10
click at [573, 78] on icon at bounding box center [572, 78] width 7 height 7
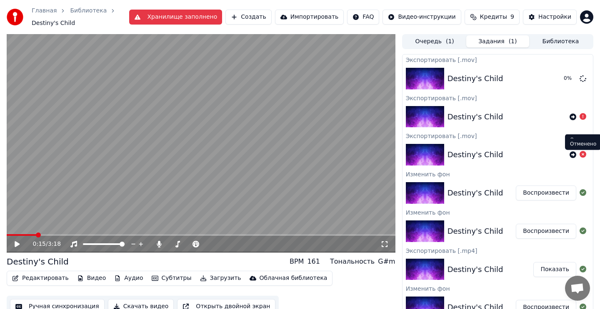
click at [584, 155] on icon at bounding box center [582, 154] width 7 height 7
click at [186, 20] on button "Хранилище заполнено" at bounding box center [175, 17] width 93 height 15
click at [176, 27] on div "Главная Библиотека Destiny's Child Хранилище заполнено Создать Импортировать FA…" at bounding box center [300, 17] width 600 height 34
click at [202, 17] on button "Хранилище заполнено" at bounding box center [175, 17] width 93 height 15
click at [320, 263] on div "161" at bounding box center [313, 262] width 13 height 10
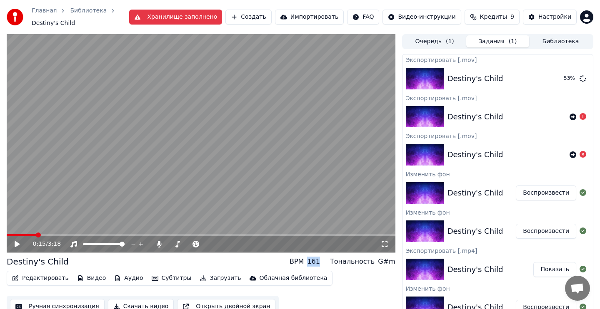
click at [320, 263] on div "161" at bounding box center [313, 262] width 13 height 10
click at [335, 284] on div "Редактировать Видео Аудио Субтитры Загрузить Облачная библиотека Ручная синхрон…" at bounding box center [201, 294] width 388 height 47
click at [570, 81] on icon at bounding box center [572, 78] width 7 height 7
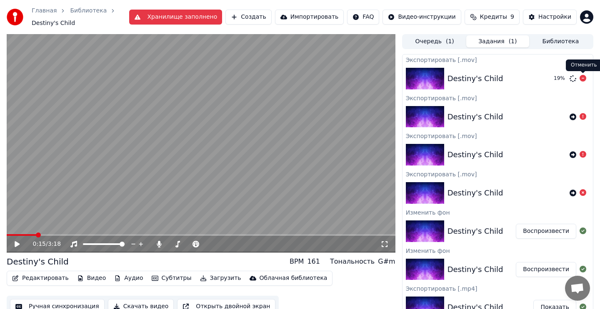
click at [583, 80] on icon at bounding box center [582, 78] width 7 height 7
click at [206, 276] on button "Загрузить" at bounding box center [221, 279] width 48 height 12
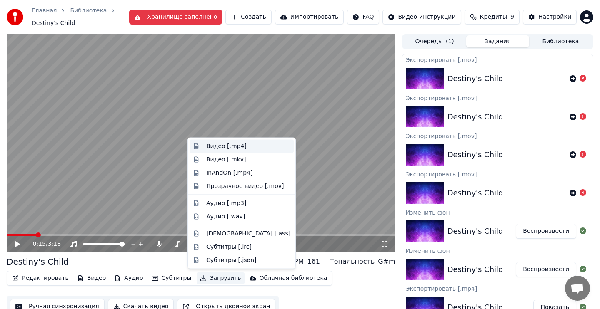
click at [248, 147] on div "Видео [.mp4]" at bounding box center [248, 146] width 84 height 8
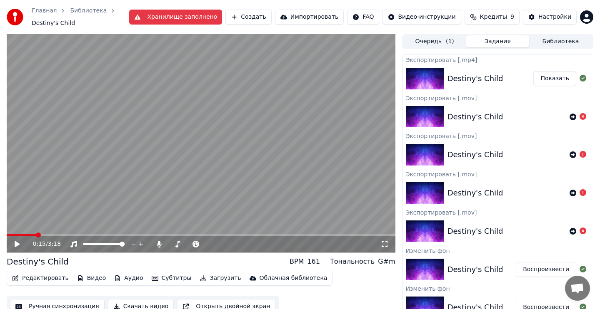
click at [565, 75] on button "Показать" at bounding box center [554, 78] width 43 height 15
click at [563, 79] on button "Показать" at bounding box center [554, 78] width 43 height 15
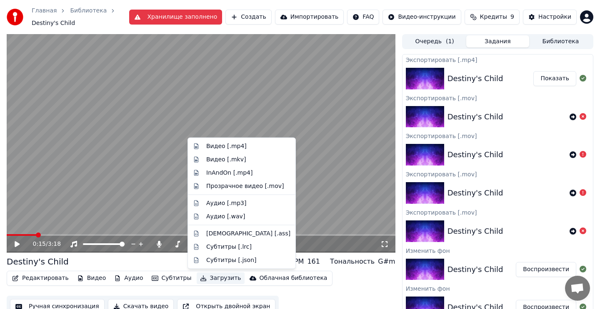
click at [215, 281] on button "Загрузить" at bounding box center [221, 279] width 48 height 12
click at [265, 187] on div "Прозрачное видео [.mov]" at bounding box center [244, 186] width 77 height 8
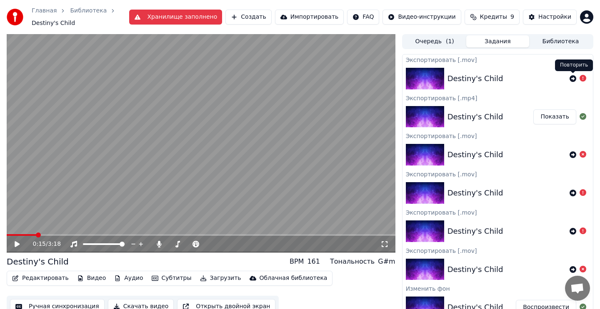
click at [571, 79] on icon at bounding box center [572, 78] width 7 height 7
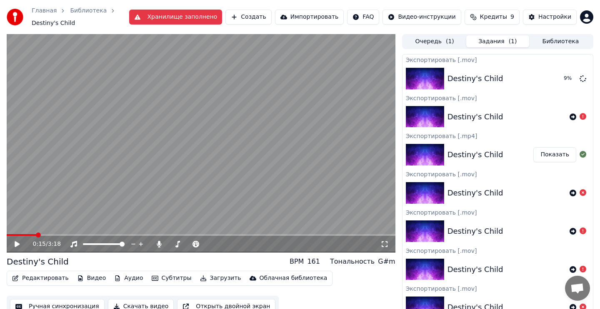
click at [202, 18] on button "Хранилище заполнено" at bounding box center [175, 17] width 93 height 15
click at [174, 22] on button "Хранилище заполнено" at bounding box center [175, 17] width 93 height 15
click at [112, 27] on ol "Главная Библиотека Destiny's Child" at bounding box center [80, 17] width 97 height 21
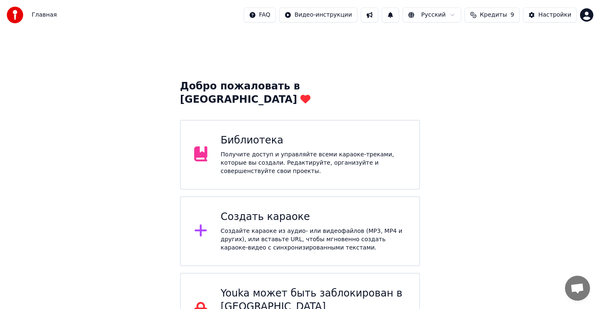
click at [259, 134] on div "Библиотека" at bounding box center [313, 140] width 185 height 13
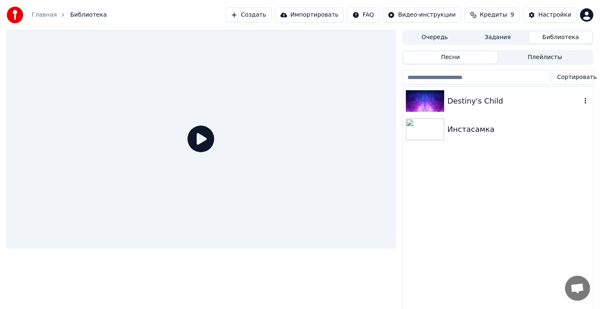
click at [513, 97] on div "Destiny's Child" at bounding box center [514, 101] width 134 height 12
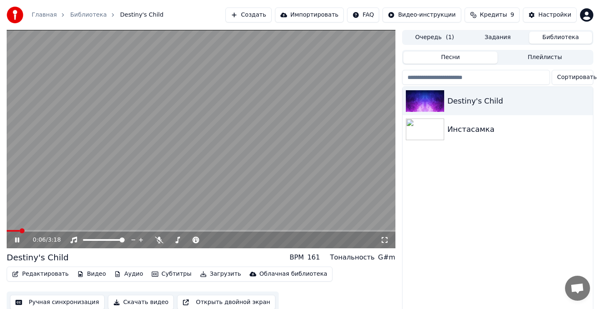
click at [295, 132] on video at bounding box center [201, 139] width 388 height 219
click at [91, 274] on button "Видео" at bounding box center [92, 275] width 36 height 12
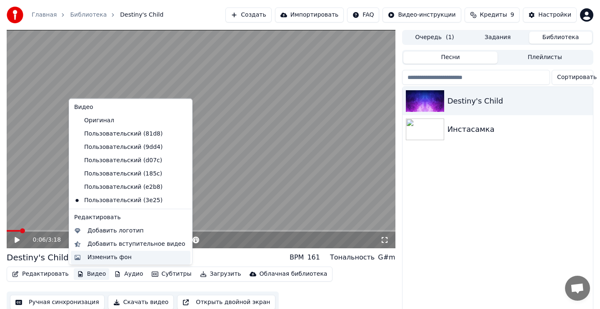
click at [106, 258] on div "Изменить фон" at bounding box center [109, 257] width 44 height 8
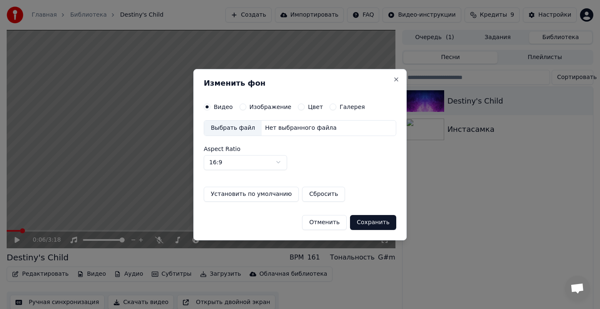
click at [271, 108] on label "Изображение" at bounding box center [270, 107] width 42 height 6
click at [246, 108] on button "Изображение" at bounding box center [242, 107] width 7 height 7
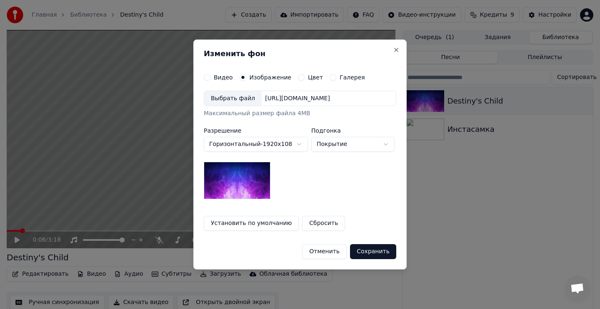
click at [229, 101] on div "Выбрать файл" at bounding box center [232, 98] width 57 height 15
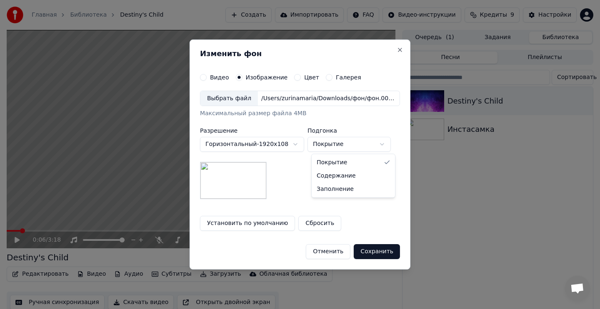
click at [361, 147] on body "**********" at bounding box center [300, 154] width 600 height 309
select select "****"
click at [368, 255] on button "Сохранить" at bounding box center [377, 251] width 46 height 15
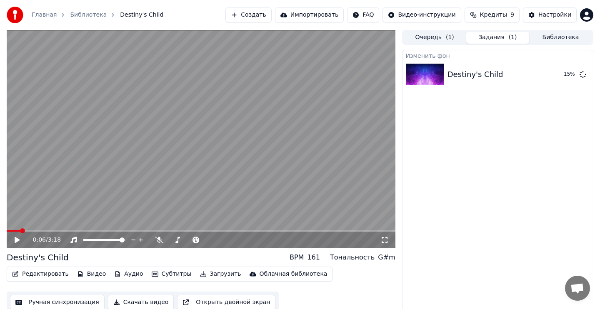
click at [156, 244] on div "0:06 / 3:18" at bounding box center [206, 240] width 347 height 8
click at [266, 239] on div "0:06 / 3:18" at bounding box center [206, 240] width 347 height 8
click at [16, 242] on icon at bounding box center [17, 240] width 5 height 6
click at [16, 239] on icon at bounding box center [17, 240] width 4 height 5
click at [532, 75] on button "Воспроизвести" at bounding box center [545, 74] width 60 height 15
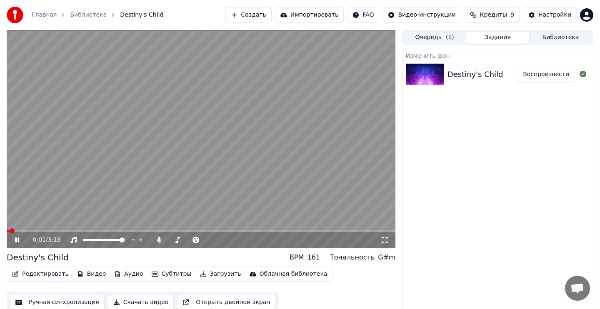
click at [285, 157] on video at bounding box center [201, 139] width 388 height 219
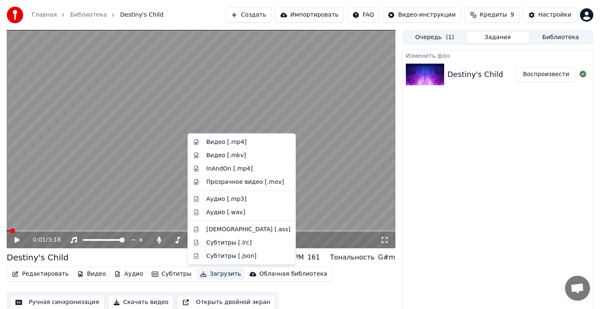
click at [205, 278] on button "Загрузить" at bounding box center [221, 275] width 48 height 12
click at [231, 183] on div "Прозрачное видео [.mov]" at bounding box center [244, 182] width 77 height 8
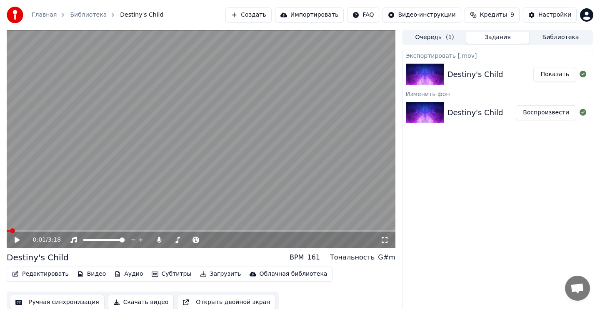
click at [567, 72] on button "Показать" at bounding box center [554, 74] width 43 height 15
click at [259, 274] on div "Облачная библиотека" at bounding box center [293, 274] width 68 height 8
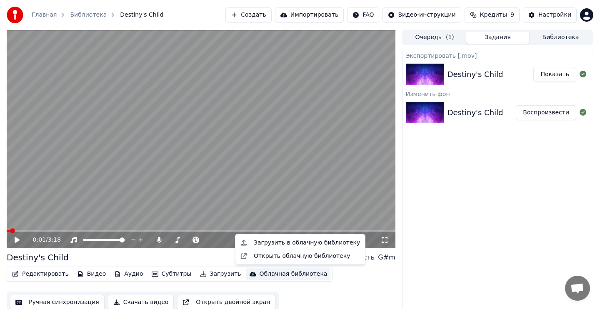
click at [336, 277] on div "Редактировать Видео Аудио Субтитры Загрузить Облачная библиотека Ручная синхрон…" at bounding box center [201, 290] width 388 height 47
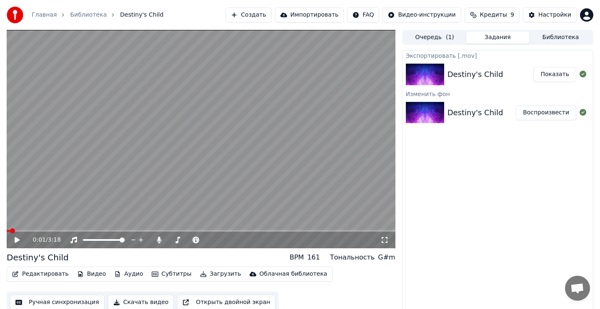
scroll to position [4, 0]
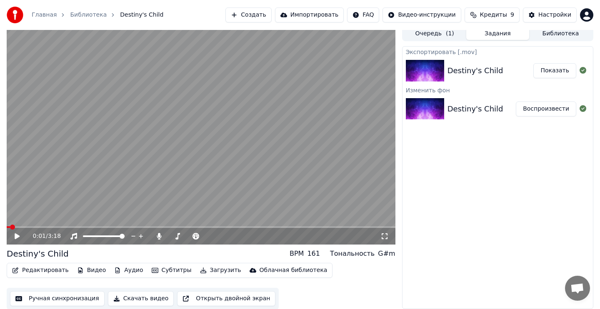
click at [386, 238] on icon at bounding box center [384, 236] width 8 height 7
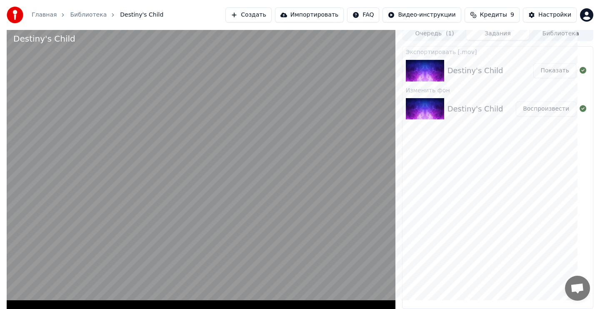
scroll to position [0, 0]
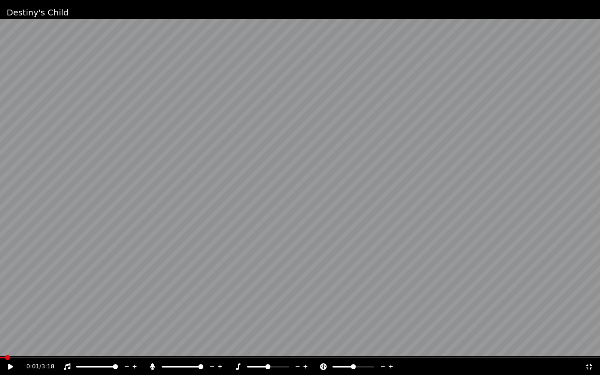
click at [591, 309] on icon at bounding box center [589, 366] width 8 height 7
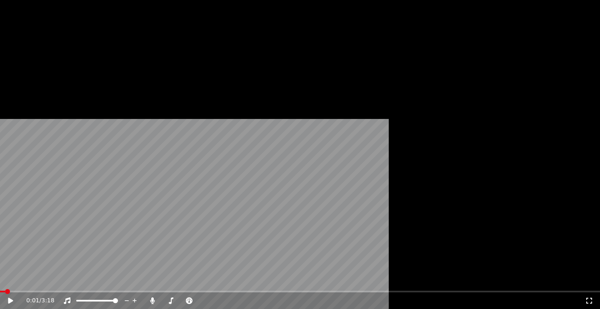
click at [37, 62] on button "Редактировать" at bounding box center [40, 56] width 63 height 12
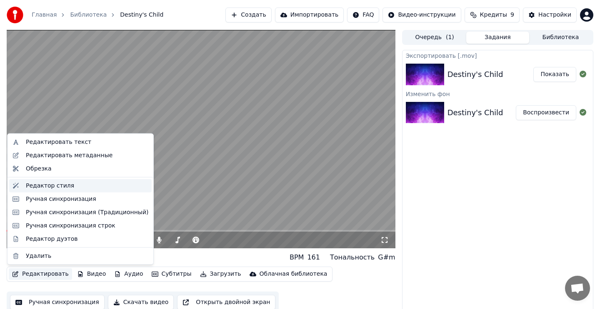
click at [37, 187] on div "Редактор стиля" at bounding box center [50, 186] width 48 height 8
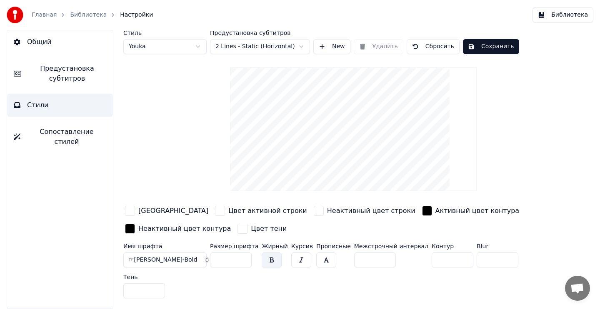
click at [24, 42] on button "Общий" at bounding box center [60, 41] width 106 height 23
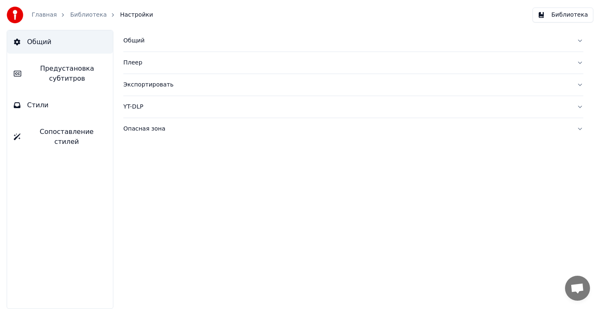
click at [147, 86] on div "Экспортировать" at bounding box center [346, 85] width 446 height 8
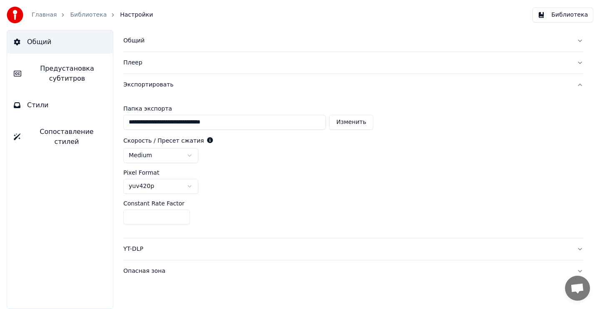
type input "**"
click at [178, 214] on input "**" at bounding box center [156, 217] width 67 height 15
click at [201, 211] on div "**" at bounding box center [353, 217] width 460 height 15
click at [159, 272] on div "Опасная зона" at bounding box center [346, 271] width 446 height 8
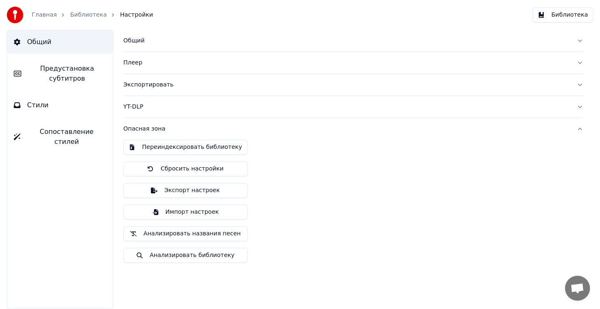
click at [139, 108] on div "YT-DLP" at bounding box center [346, 107] width 446 height 8
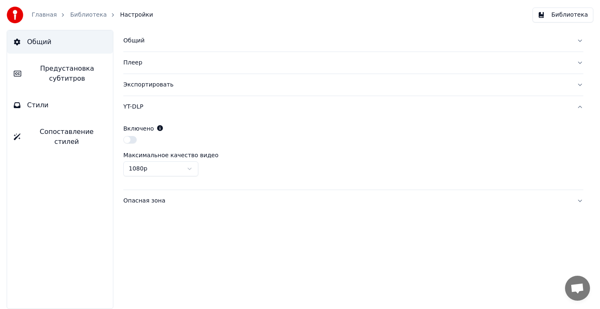
click at [136, 61] on div "Плеер" at bounding box center [346, 63] width 446 height 8
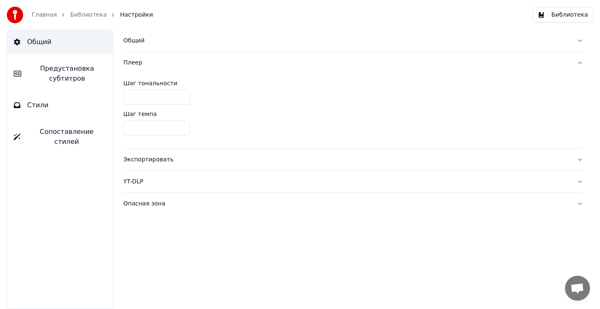
click at [134, 46] on button "Общий" at bounding box center [353, 41] width 460 height 22
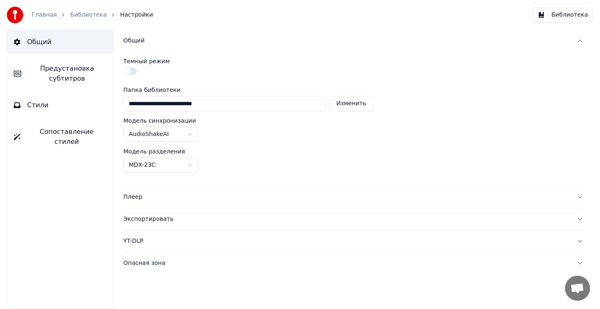
click at [77, 74] on span "Предустановка субтитров" at bounding box center [67, 74] width 78 height 20
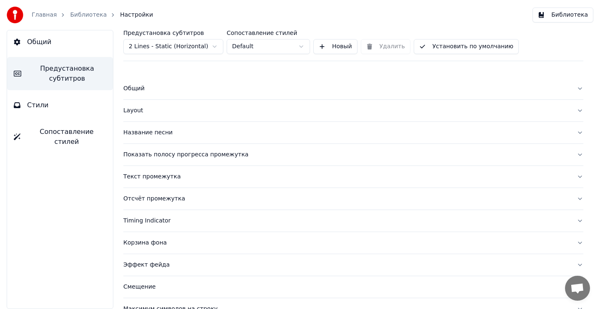
click at [264, 51] on html "Главная Библиотека Настройки Библиотека Общий Предустановка субтитров Стили Соп…" at bounding box center [300, 154] width 600 height 309
click at [80, 115] on button "Стили" at bounding box center [60, 105] width 106 height 23
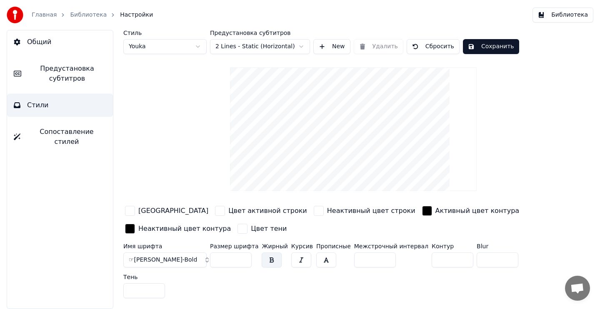
click at [191, 49] on html "Главная Библиотека Настройки Библиотека Общий Предустановка субтитров Стили Соп…" at bounding box center [300, 154] width 600 height 309
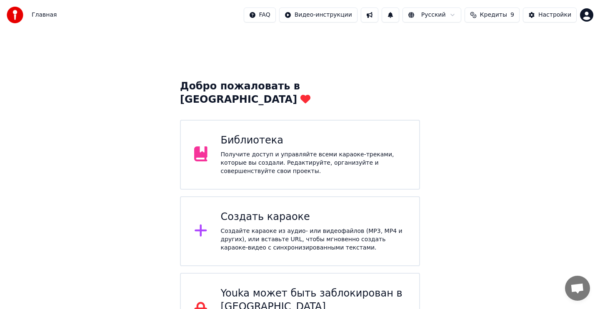
click at [377, 134] on div "Библиотека Получите доступ и управляйте всеми караоке-треками, которые вы созда…" at bounding box center [313, 155] width 185 height 42
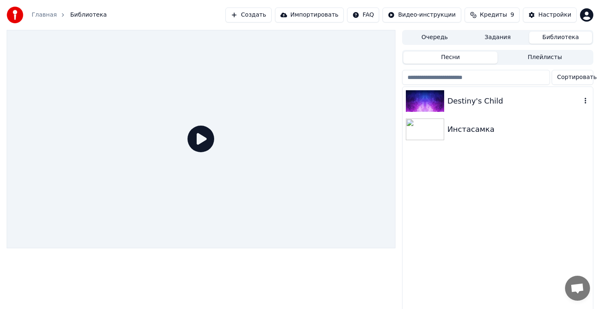
click at [512, 99] on div "Destiny's Child" at bounding box center [514, 101] width 134 height 12
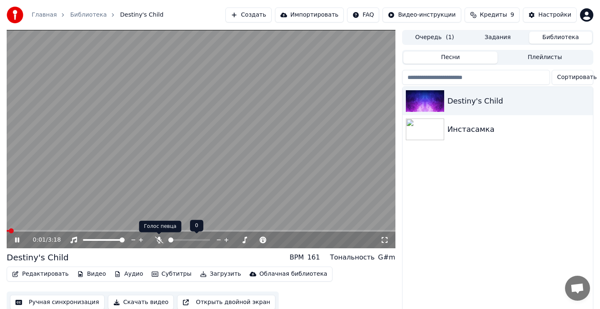
click at [157, 240] on icon at bounding box center [159, 240] width 8 height 7
click at [192, 149] on video at bounding box center [201, 139] width 388 height 219
click at [91, 276] on button "Видео" at bounding box center [92, 275] width 36 height 12
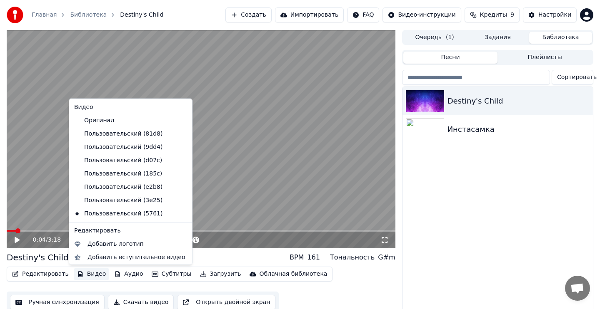
click at [181, 146] on icon at bounding box center [184, 147] width 6 height 7
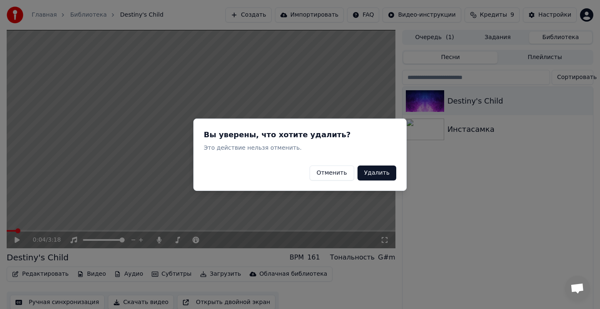
click at [385, 174] on button "Удалить" at bounding box center [376, 172] width 39 height 15
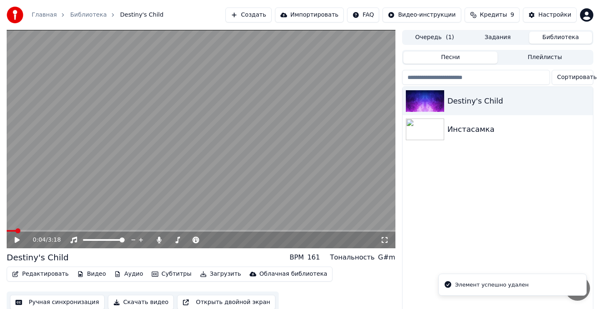
click at [92, 276] on button "Видео" at bounding box center [92, 275] width 36 height 12
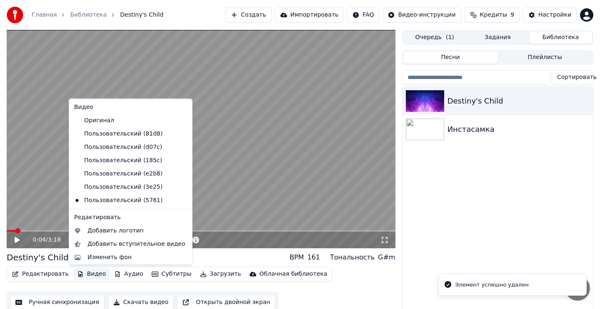
click at [181, 147] on icon at bounding box center [185, 147] width 9 height 7
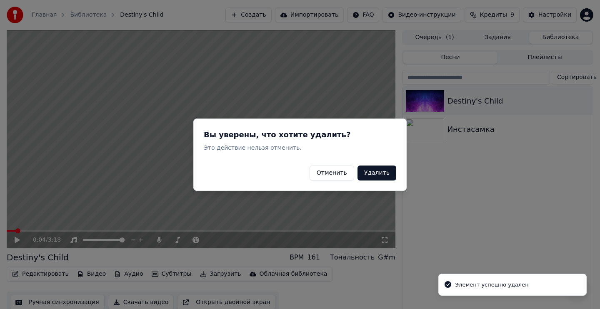
click at [371, 172] on button "Удалить" at bounding box center [376, 172] width 39 height 15
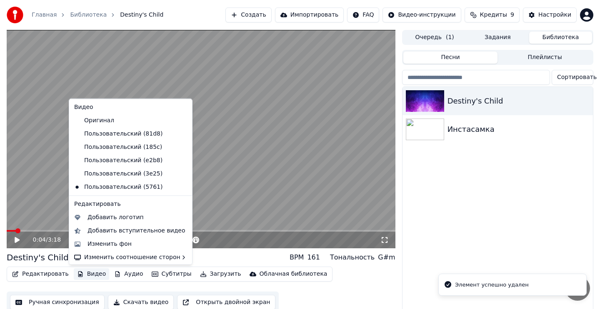
click at [89, 271] on button "Видео" at bounding box center [92, 275] width 36 height 12
click at [181, 147] on icon at bounding box center [184, 147] width 6 height 7
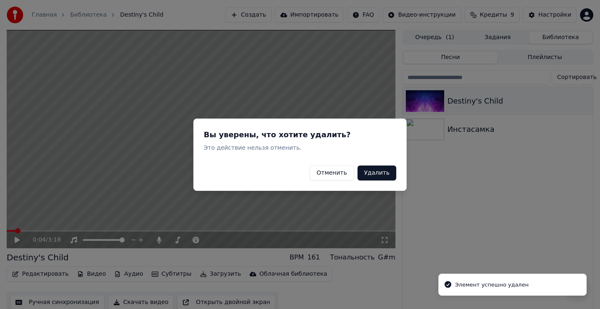
click at [368, 173] on button "Удалить" at bounding box center [376, 172] width 39 height 15
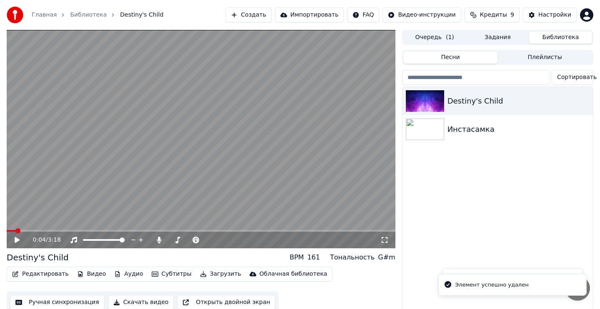
click at [90, 276] on button "Видео" at bounding box center [92, 275] width 36 height 12
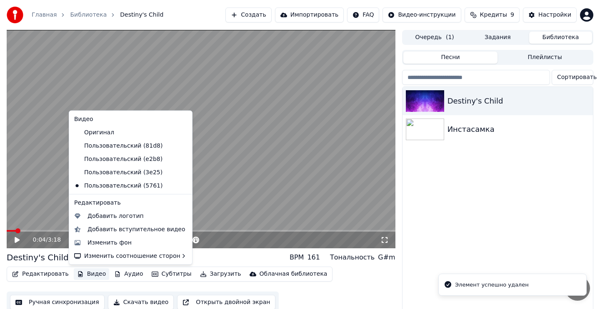
click at [181, 158] on icon at bounding box center [185, 159] width 9 height 7
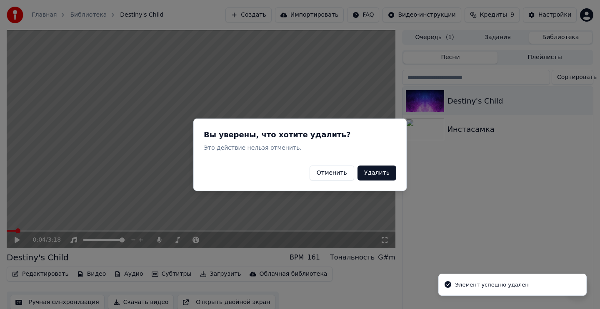
click at [367, 171] on button "Удалить" at bounding box center [376, 172] width 39 height 15
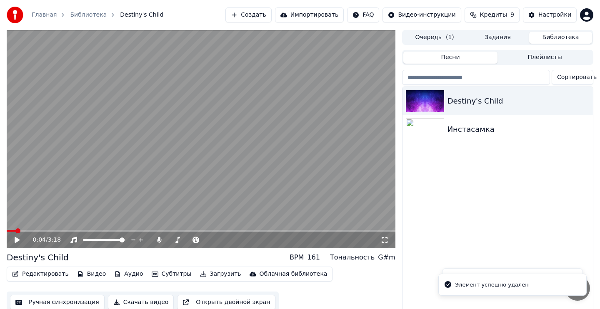
click at [90, 274] on button "Видео" at bounding box center [92, 275] width 36 height 12
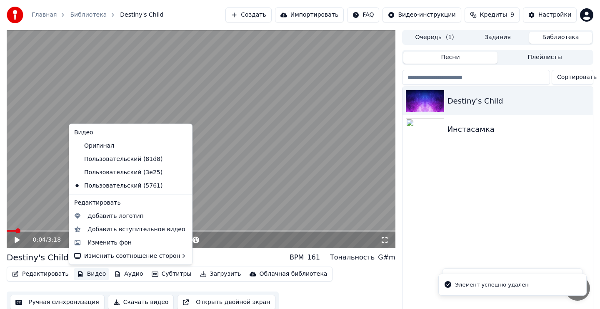
click at [181, 170] on icon at bounding box center [185, 172] width 9 height 7
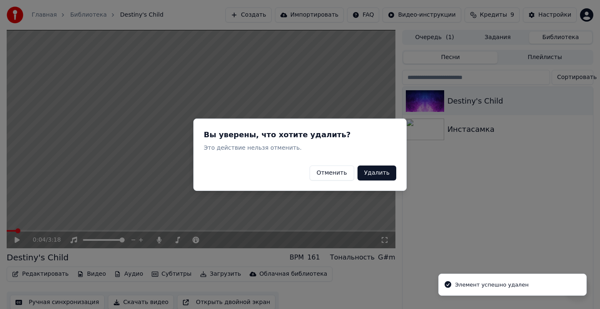
click at [382, 173] on button "Удалить" at bounding box center [376, 172] width 39 height 15
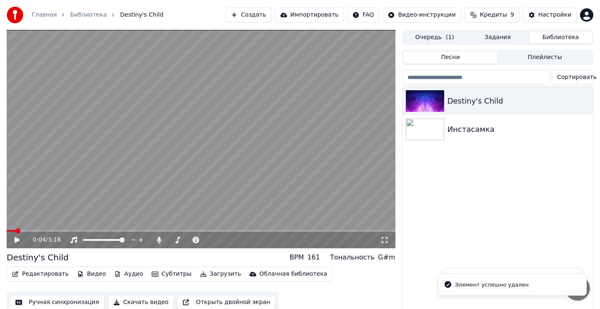
click at [90, 273] on button "Видео" at bounding box center [92, 275] width 36 height 12
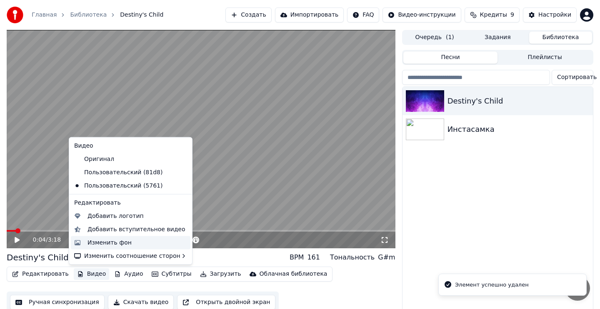
click at [108, 240] on div "Изменить фон" at bounding box center [109, 243] width 44 height 8
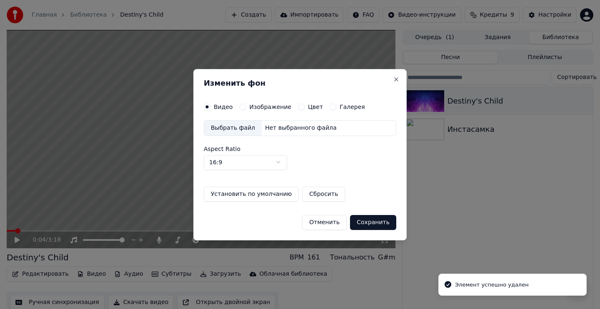
click at [268, 110] on label "Изображение" at bounding box center [270, 107] width 42 height 6
click at [246, 110] on button "Изображение" at bounding box center [242, 107] width 7 height 7
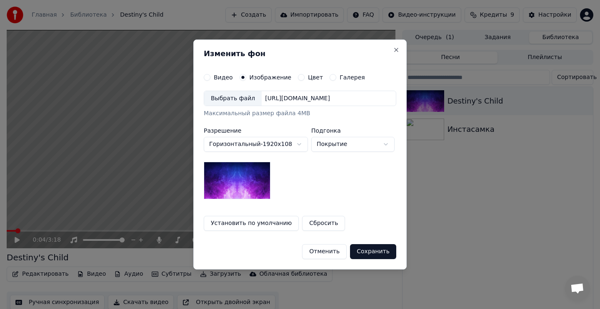
click at [238, 100] on div "Выбрать файл" at bounding box center [232, 98] width 57 height 15
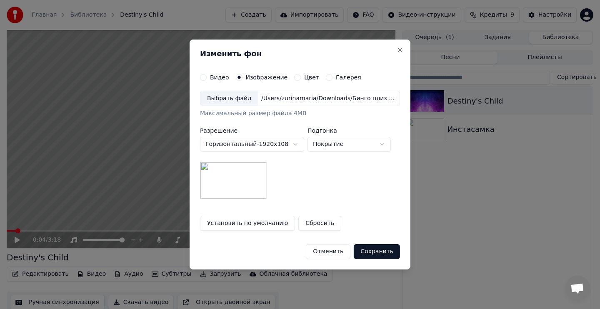
click at [381, 252] on button "Сохранить" at bounding box center [377, 251] width 46 height 15
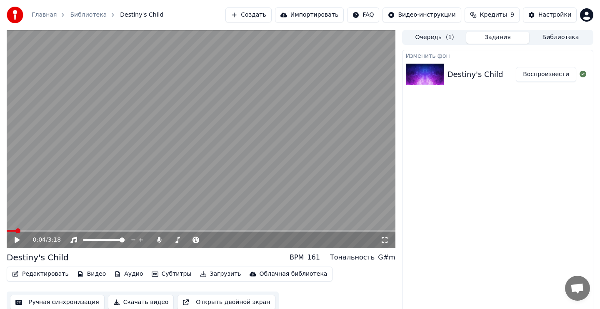
click at [529, 75] on button "Воспроизвести" at bounding box center [545, 74] width 60 height 15
click at [294, 157] on video at bounding box center [201, 139] width 388 height 219
click at [558, 12] on div "Настройки" at bounding box center [554, 15] width 33 height 8
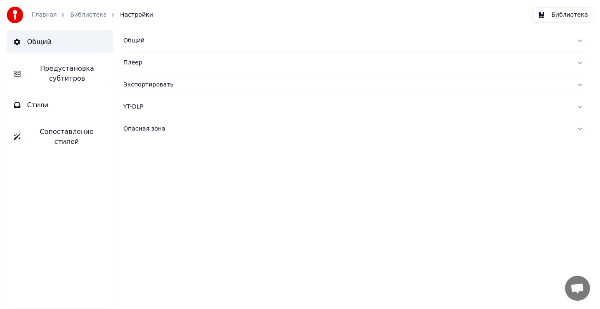
click at [58, 107] on button "Стили" at bounding box center [60, 105] width 106 height 23
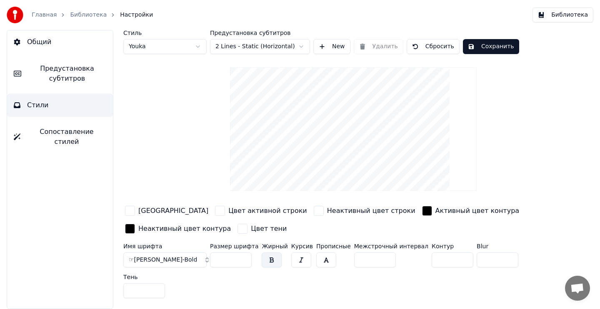
click at [565, 18] on button "Библиотека" at bounding box center [562, 14] width 61 height 15
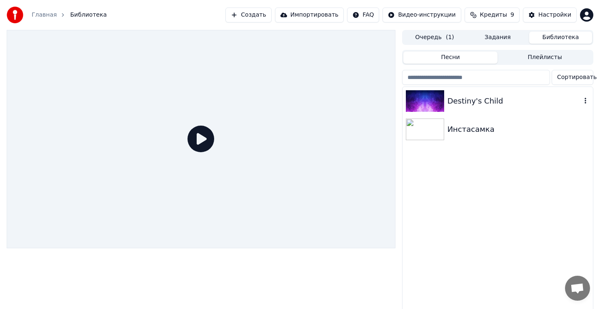
click at [524, 102] on div "Destiny's Child" at bounding box center [514, 101] width 134 height 12
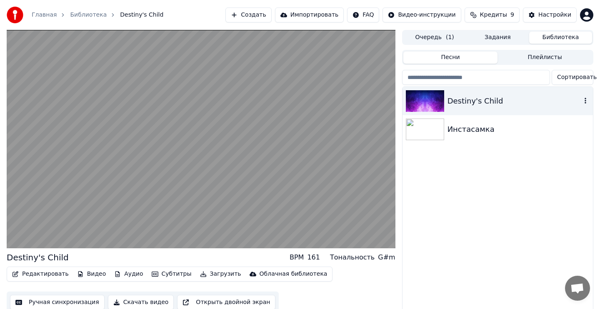
click at [586, 100] on icon "button" at bounding box center [585, 100] width 8 height 7
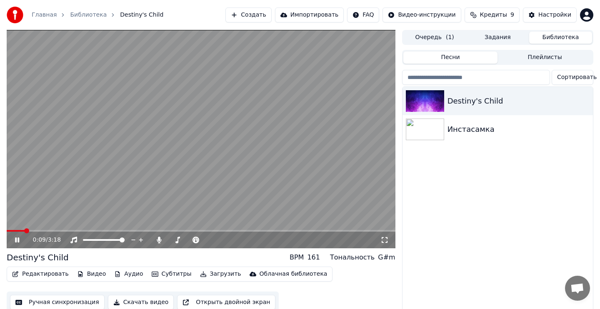
click at [263, 155] on video at bounding box center [201, 139] width 388 height 219
click at [95, 274] on button "Видео" at bounding box center [92, 275] width 36 height 12
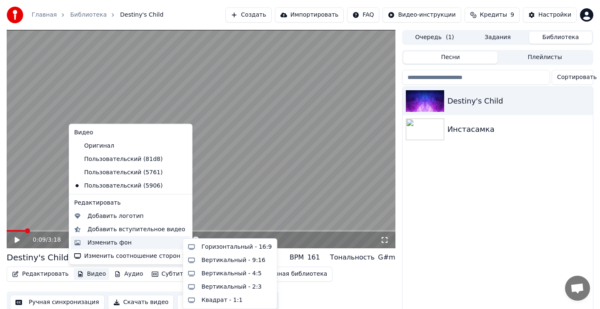
click at [123, 242] on div "Изменить фон" at bounding box center [109, 243] width 44 height 8
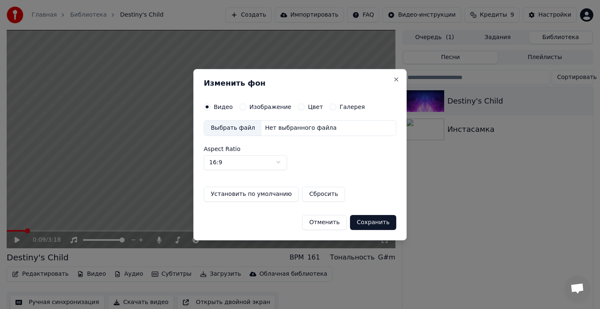
click at [273, 107] on label "Изображение" at bounding box center [270, 107] width 42 height 6
click at [246, 107] on button "Изображение" at bounding box center [242, 107] width 7 height 7
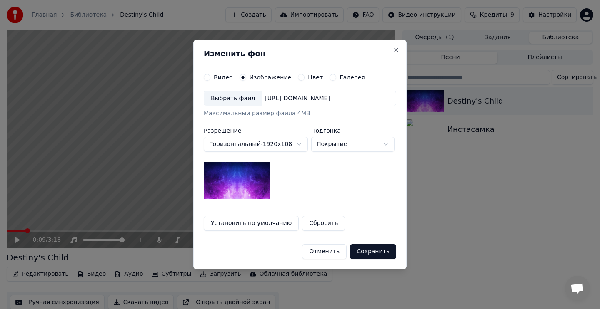
click at [299, 97] on div "[URL][DOMAIN_NAME]" at bounding box center [297, 99] width 72 height 8
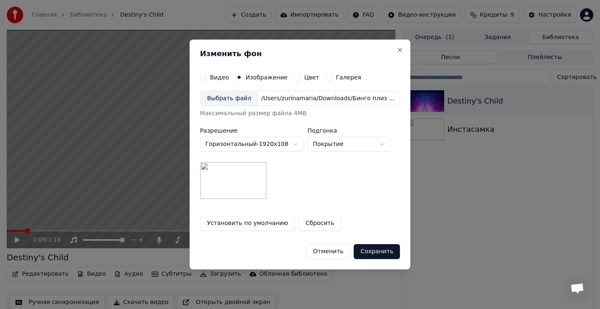
click at [295, 145] on body "**********" at bounding box center [300, 154] width 600 height 309
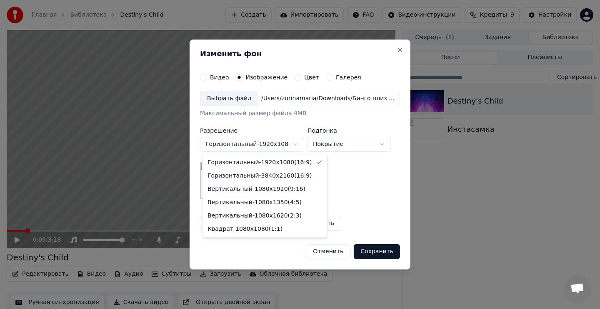
click at [357, 147] on body "**********" at bounding box center [300, 154] width 600 height 309
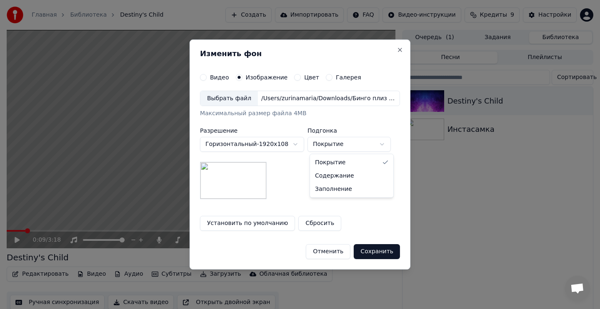
click at [380, 144] on body "**********" at bounding box center [300, 154] width 600 height 309
click at [336, 76] on label "Галерея" at bounding box center [348, 78] width 25 height 6
click at [332, 76] on button "Галерея" at bounding box center [329, 77] width 7 height 7
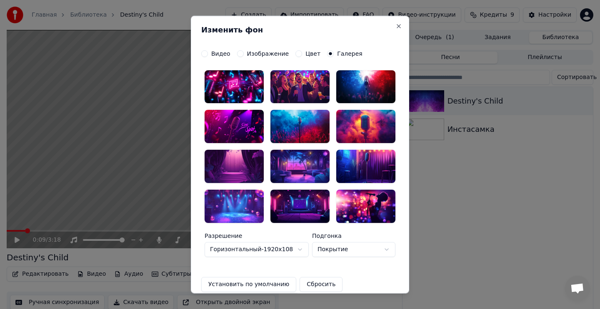
click at [296, 56] on button "Цвет" at bounding box center [298, 53] width 7 height 7
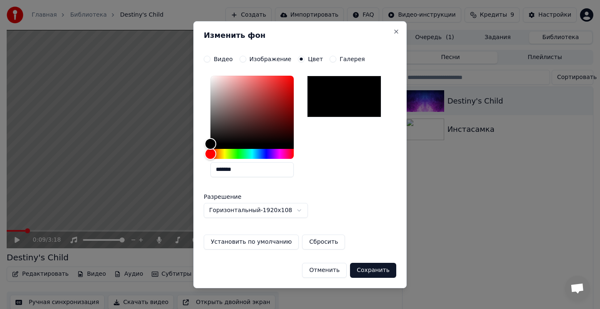
click at [329, 58] on button "Галерея" at bounding box center [332, 59] width 7 height 7
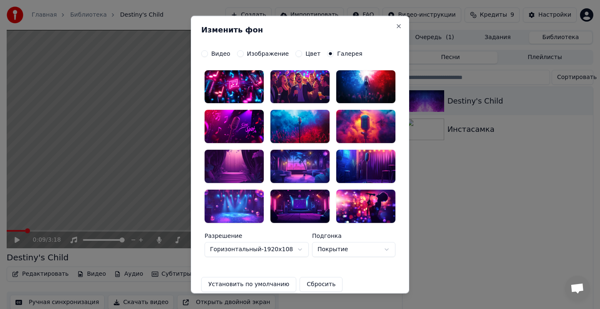
click at [240, 53] on button "Изображение" at bounding box center [240, 53] width 7 height 7
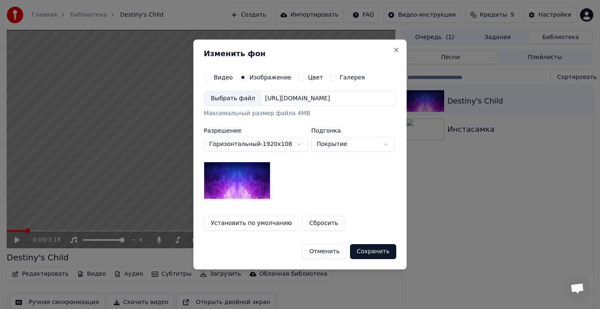
click at [242, 99] on div "Выбрать файл" at bounding box center [232, 98] width 57 height 15
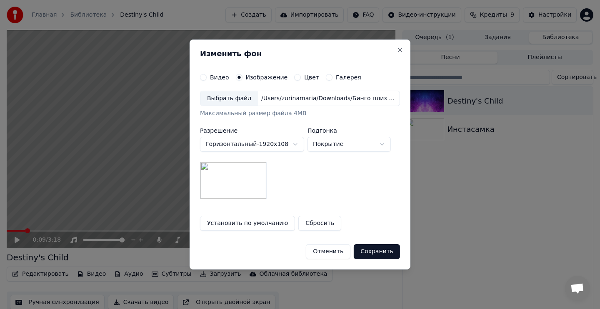
click at [329, 77] on button "Галерея" at bounding box center [329, 77] width 7 height 7
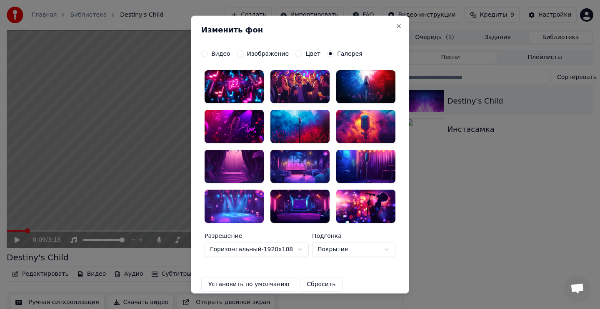
click at [240, 52] on button "Изображение" at bounding box center [240, 53] width 7 height 7
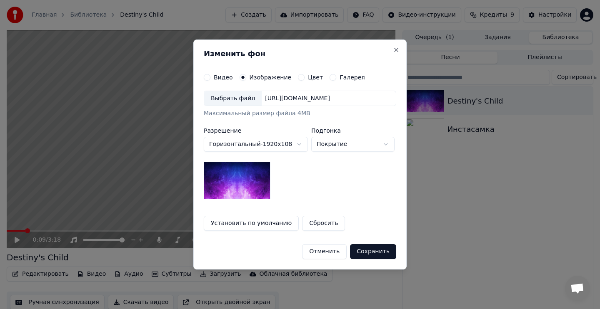
click at [261, 178] on img at bounding box center [237, 180] width 67 height 37
click at [259, 182] on img at bounding box center [237, 180] width 67 height 37
click at [242, 100] on div "Выбрать файл" at bounding box center [232, 98] width 57 height 15
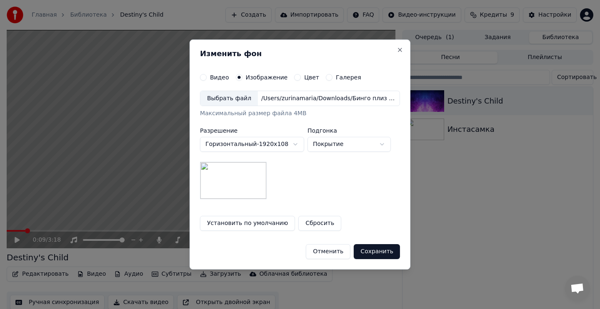
click at [297, 78] on button "Цвет" at bounding box center [297, 77] width 7 height 7
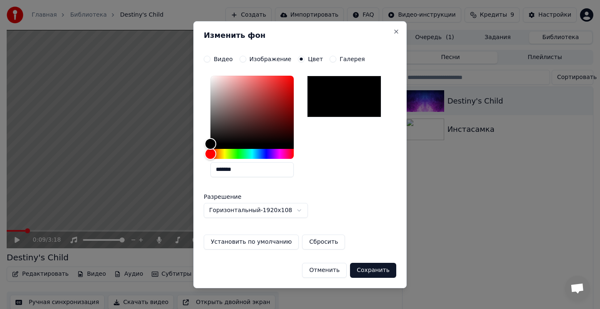
drag, startPoint x: 244, startPoint y: 171, endPoint x: 220, endPoint y: 171, distance: 23.7
click at [220, 171] on input "*******" at bounding box center [251, 169] width 83 height 15
paste input "text"
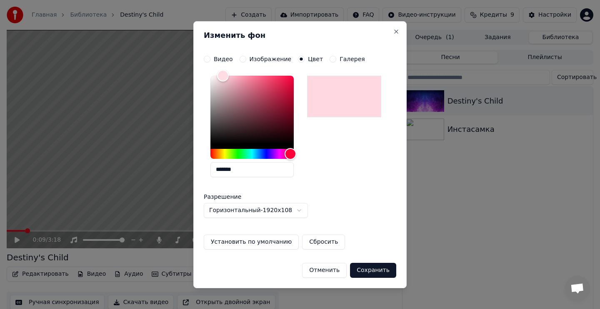
type input "*******"
click at [365, 271] on button "Сохранить" at bounding box center [373, 270] width 46 height 15
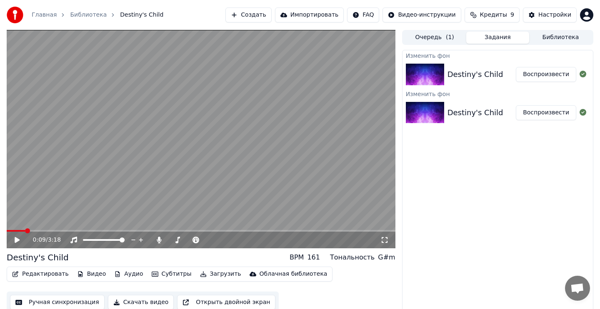
click at [532, 76] on button "Воспроизвести" at bounding box center [545, 74] width 60 height 15
click at [271, 134] on video at bounding box center [201, 139] width 388 height 219
click at [526, 73] on button "Воспроизвести" at bounding box center [545, 74] width 60 height 15
click at [285, 162] on video at bounding box center [201, 139] width 388 height 219
click at [486, 78] on div "Destiny's Child" at bounding box center [475, 75] width 56 height 12
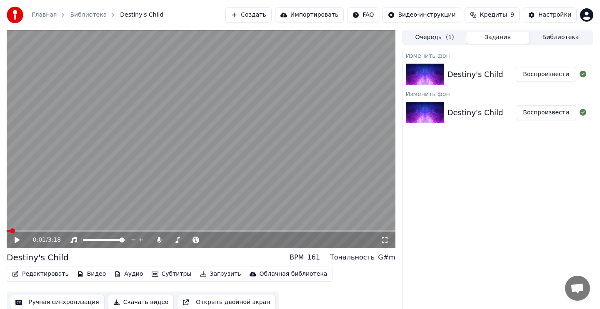
click at [495, 72] on div "Destiny's Child" at bounding box center [475, 75] width 56 height 12
click at [291, 164] on video at bounding box center [201, 139] width 388 height 219
click at [90, 274] on button "Видео" at bounding box center [92, 275] width 36 height 12
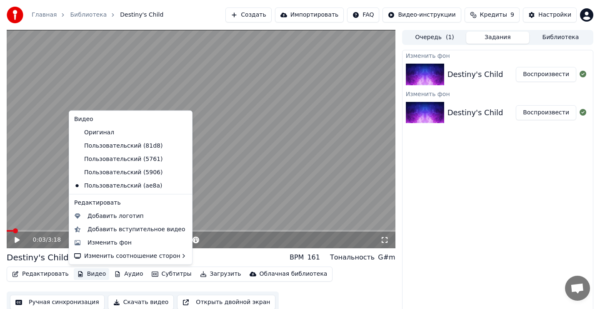
click at [181, 173] on icon at bounding box center [185, 172] width 9 height 7
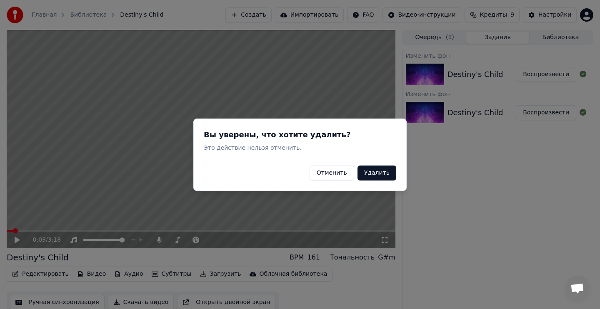
click at [387, 170] on button "Удалить" at bounding box center [376, 172] width 39 height 15
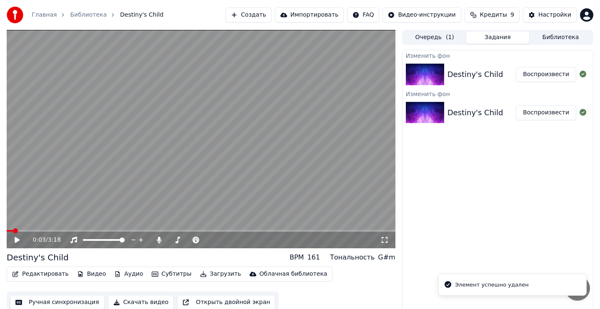
click at [88, 274] on button "Видео" at bounding box center [92, 275] width 36 height 12
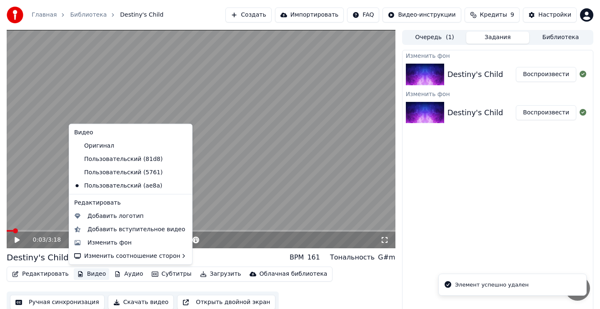
click at [181, 172] on icon at bounding box center [185, 172] width 9 height 7
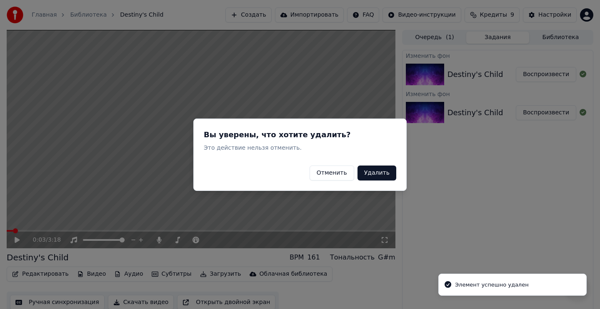
click at [373, 171] on button "Удалить" at bounding box center [376, 172] width 39 height 15
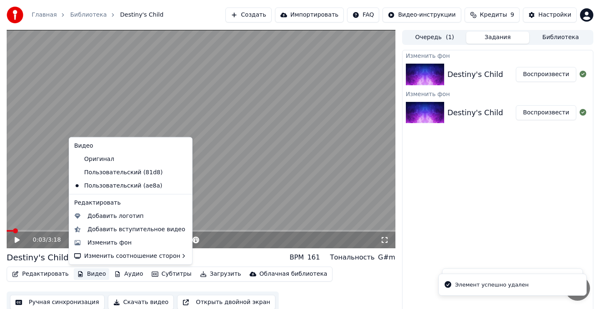
click at [89, 274] on button "Видео" at bounding box center [92, 275] width 36 height 12
click at [181, 173] on icon at bounding box center [185, 172] width 9 height 7
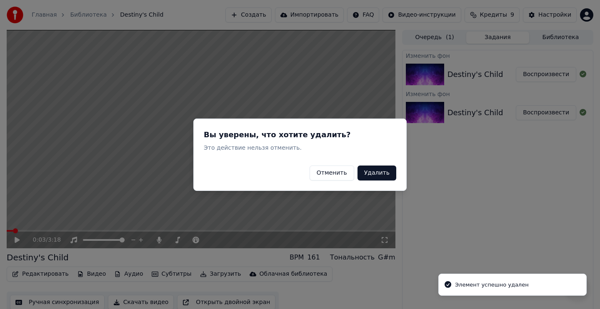
click at [361, 173] on button "Удалить" at bounding box center [376, 172] width 39 height 15
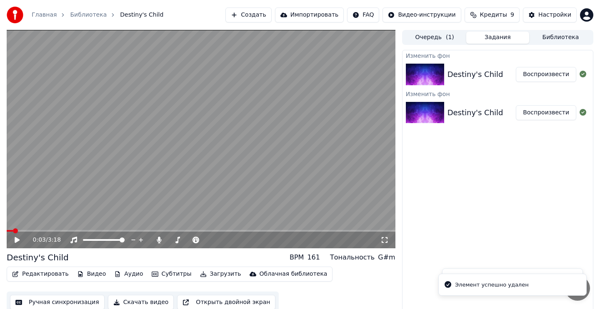
click at [90, 273] on button "Видео" at bounding box center [92, 275] width 36 height 12
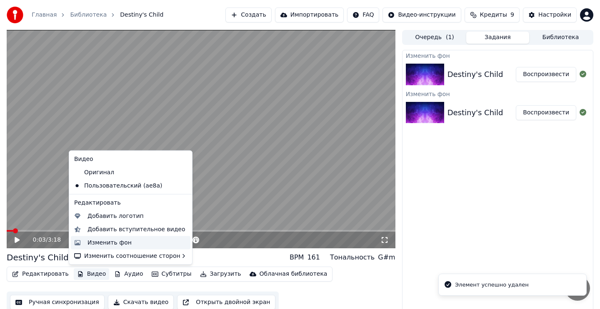
click at [133, 244] on div "Изменить фон" at bounding box center [137, 243] width 100 height 8
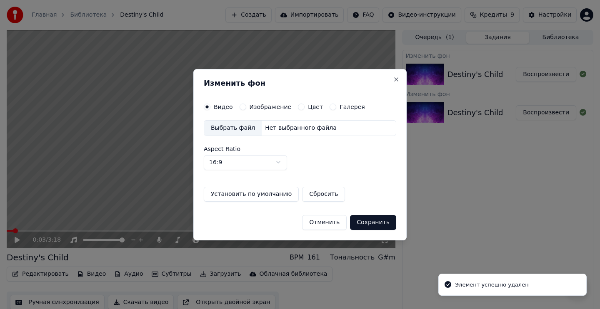
click at [339, 104] on label "Галерея" at bounding box center [351, 107] width 25 height 6
click at [336, 104] on button "Галерея" at bounding box center [332, 107] width 7 height 7
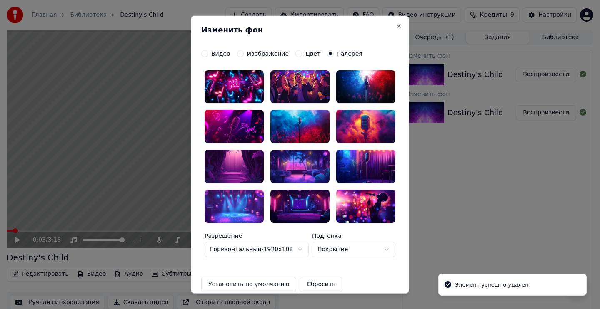
click at [254, 90] on div at bounding box center [233, 86] width 59 height 33
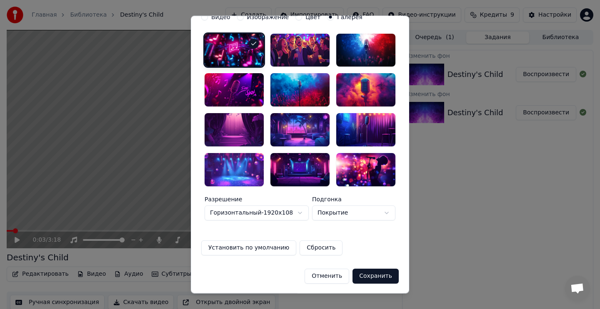
scroll to position [37, 0]
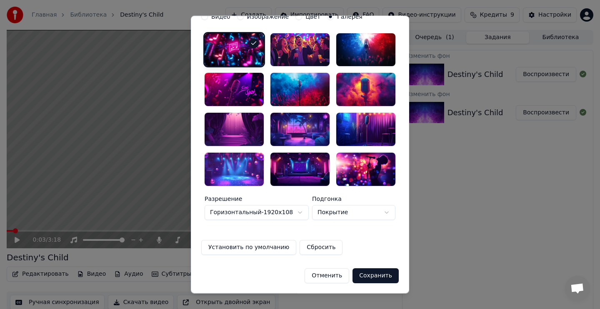
click at [378, 279] on button "Сохранить" at bounding box center [375, 276] width 46 height 15
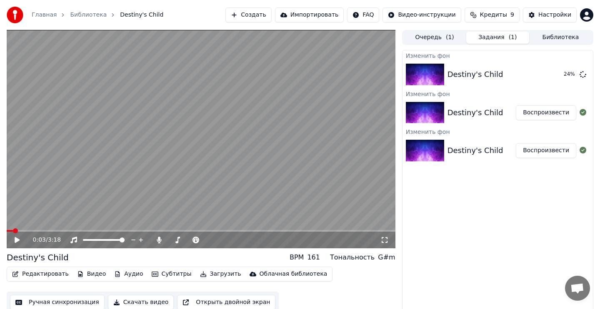
click at [241, 306] on button "Открыть двойной экран" at bounding box center [226, 302] width 98 height 15
click at [278, 131] on video at bounding box center [201, 139] width 388 height 219
click at [538, 71] on button "Воспроизвести" at bounding box center [545, 74] width 60 height 15
click at [249, 134] on video at bounding box center [201, 139] width 388 height 219
click at [90, 276] on button "Видео" at bounding box center [92, 275] width 36 height 12
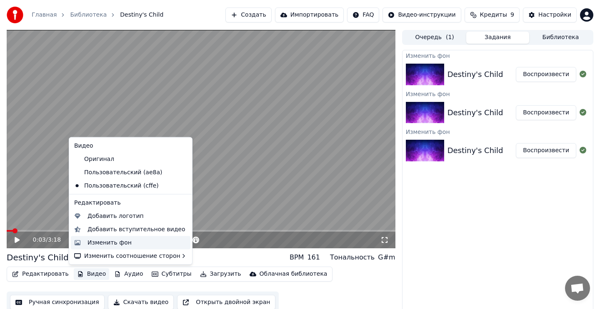
click at [135, 243] on div "Изменить фон" at bounding box center [137, 243] width 100 height 8
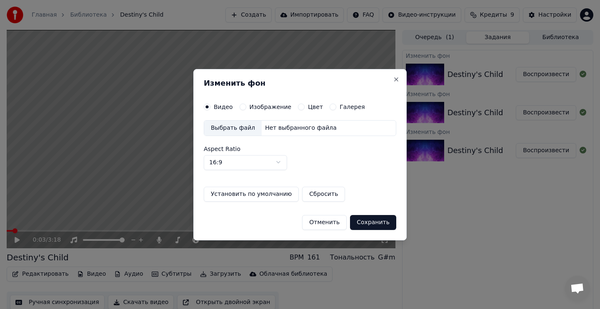
click at [298, 107] on button "Цвет" at bounding box center [301, 107] width 7 height 7
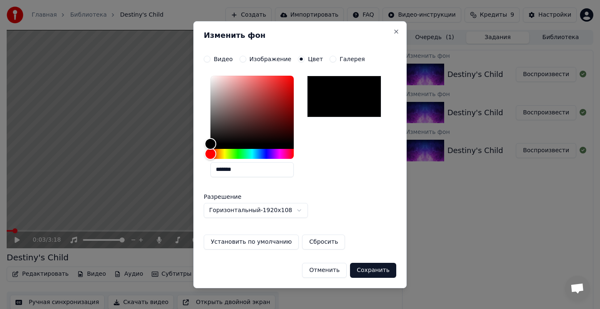
drag, startPoint x: 220, startPoint y: 171, endPoint x: 251, endPoint y: 171, distance: 30.4
click at [251, 171] on input "*******" at bounding box center [251, 169] width 83 height 15
paste input "text"
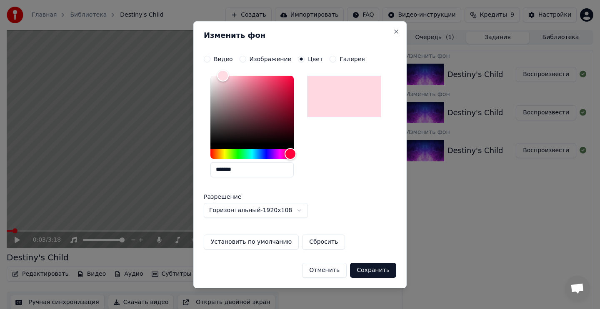
type input "*******"
click at [368, 270] on button "Сохранить" at bounding box center [373, 270] width 46 height 15
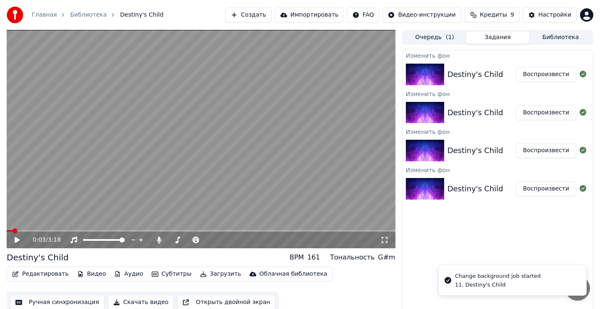
click at [553, 72] on button "Воспроизвести" at bounding box center [545, 74] width 60 height 15
click at [298, 132] on video at bounding box center [201, 139] width 388 height 219
click at [154, 272] on button "Субтитры" at bounding box center [171, 275] width 47 height 12
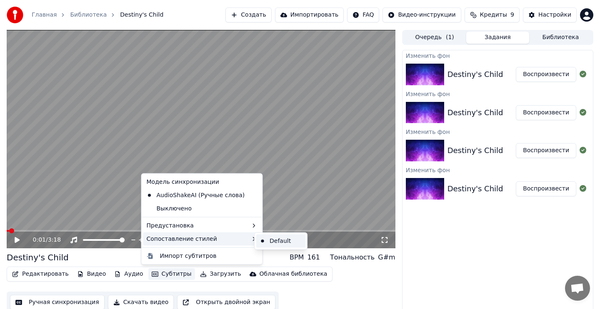
click at [261, 241] on div "Default" at bounding box center [280, 241] width 49 height 13
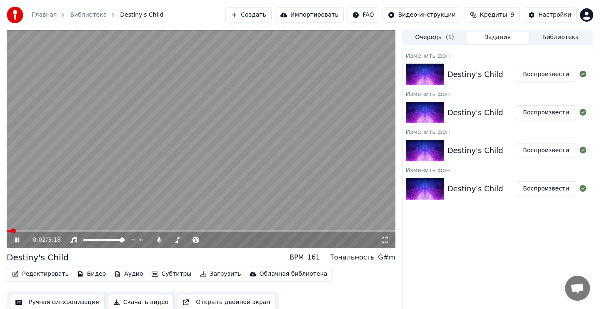
click at [246, 182] on video at bounding box center [201, 139] width 388 height 219
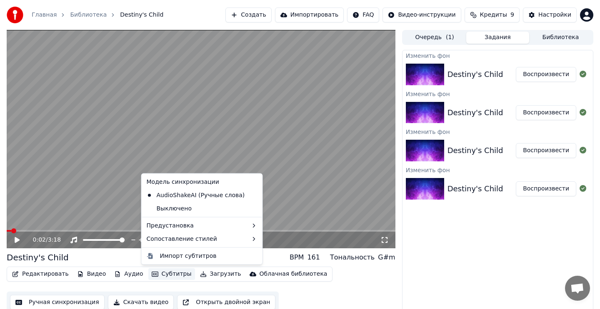
click at [160, 276] on button "Субтитры" at bounding box center [171, 275] width 47 height 12
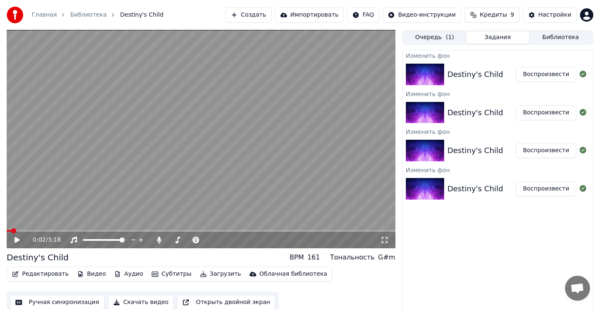
click at [70, 259] on div "Destiny's Child BPM 161 Тональность G#m" at bounding box center [201, 258] width 388 height 12
click at [58, 273] on button "Редактировать" at bounding box center [40, 275] width 63 height 12
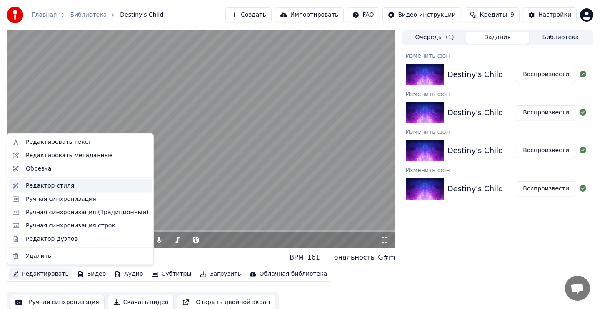
click at [76, 189] on div "Редактор стиля" at bounding box center [87, 186] width 122 height 8
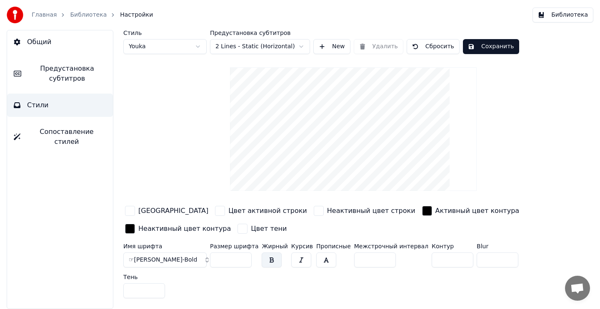
click at [74, 126] on button "Сопоставление стилей" at bounding box center [60, 136] width 106 height 33
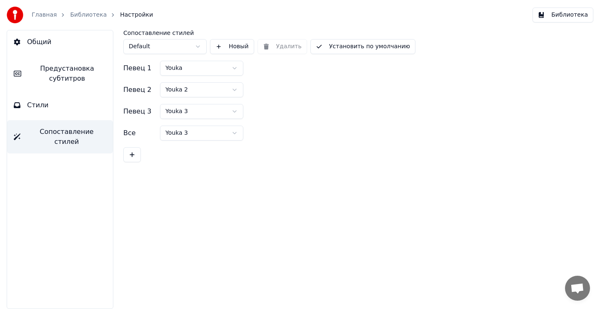
click at [189, 48] on html "Главная Библиотека Настройки Библиотека Общий Предустановка субтитров Стили Соп…" at bounding box center [300, 154] width 600 height 309
click at [203, 135] on html "Главная Библиотека Настройки Библиотека Общий Предустановка субтитров Стили Соп…" at bounding box center [300, 154] width 600 height 309
click at [63, 43] on button "Общий" at bounding box center [60, 41] width 106 height 23
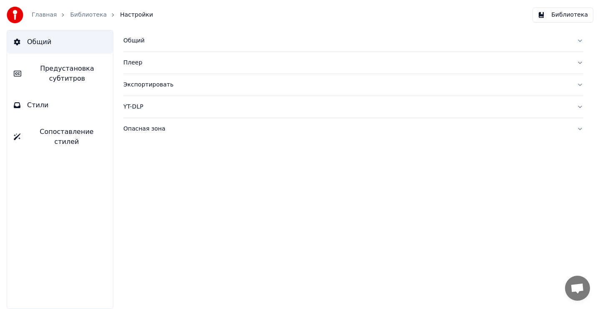
click at [566, 14] on button "Библиотека" at bounding box center [562, 14] width 61 height 15
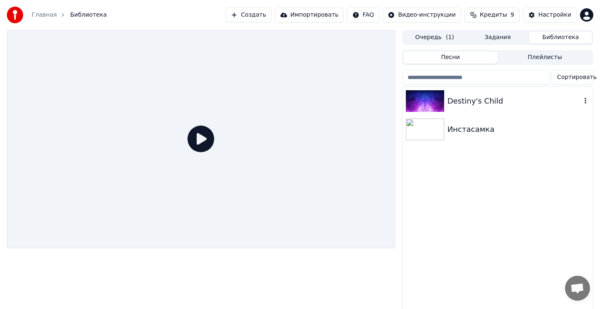
click at [481, 99] on div "Destiny's Child" at bounding box center [514, 101] width 134 height 12
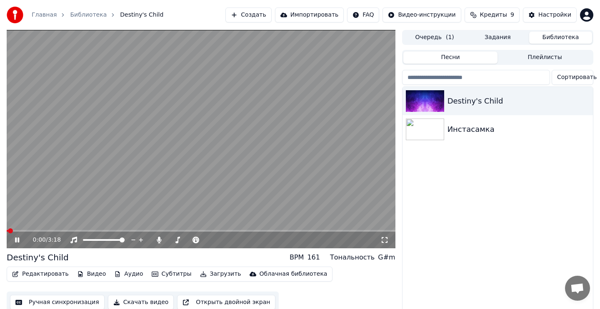
click at [273, 135] on video at bounding box center [201, 139] width 388 height 219
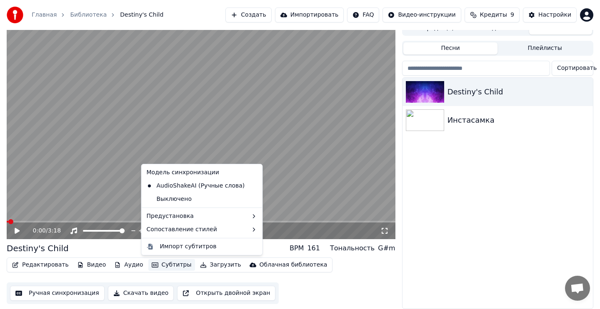
click at [161, 266] on button "Субтитры" at bounding box center [171, 265] width 47 height 12
click at [264, 234] on div "Default" at bounding box center [280, 231] width 49 height 13
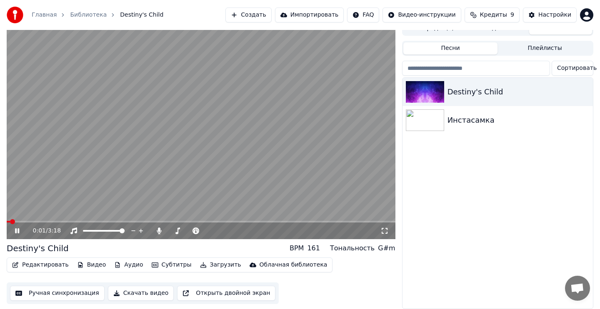
click at [288, 152] on video at bounding box center [201, 130] width 388 height 219
click at [57, 261] on button "Редактировать" at bounding box center [40, 265] width 63 height 12
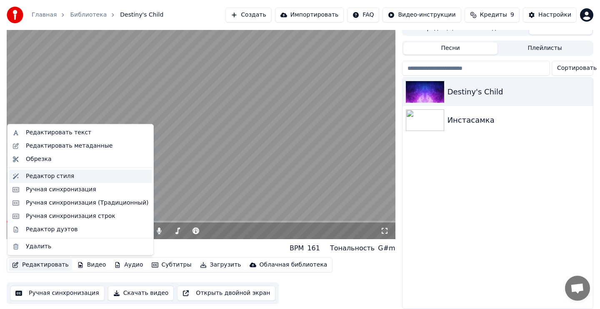
click at [90, 177] on div "Редактор стиля" at bounding box center [87, 176] width 122 height 8
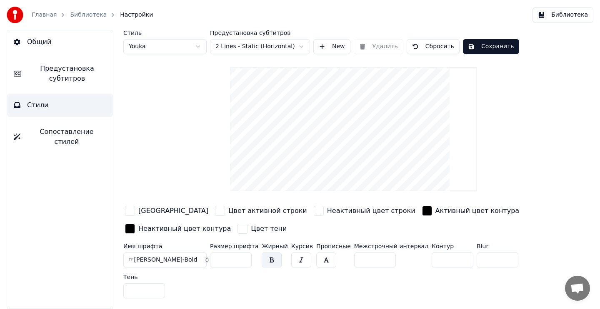
click at [74, 127] on span "Сопоставление стилей" at bounding box center [66, 137] width 79 height 20
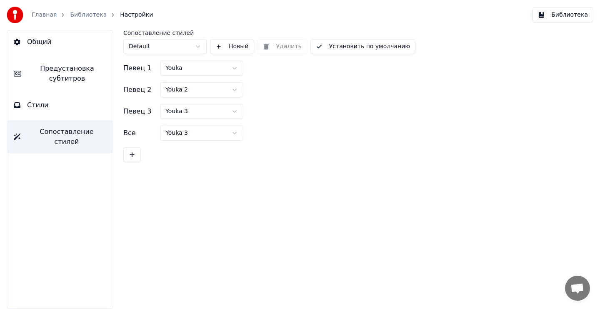
click at [171, 131] on html "Главная Библиотека Настройки Библиотека Общий Предустановка субтитров Стили Соп…" at bounding box center [300, 154] width 600 height 309
click at [371, 47] on button "Установить по умолчанию" at bounding box center [362, 46] width 105 height 15
click at [195, 47] on html "Главная Библиотека Настройки Библиотека Общий Предустановка субтитров Стили Соп…" at bounding box center [300, 154] width 600 height 309
click at [220, 48] on button "Новый" at bounding box center [232, 46] width 44 height 15
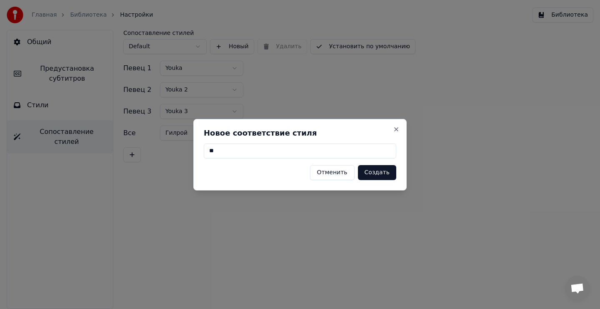
type input "*"
type input "******"
click at [382, 174] on button "Создать" at bounding box center [377, 172] width 38 height 15
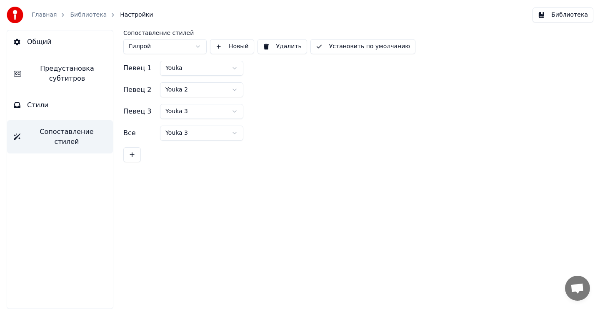
click at [199, 72] on html "Главная Библиотека Настройки Библиотека Общий Предустановка субтитров Стили Соп…" at bounding box center [300, 154] width 600 height 309
click at [194, 136] on html "Главная Библиотека Настройки Библиотека Общий Предустановка субтитров Стили Соп…" at bounding box center [300, 154] width 600 height 309
click at [352, 48] on button "Установить по умолчанию" at bounding box center [362, 46] width 105 height 15
click at [555, 6] on div "Главная Библиотека Настройки Библиотека" at bounding box center [300, 15] width 600 height 30
click at [555, 14] on button "Библиотека" at bounding box center [562, 14] width 61 height 15
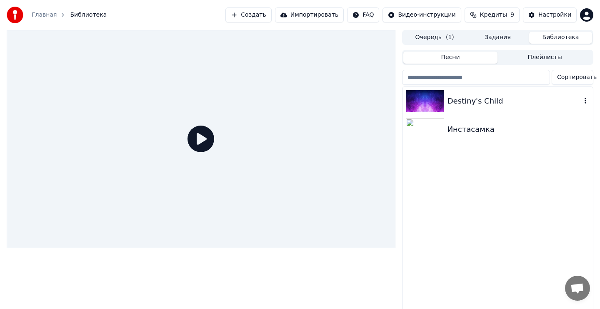
click at [521, 97] on div "Destiny's Child" at bounding box center [514, 101] width 134 height 12
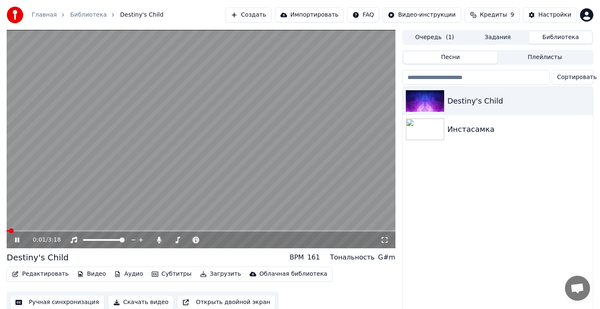
click at [242, 152] on video at bounding box center [201, 139] width 388 height 219
click at [156, 273] on button "Субтитры" at bounding box center [171, 275] width 47 height 12
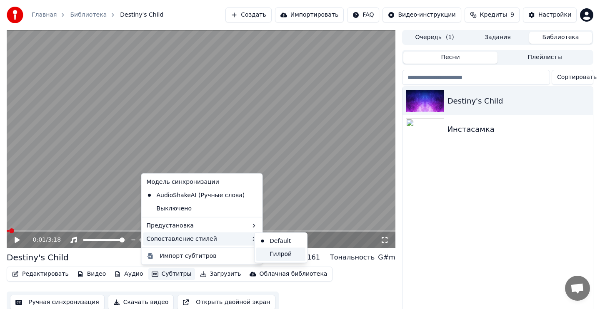
click at [281, 259] on div "Гилрой" at bounding box center [280, 254] width 49 height 13
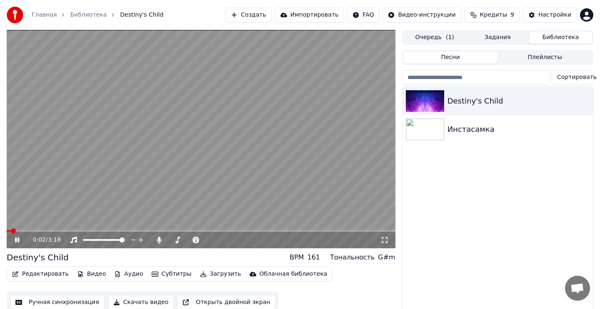
click at [244, 160] on video at bounding box center [201, 139] width 388 height 219
click at [158, 276] on button "Субтитры" at bounding box center [171, 275] width 47 height 12
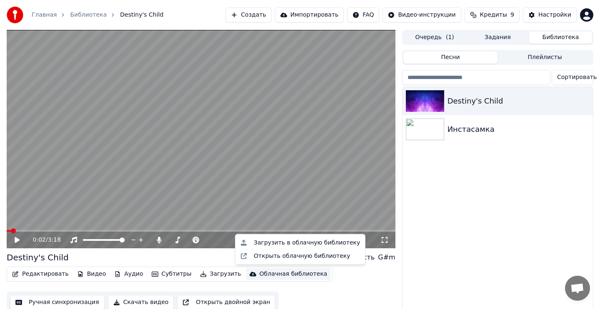
click at [147, 301] on button "Скачать видео" at bounding box center [141, 302] width 66 height 15
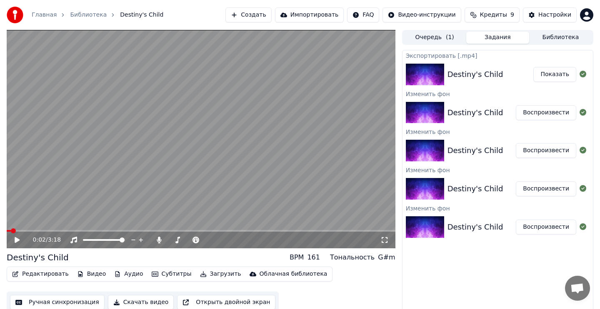
click at [563, 76] on button "Показать" at bounding box center [554, 74] width 43 height 15
